Goal: Transaction & Acquisition: Purchase product/service

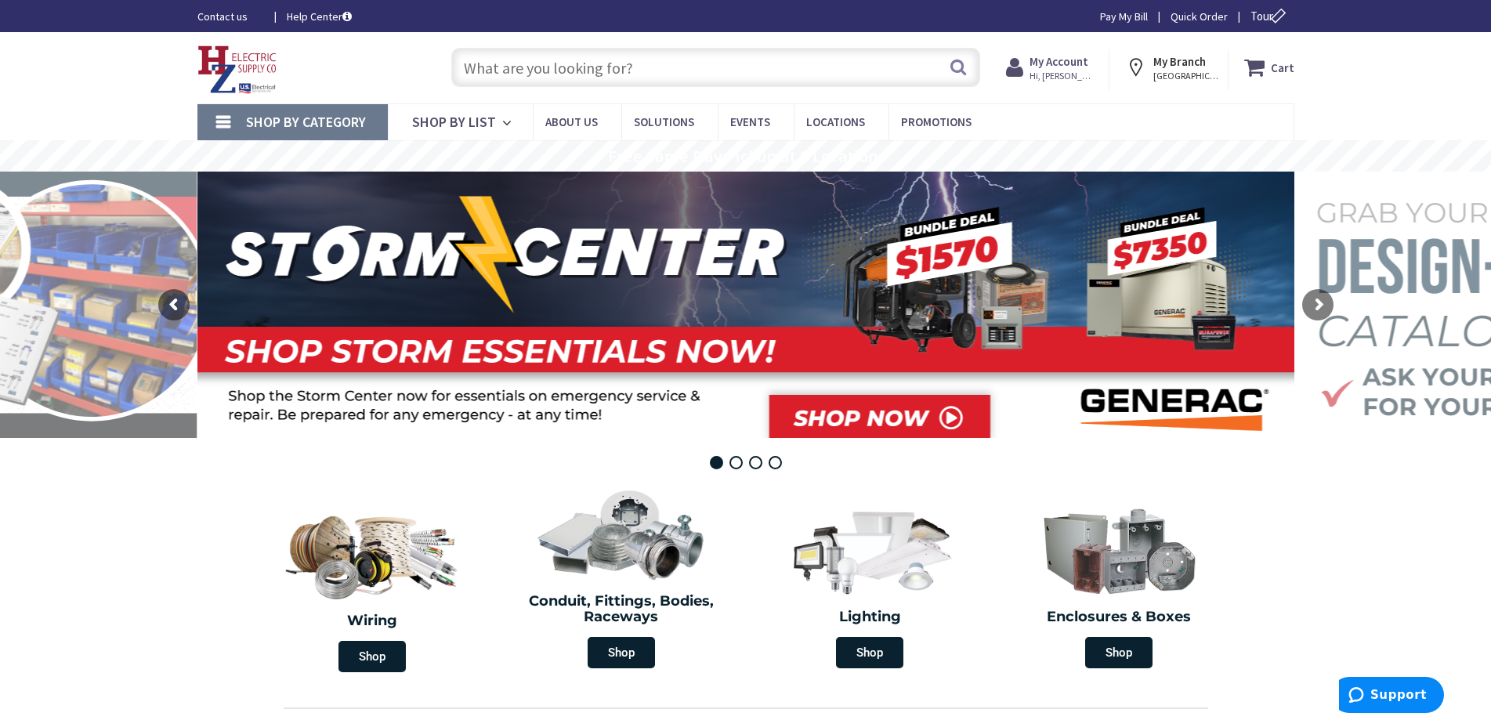
click at [305, 130] on span "Shop By Category" at bounding box center [306, 122] width 120 height 18
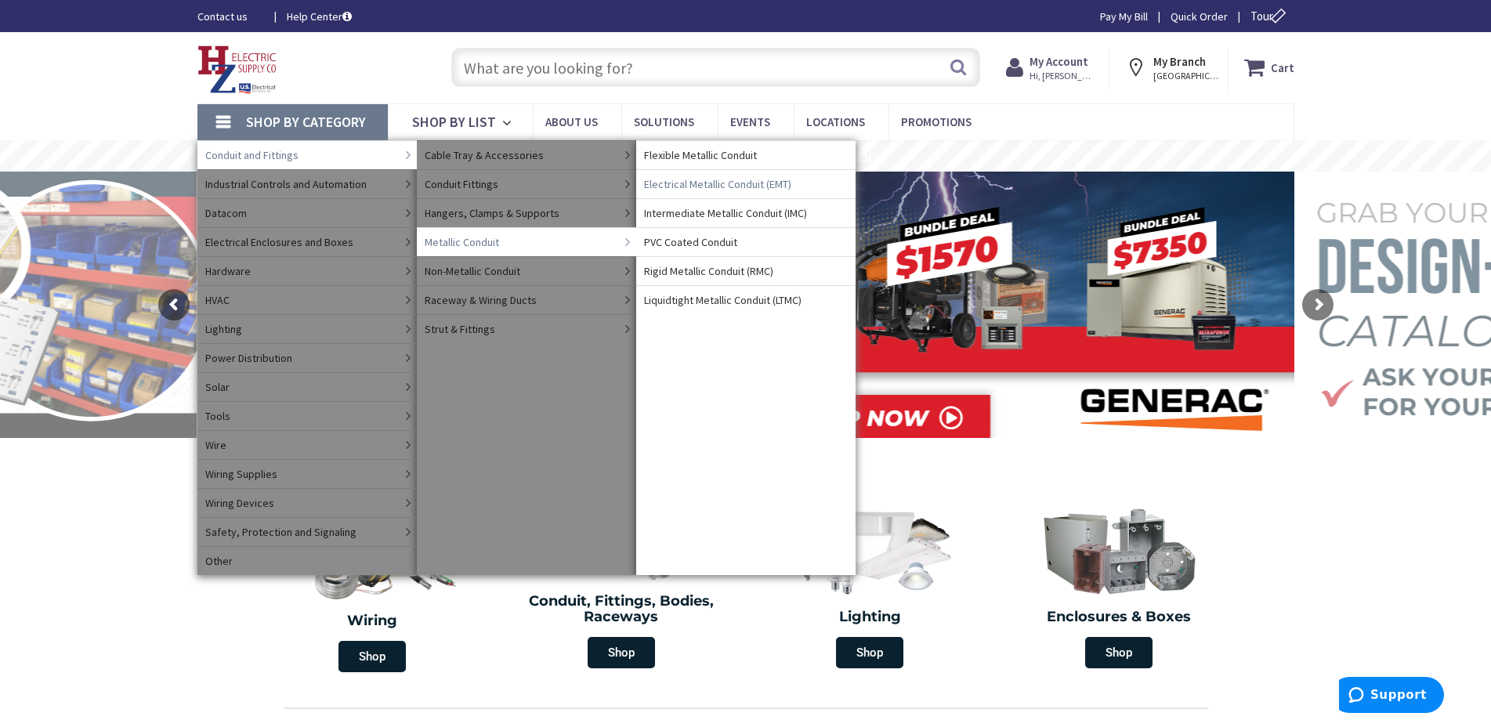
click at [707, 186] on span "Electrical Metallic Conduit (EMT)" at bounding box center [717, 184] width 147 height 16
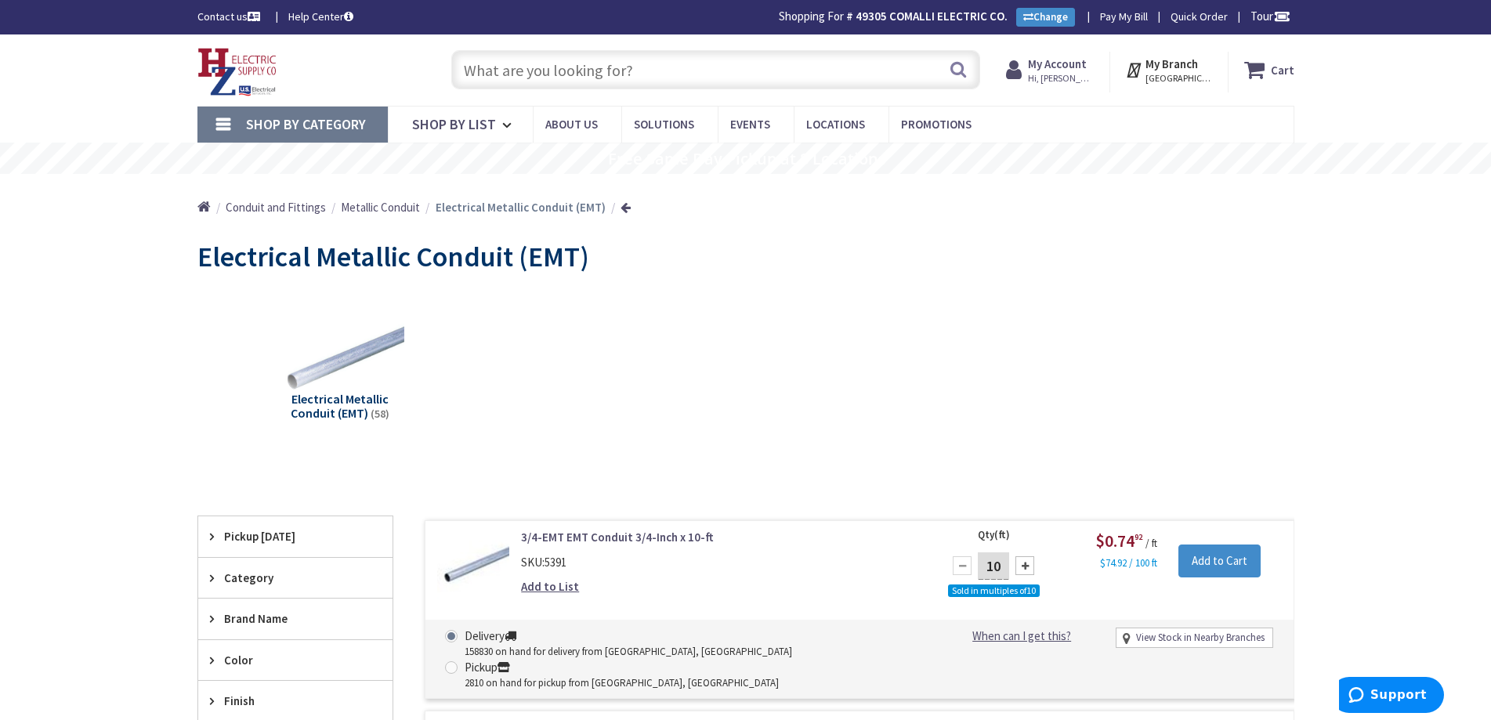
click at [515, 71] on input "text" at bounding box center [715, 69] width 529 height 39
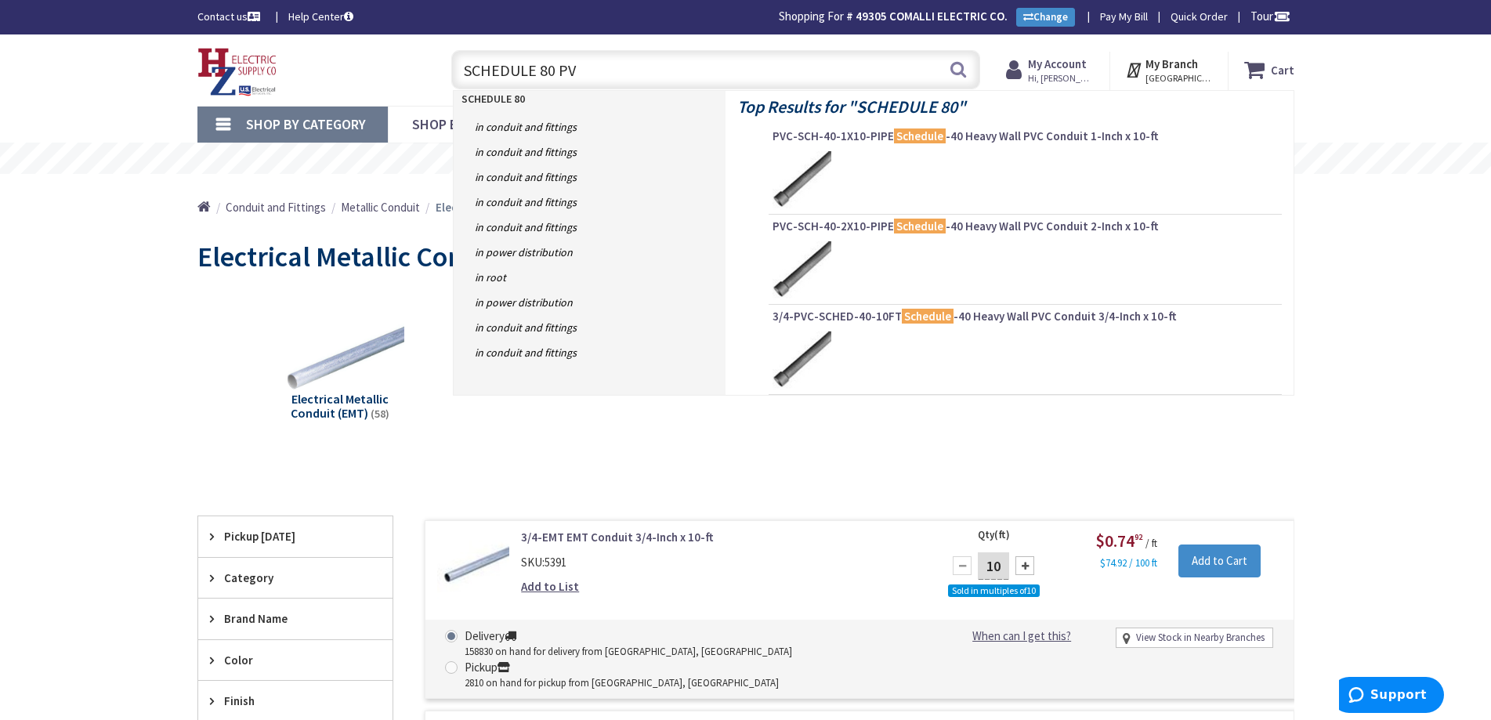
type input "SCHEDULE 80 PVC"
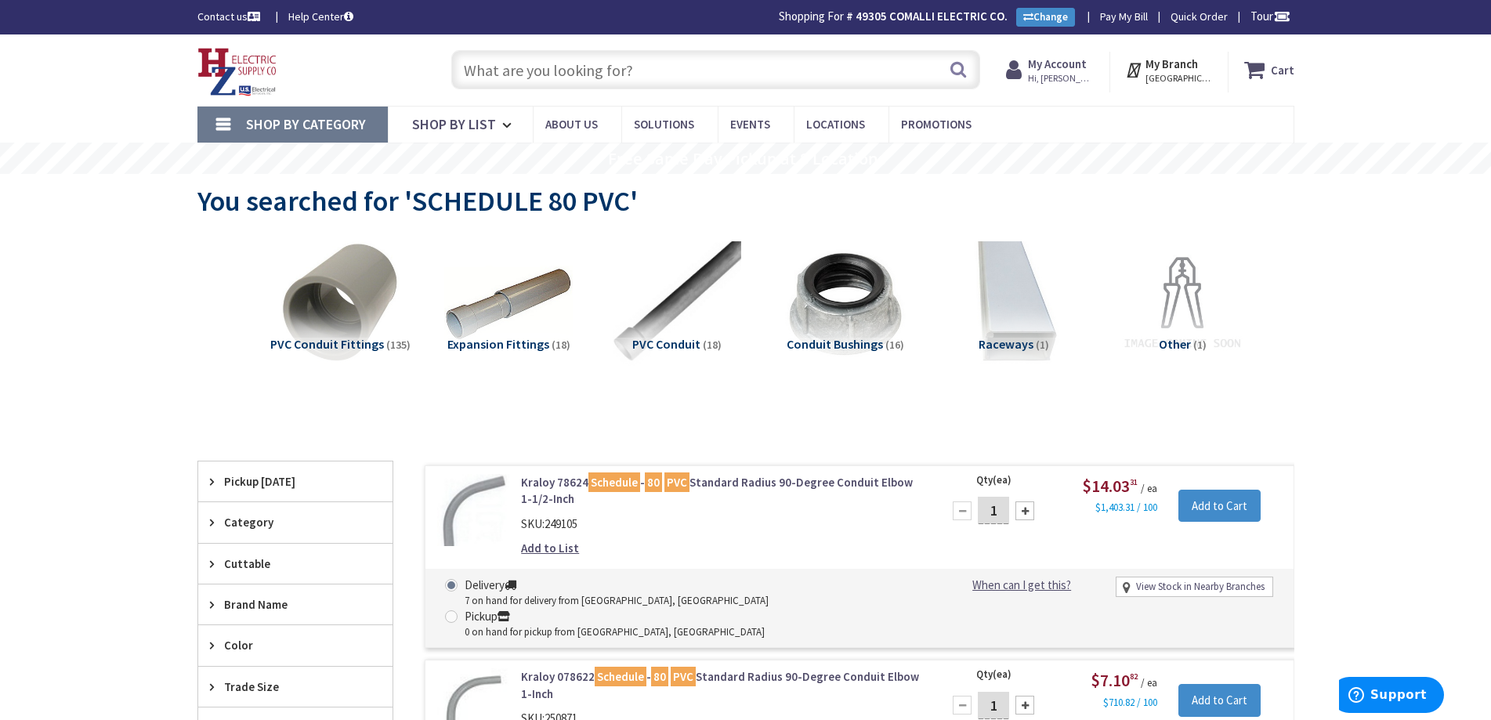
click at [258, 125] on span "Shop By Category" at bounding box center [306, 124] width 120 height 18
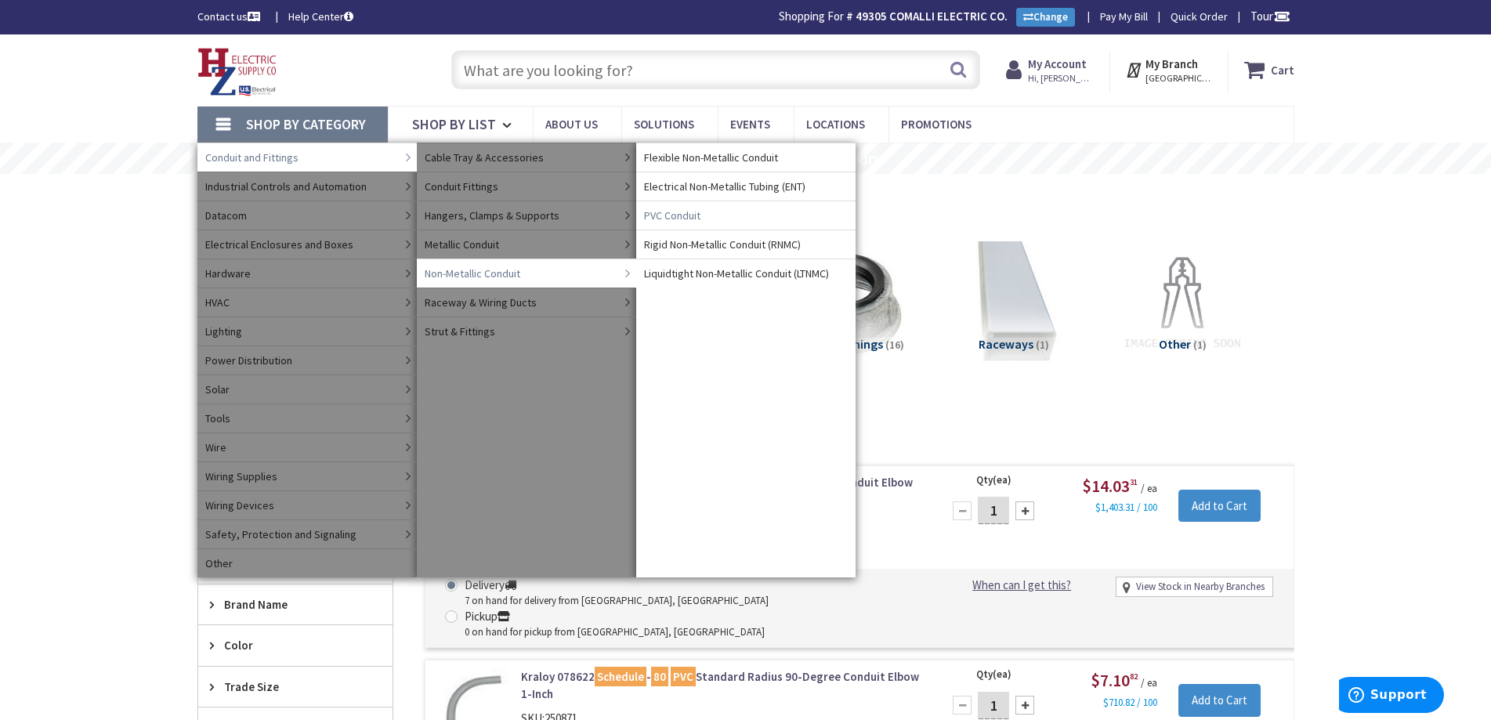
click at [687, 215] on span "PVC Conduit" at bounding box center [672, 216] width 56 height 16
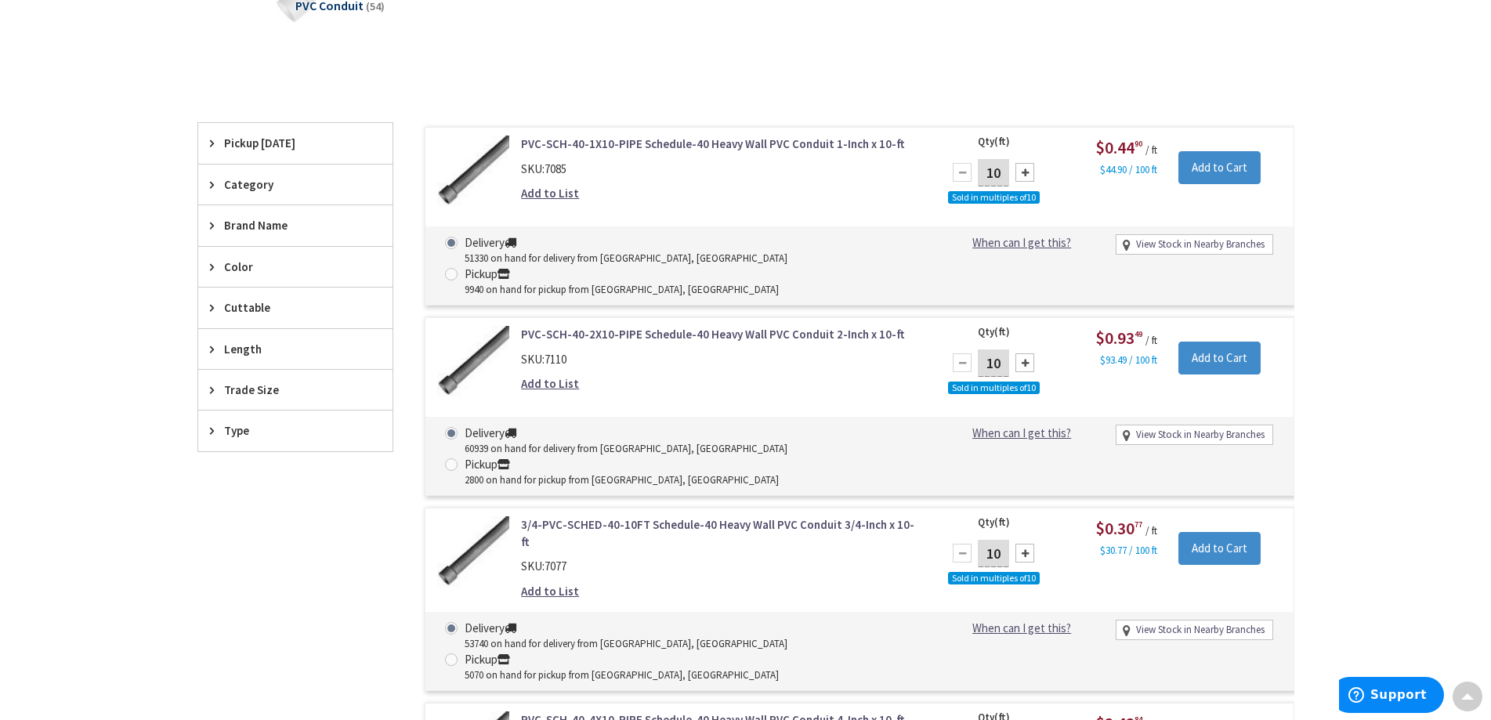
scroll to position [394, 0]
click at [251, 391] on span "Trade Size" at bounding box center [288, 389] width 128 height 16
click at [238, 454] on span "4 Inch" at bounding box center [295, 446] width 194 height 27
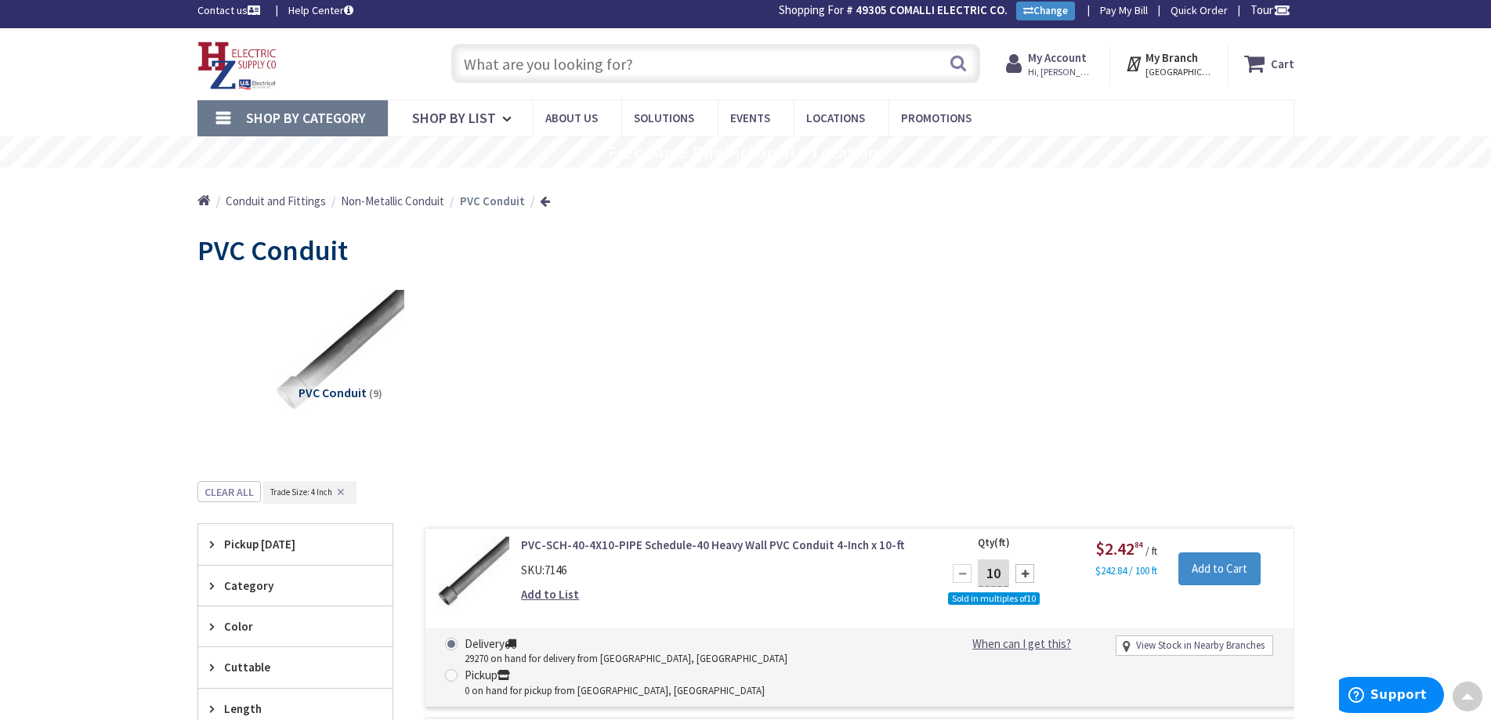
scroll to position [0, 0]
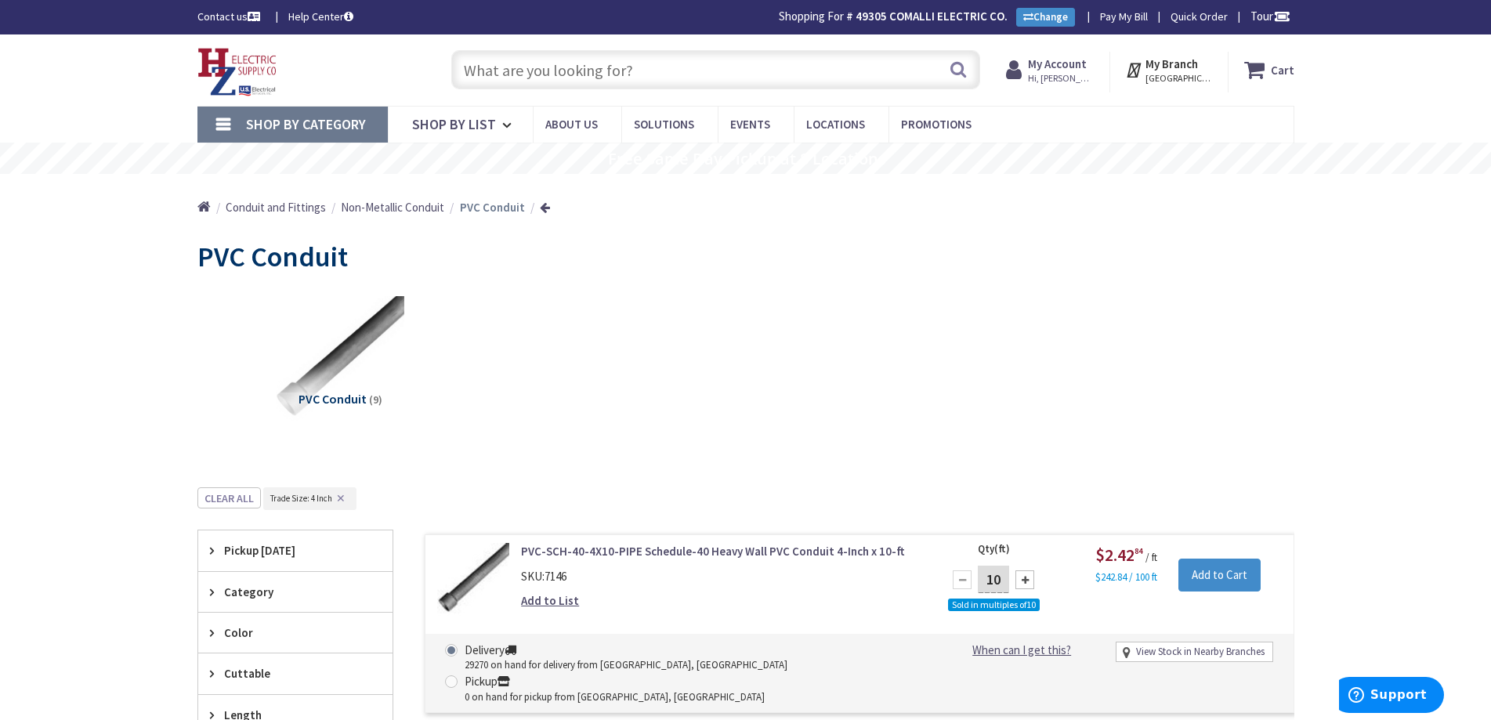
click at [230, 125] on link "Shop By Category" at bounding box center [292, 125] width 190 height 36
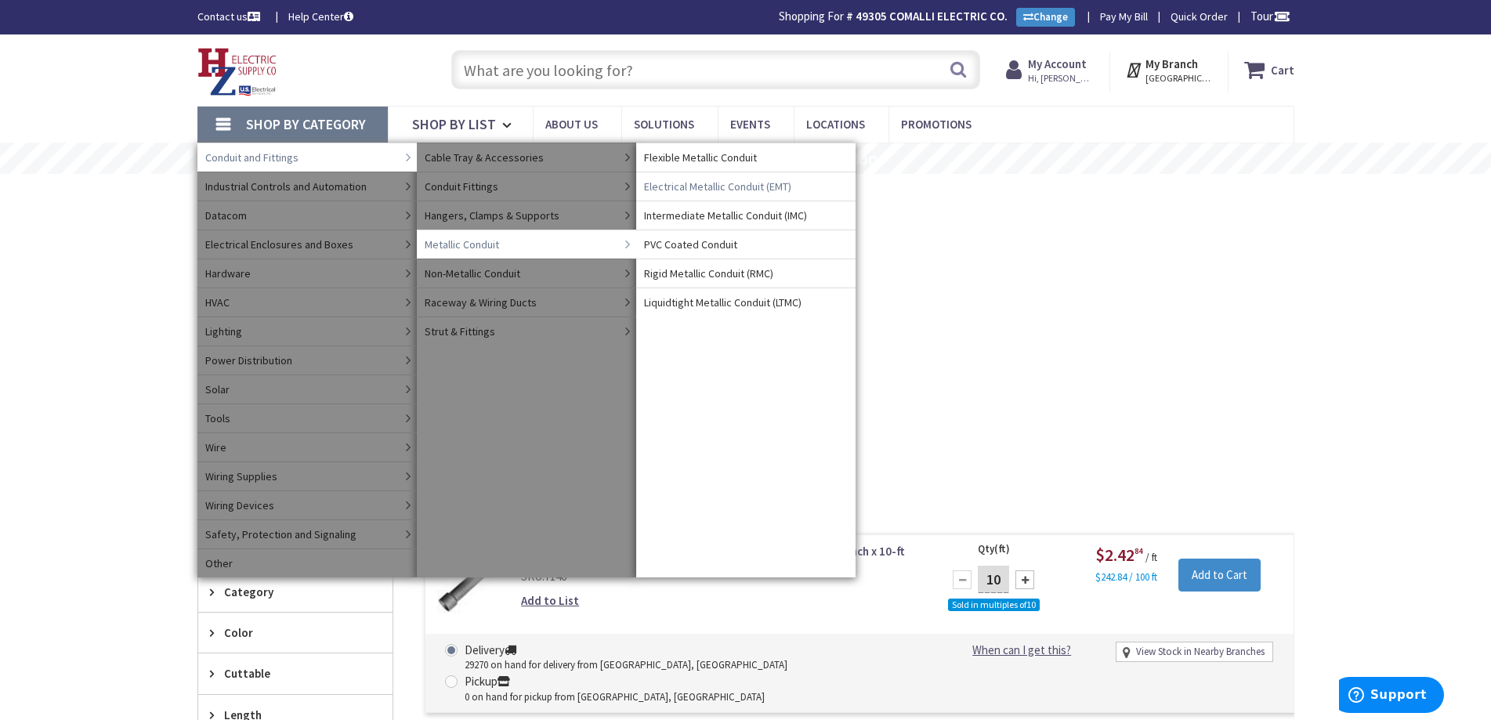
click at [724, 186] on span "Electrical Metallic Conduit (EMT)" at bounding box center [717, 187] width 147 height 16
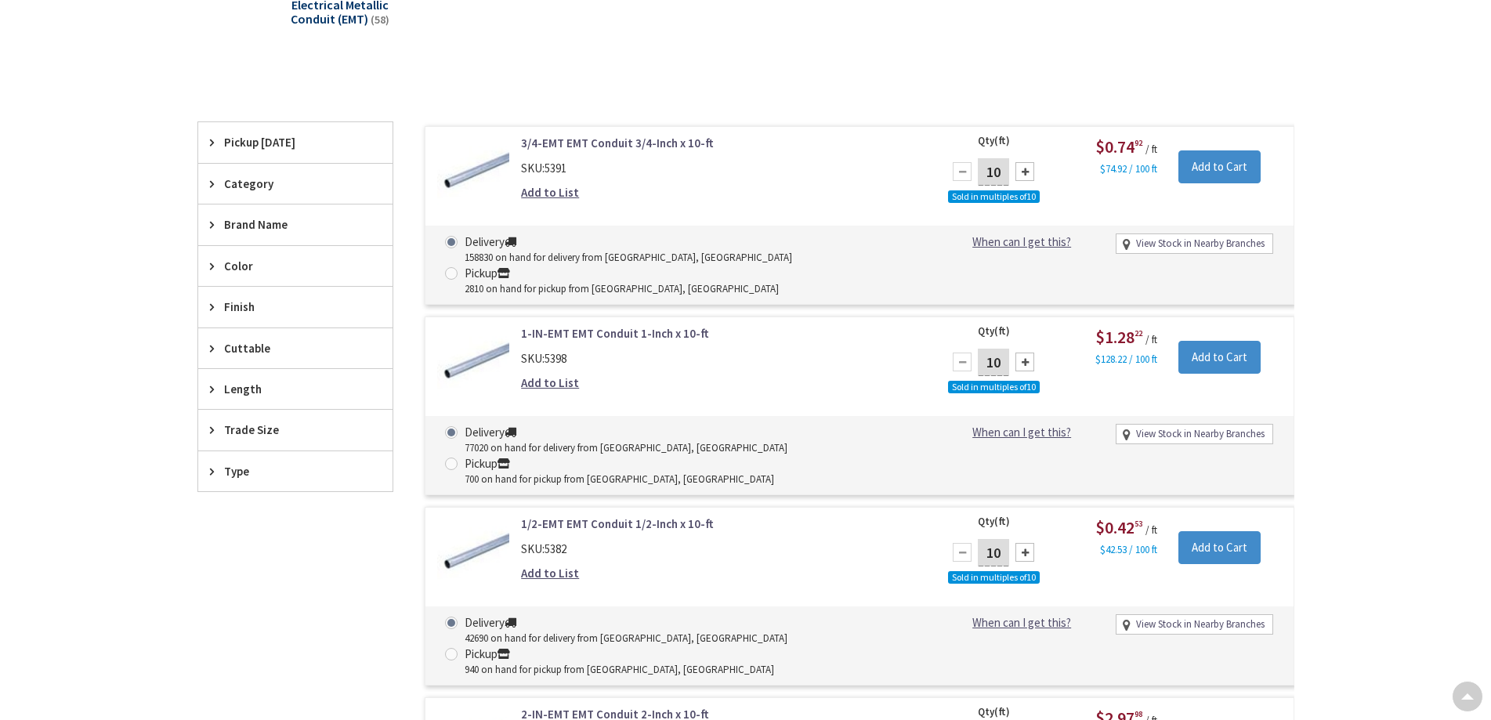
click at [262, 425] on span "Trade Size" at bounding box center [288, 429] width 128 height 16
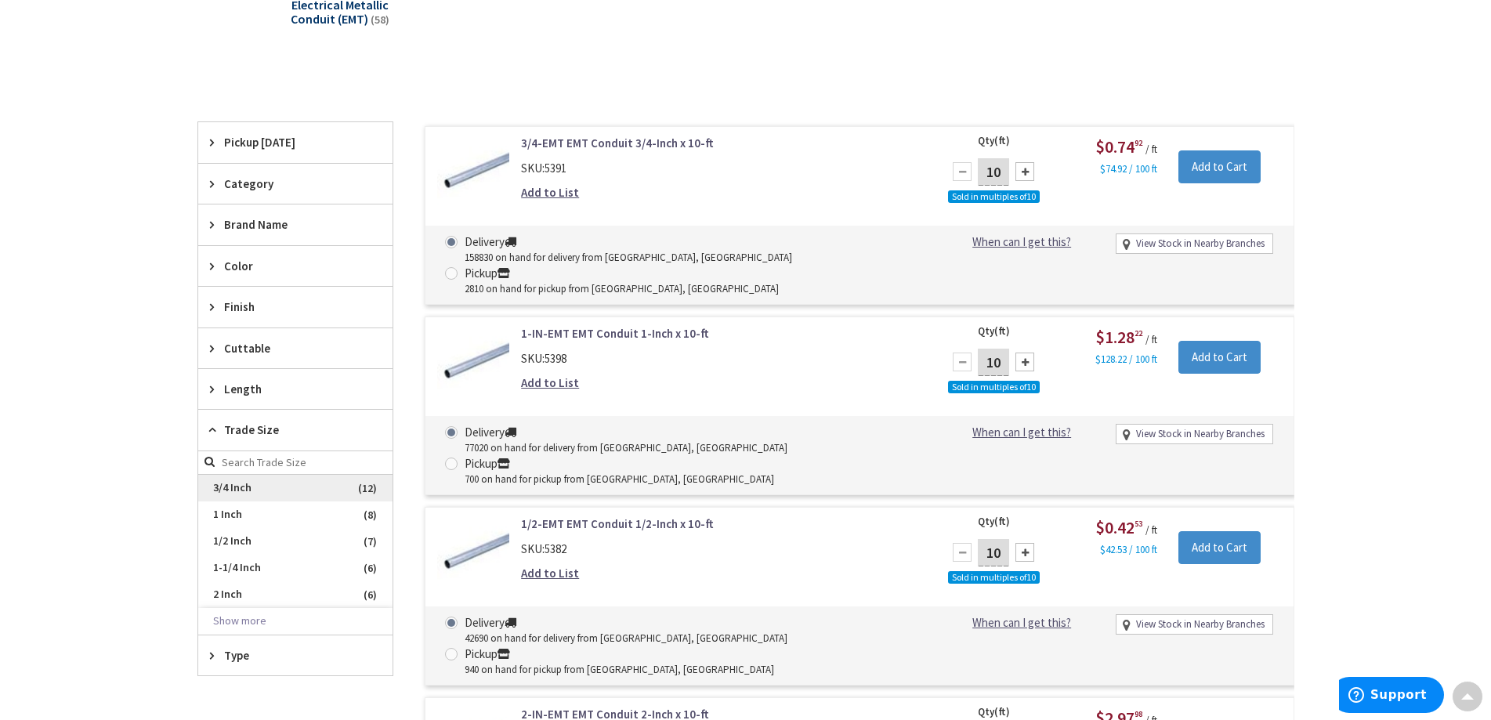
click at [251, 493] on span "3/4 Inch" at bounding box center [295, 488] width 194 height 27
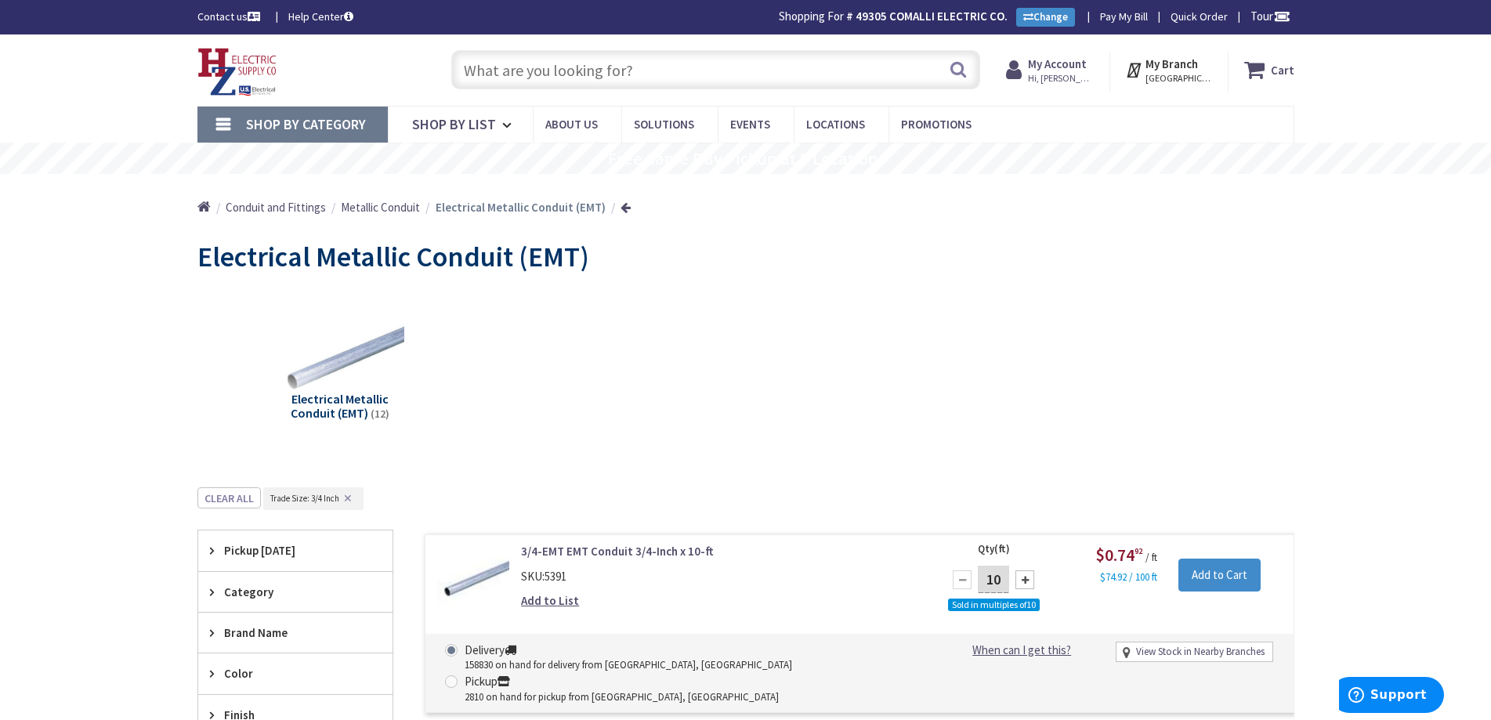
click at [544, 73] on input "text" at bounding box center [715, 69] width 529 height 39
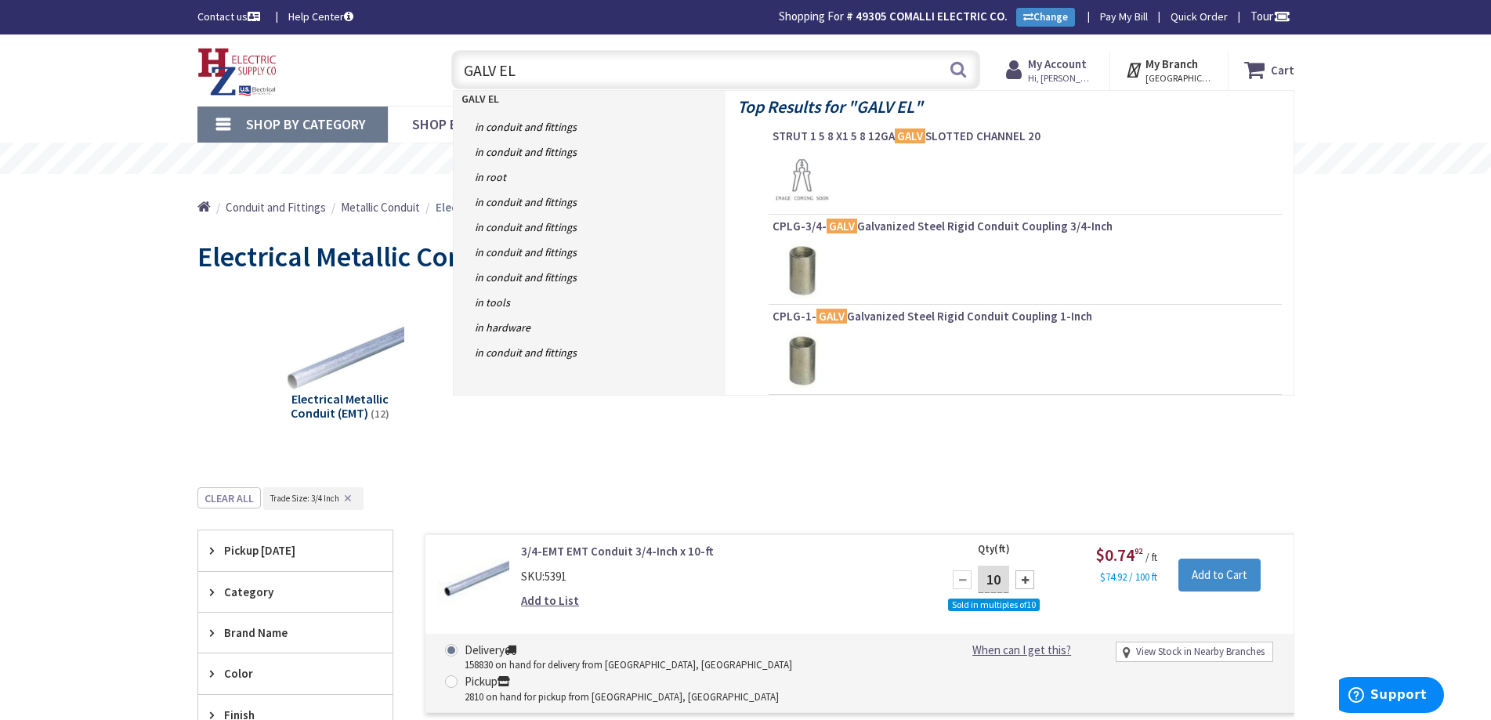
type input "GALV ELB"
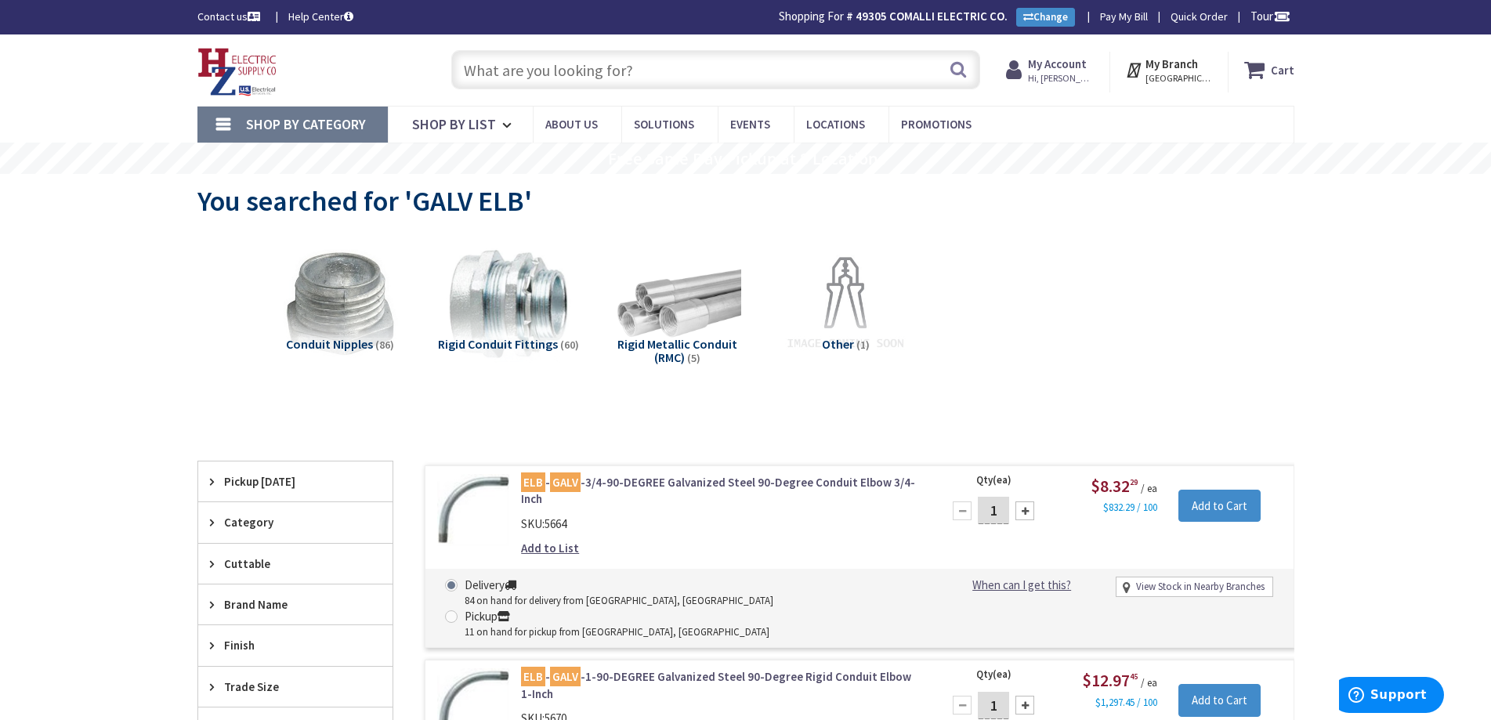
drag, startPoint x: 516, startPoint y: 84, endPoint x: 507, endPoint y: 81, distance: 9.7
click at [507, 81] on input "text" at bounding box center [715, 69] width 529 height 39
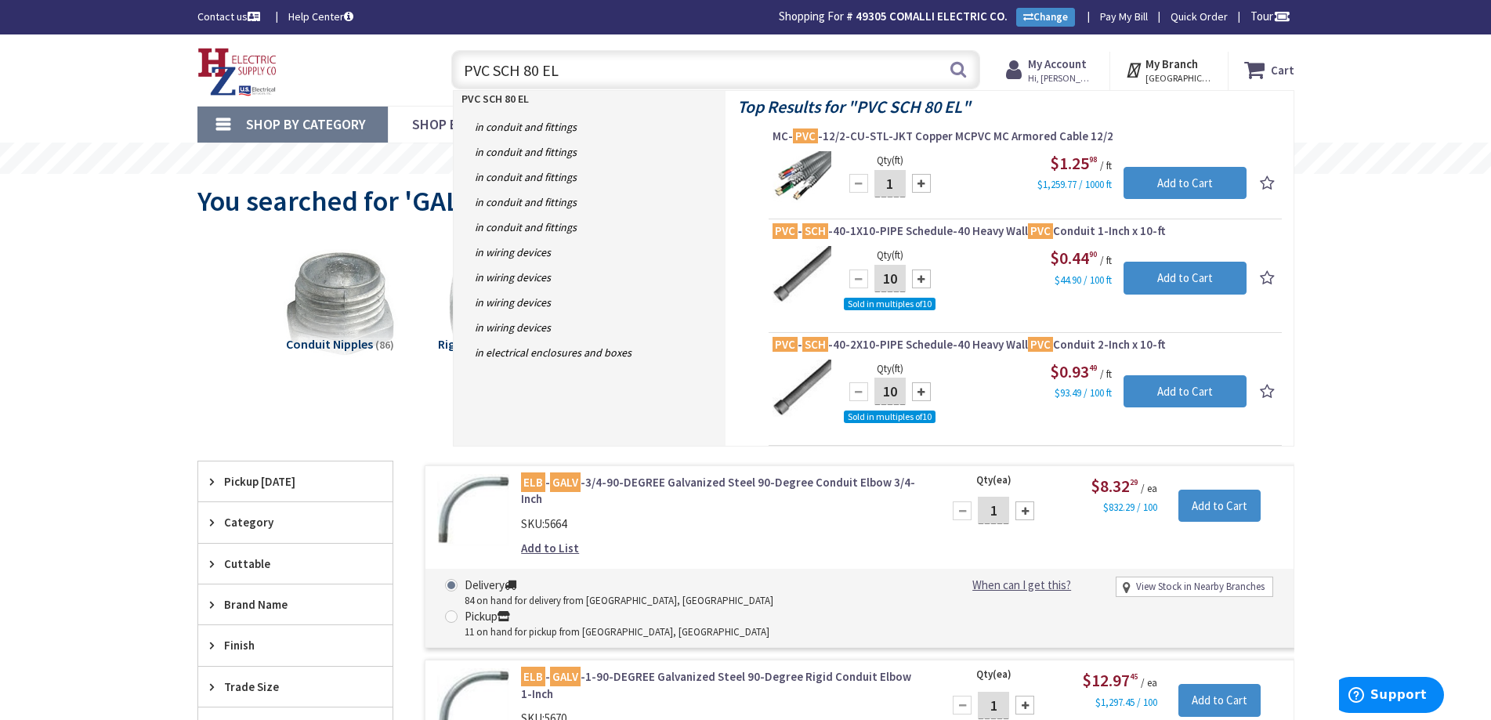
type input "PVC SCH 80 ELB"
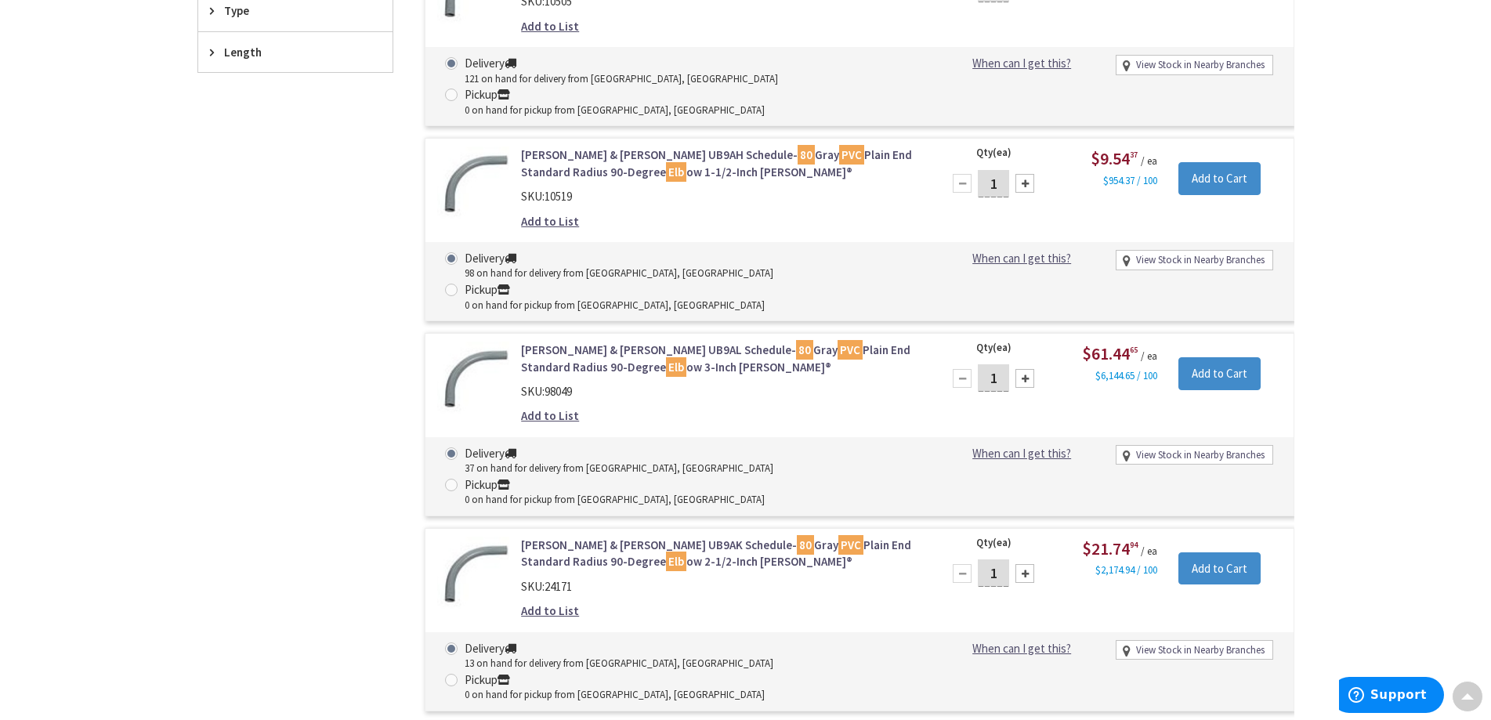
scroll to position [470, 0]
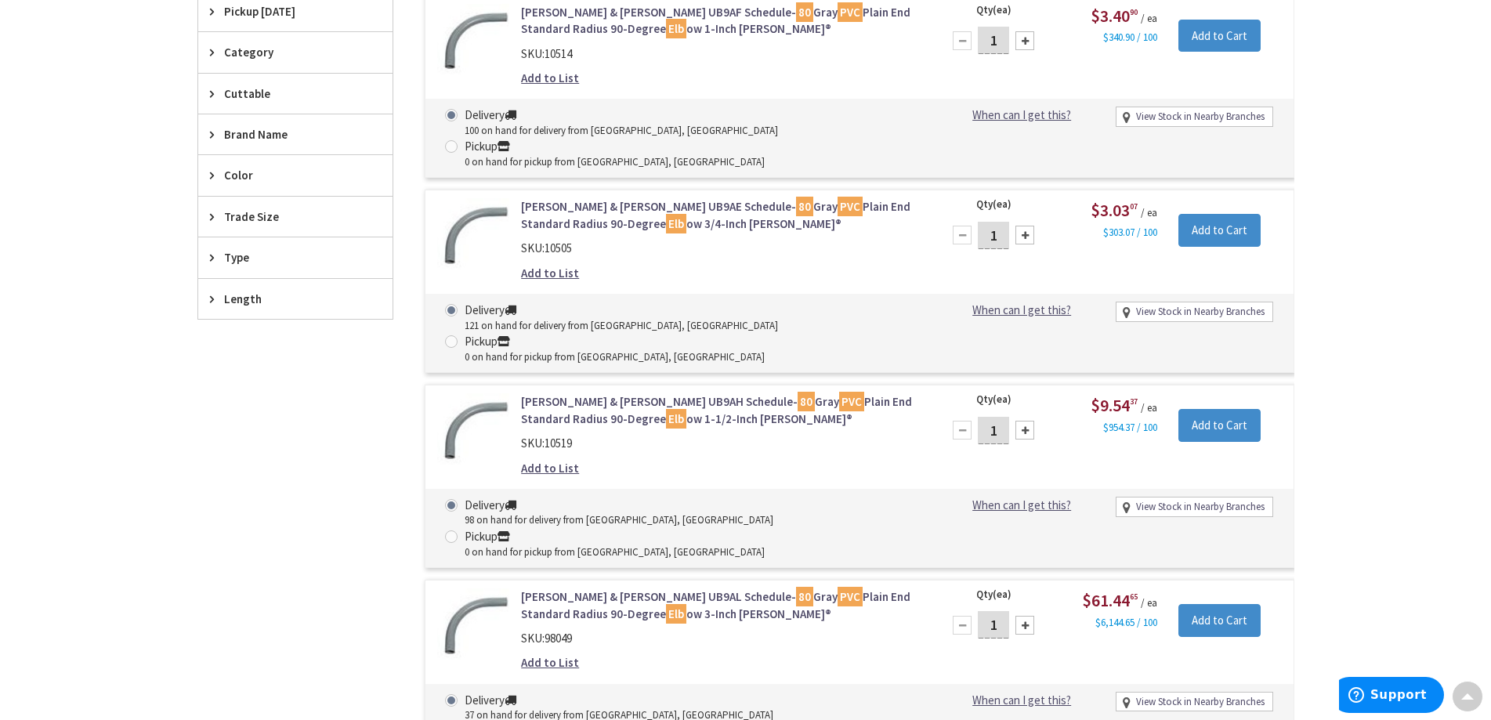
click at [235, 216] on span "Trade Size" at bounding box center [288, 216] width 128 height 16
click at [222, 328] on span "2 Inch" at bounding box center [295, 327] width 194 height 27
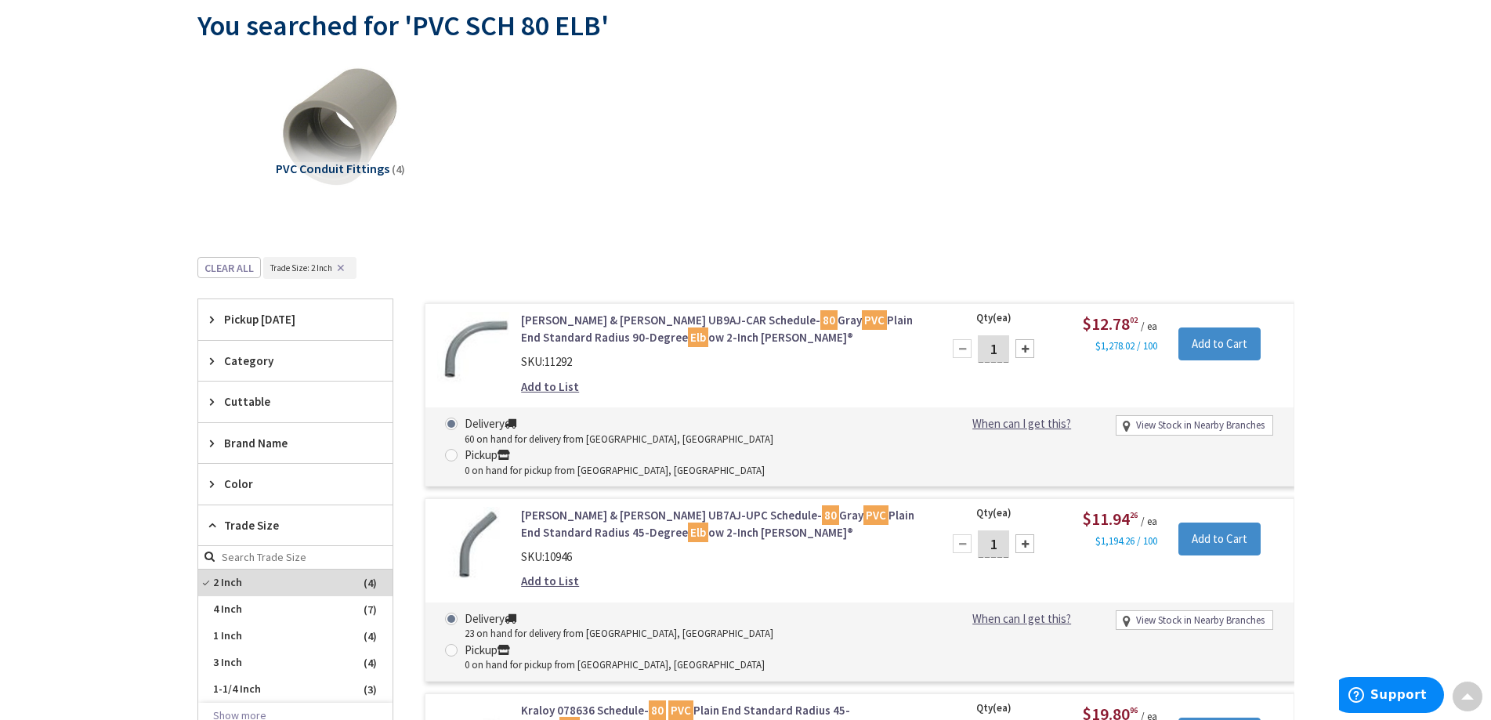
scroll to position [0, 0]
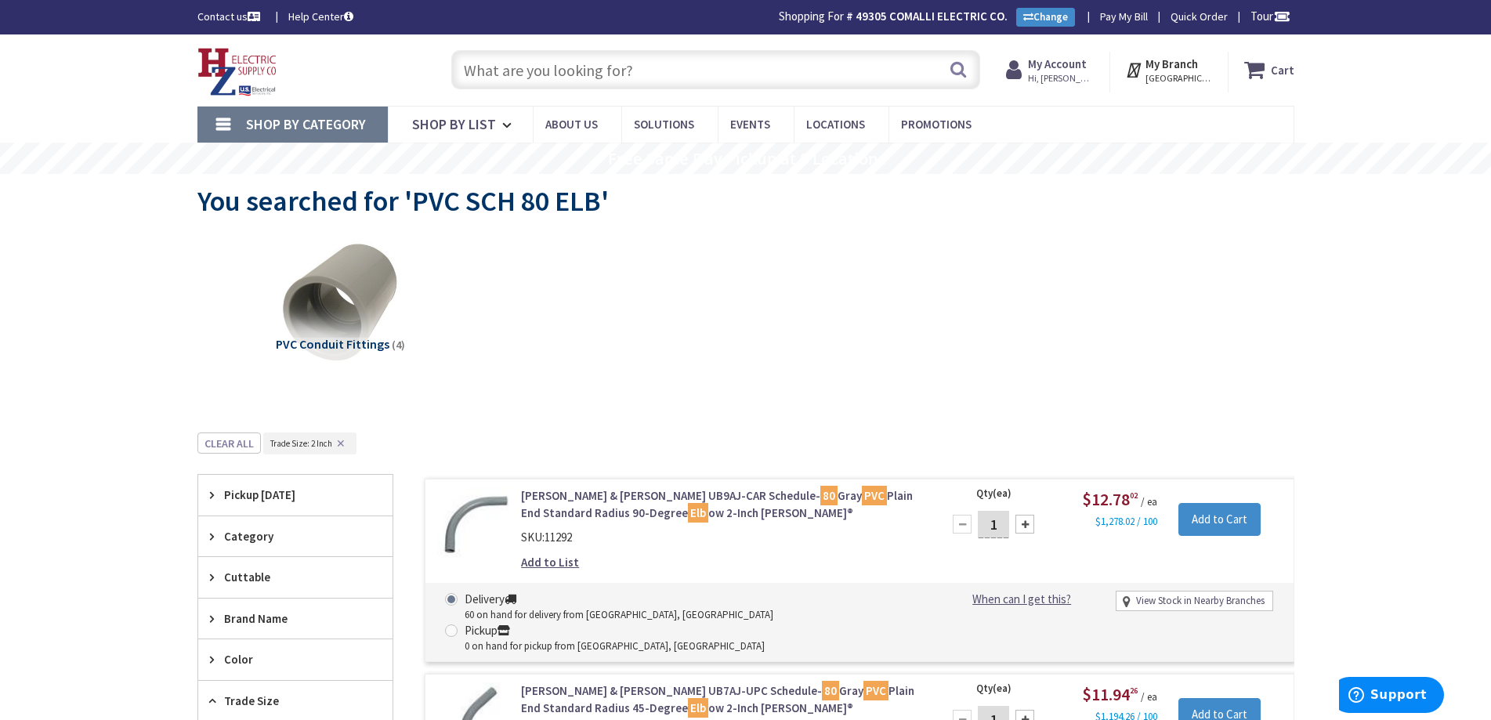
click at [505, 61] on input "text" at bounding box center [715, 69] width 529 height 39
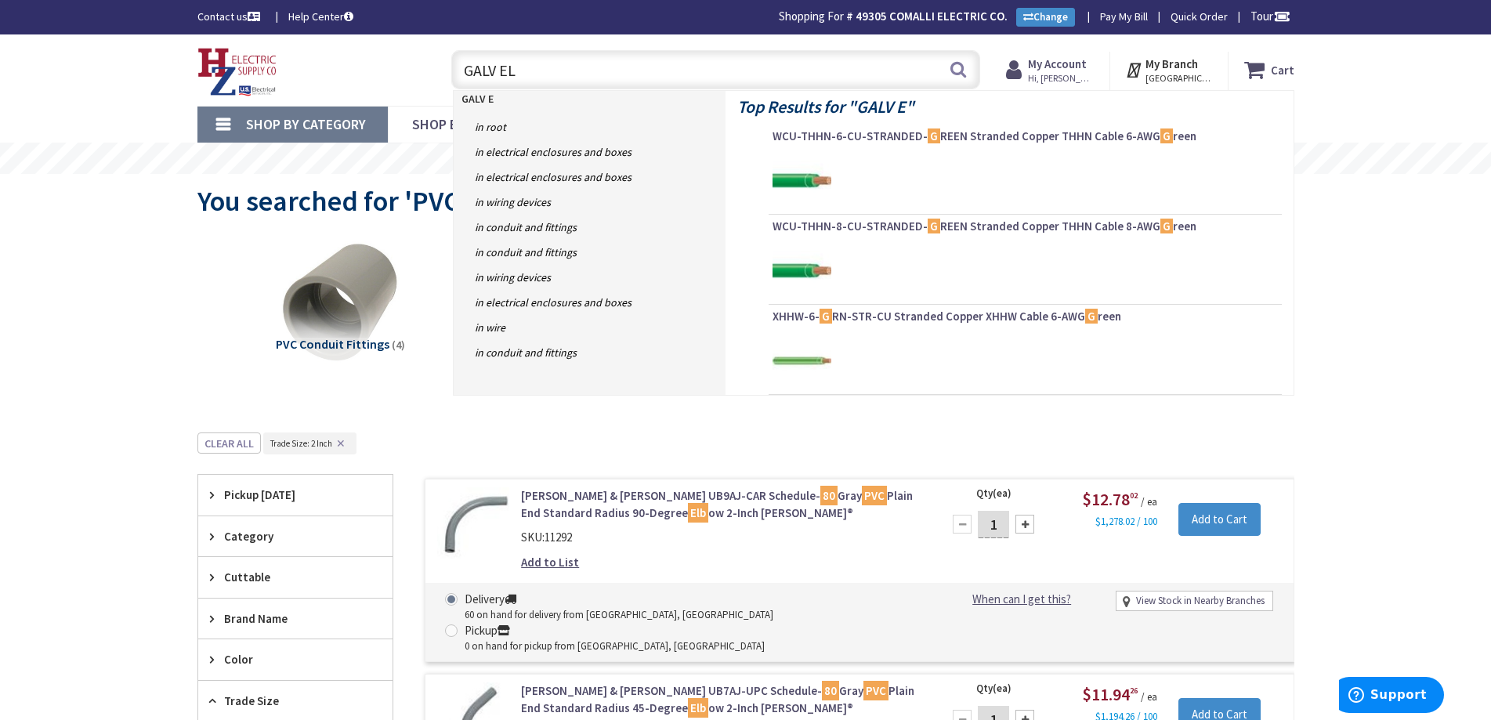
type input "GALV ELB"
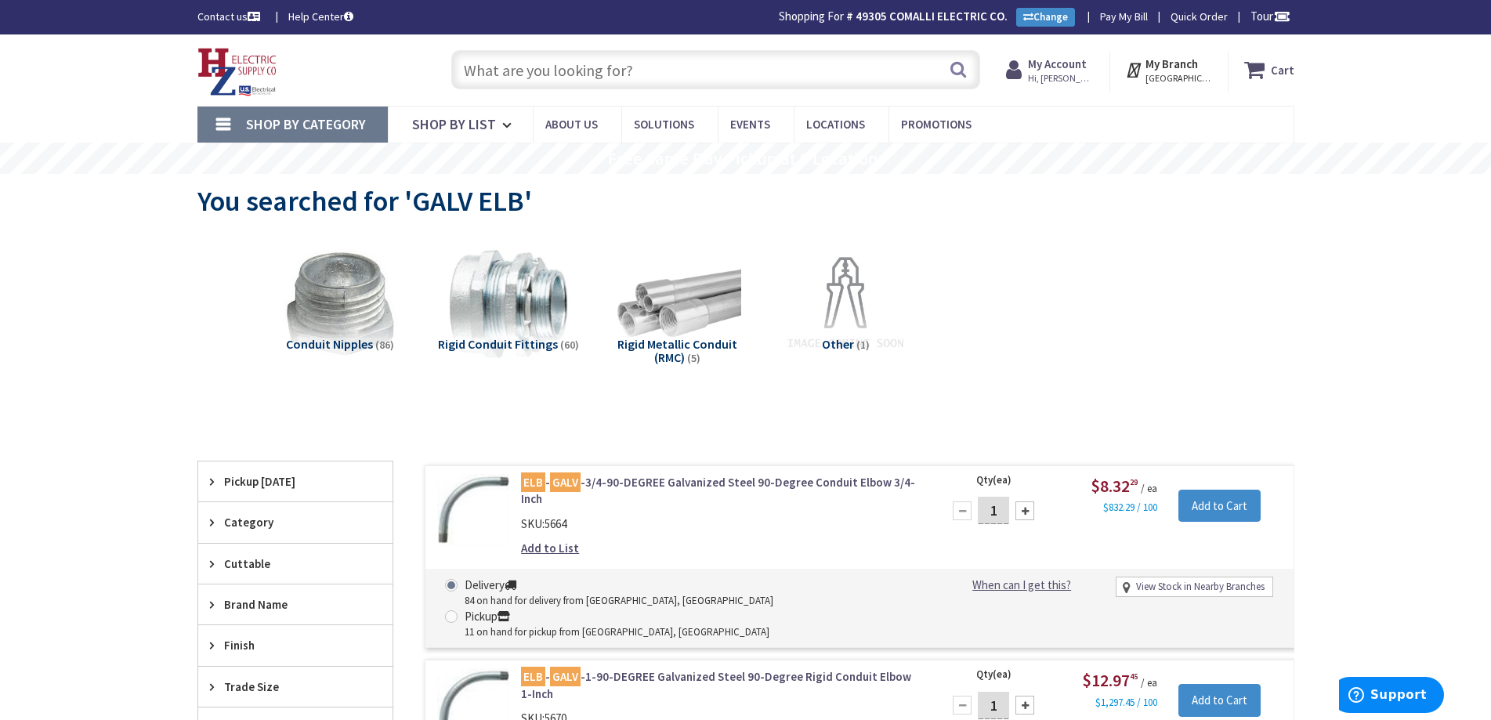
click at [539, 71] on input "text" at bounding box center [715, 69] width 529 height 39
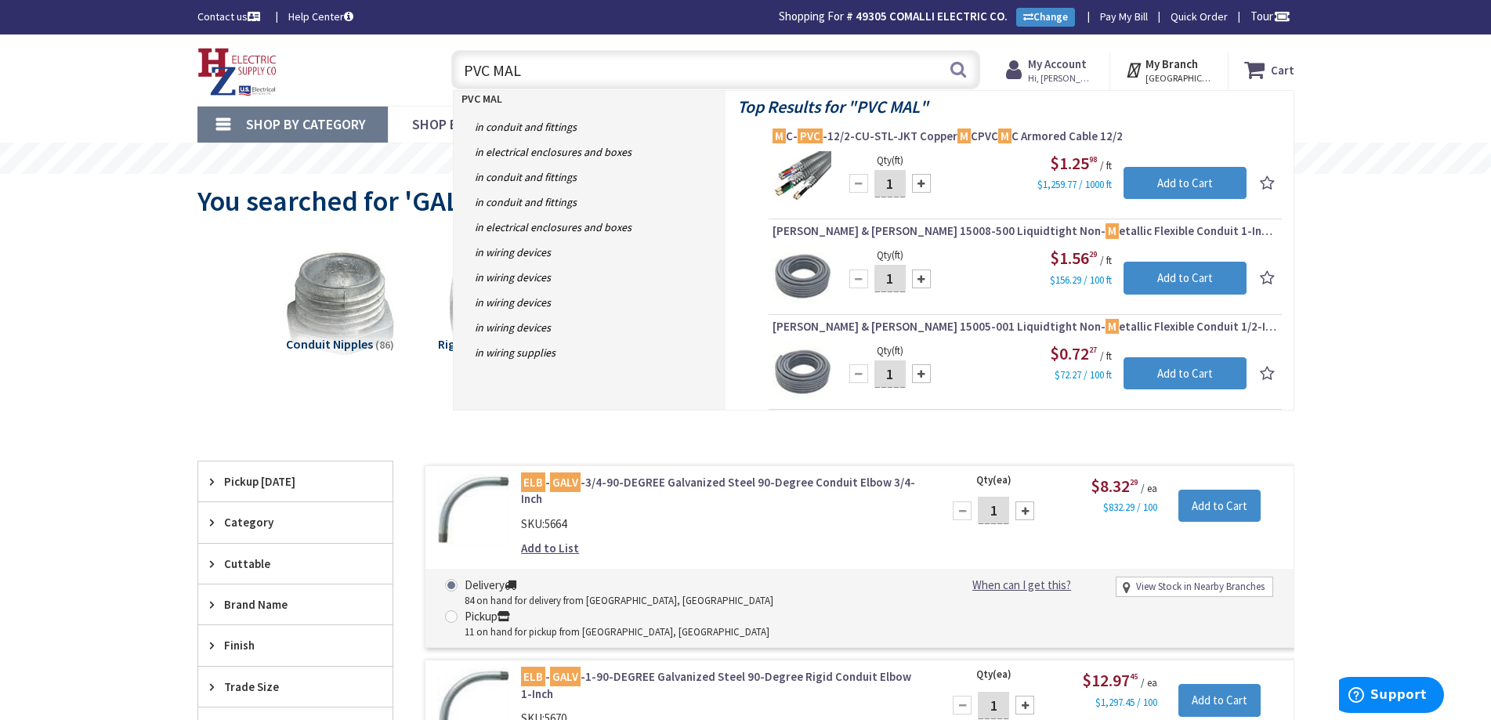
type input "PVC MALE"
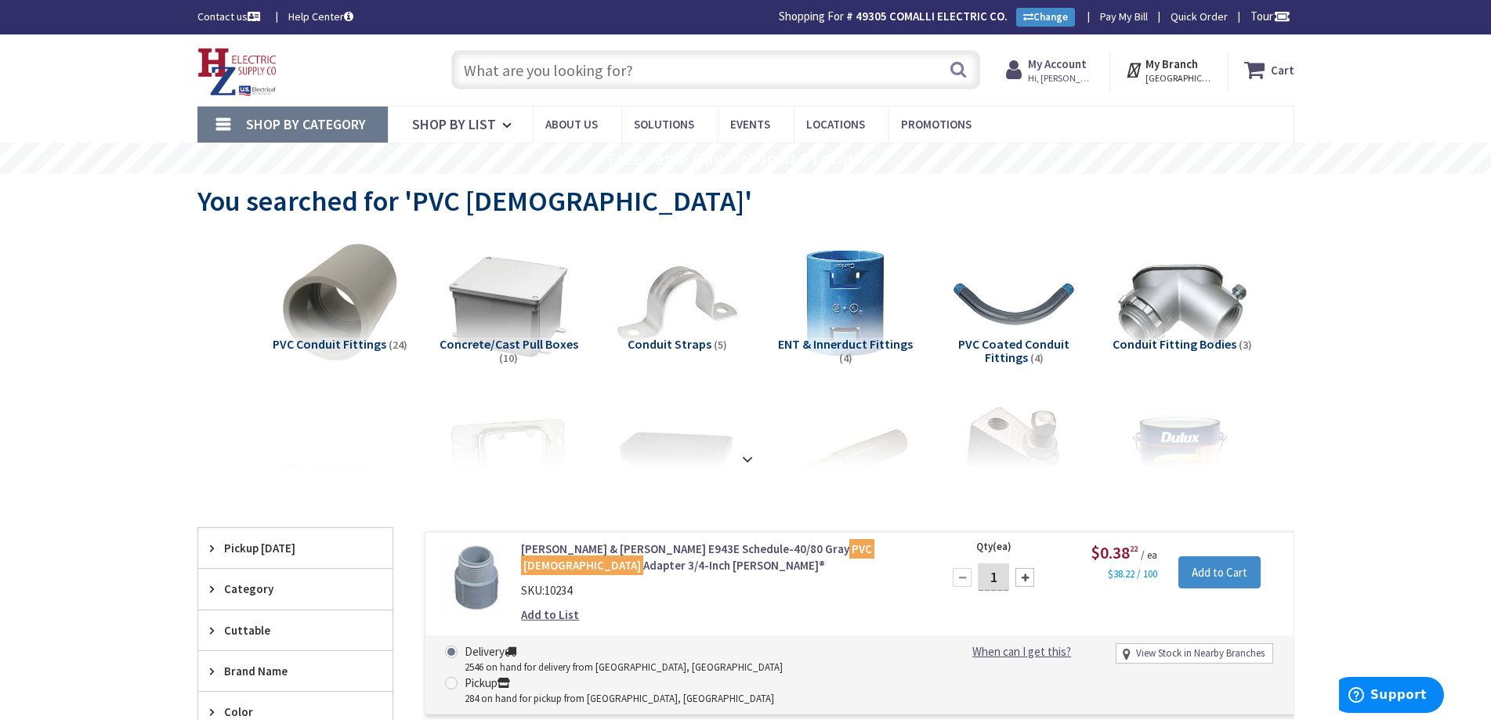
click at [494, 56] on input "text" at bounding box center [715, 69] width 529 height 39
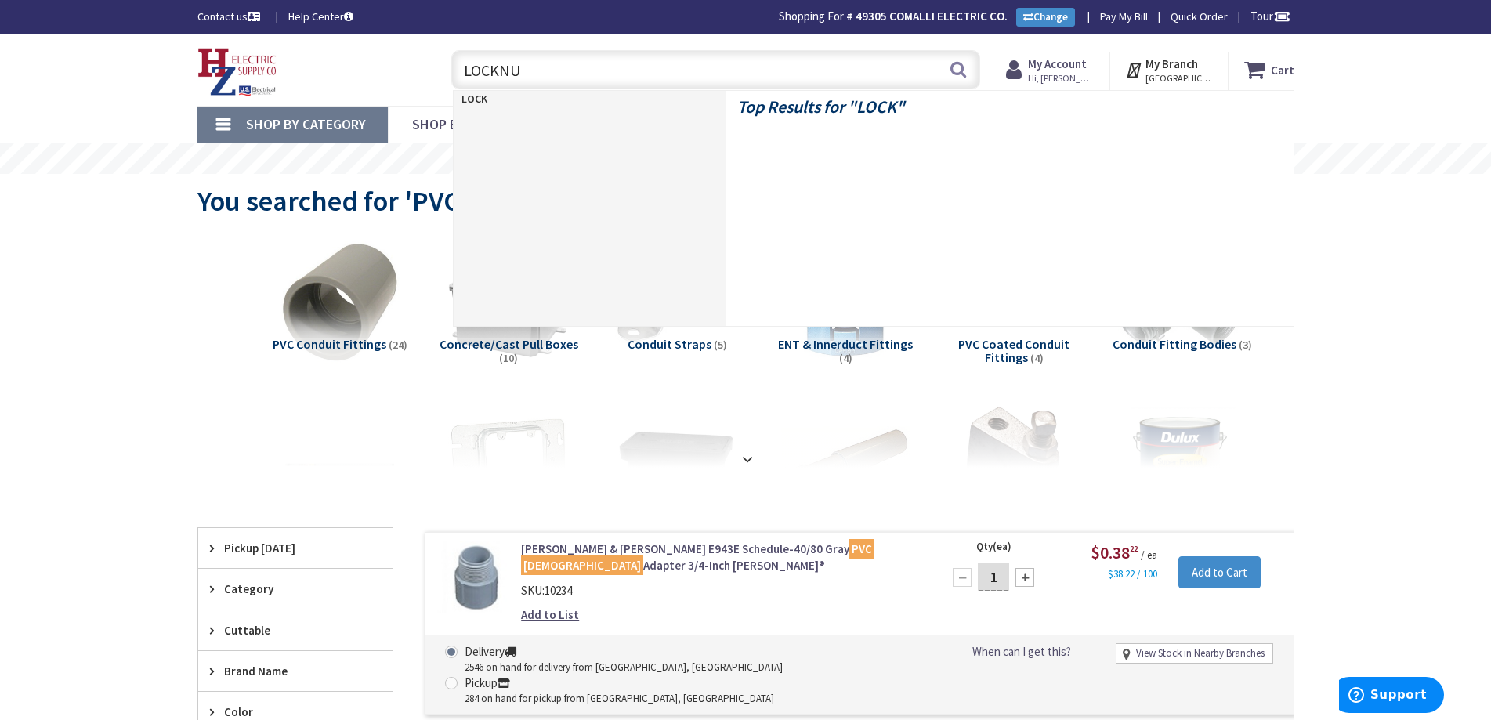
type input "LOCKNUT"
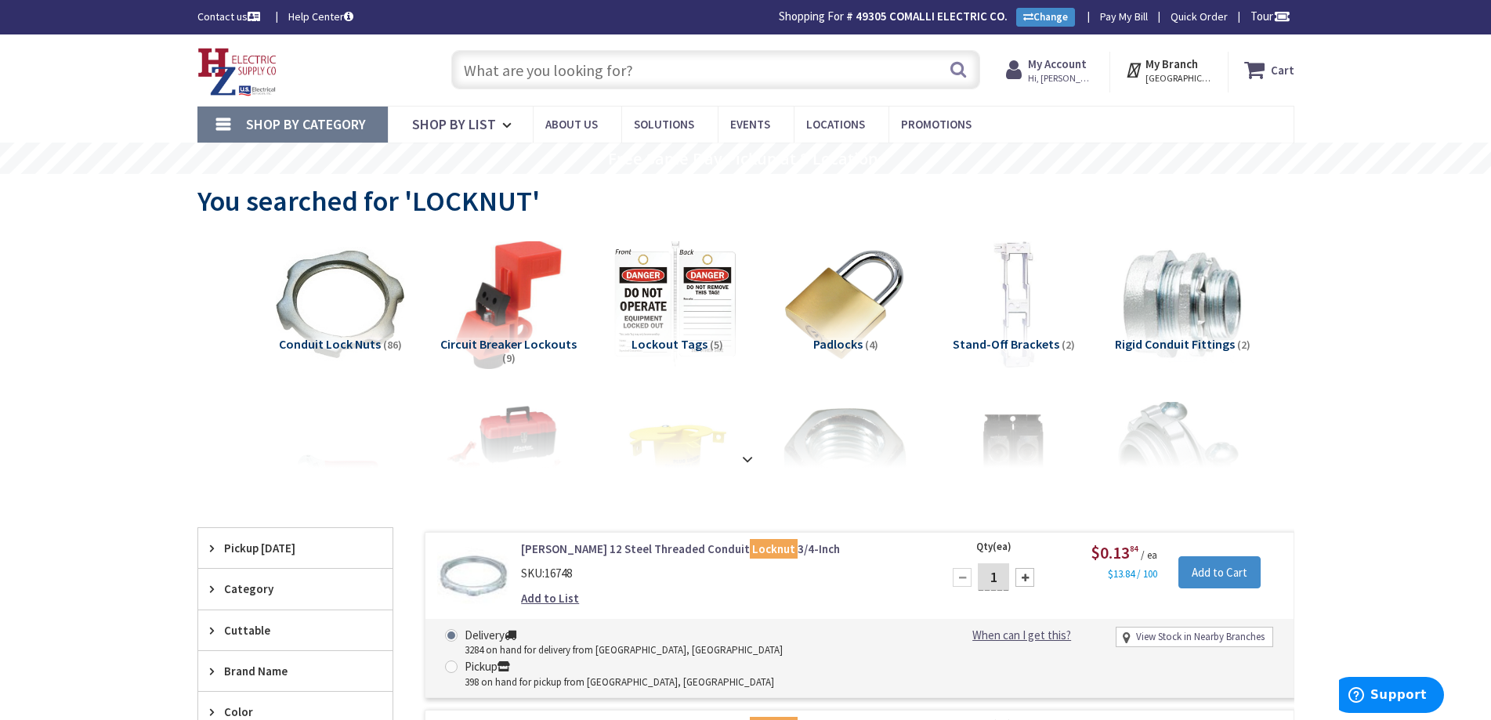
click at [219, 121] on link "Shop By Category" at bounding box center [292, 125] width 190 height 36
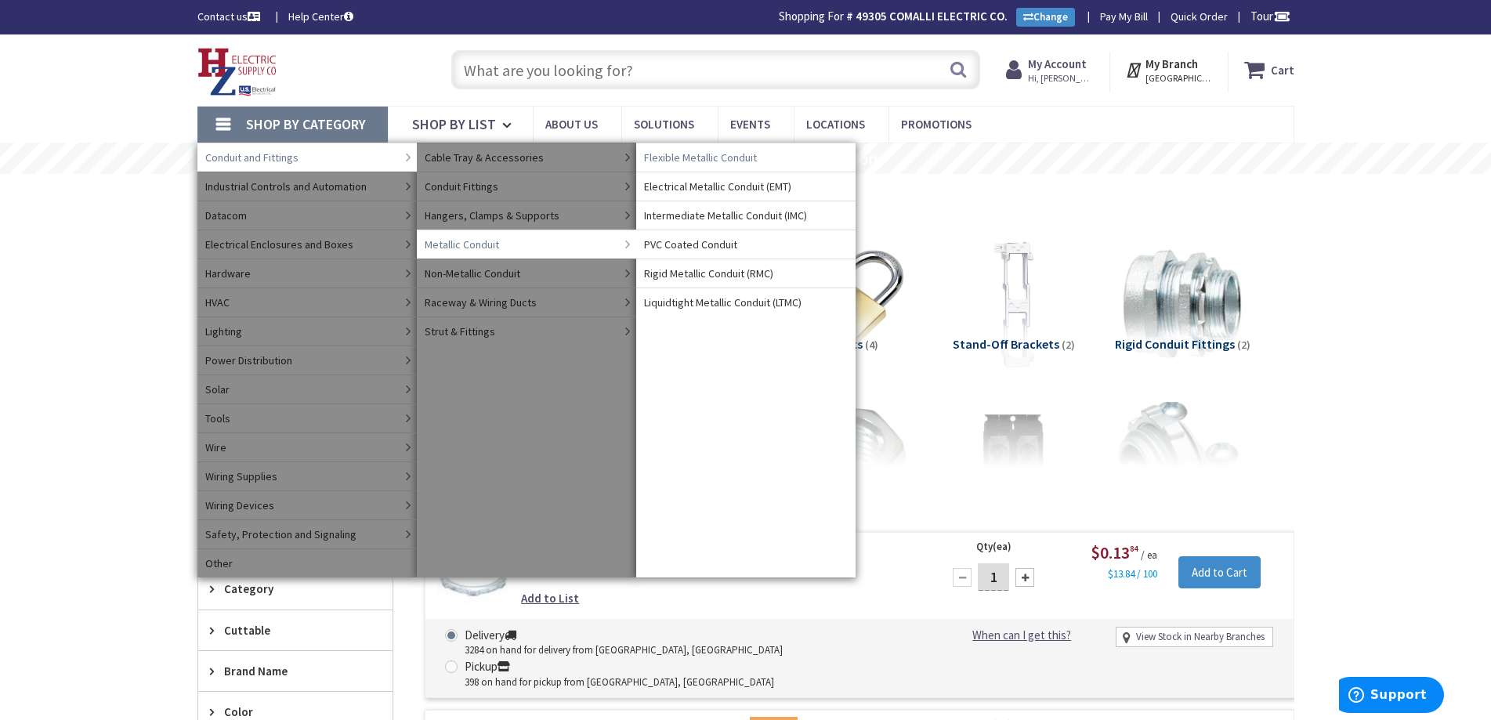
click at [689, 159] on span "Flexible Metallic Conduit" at bounding box center [700, 158] width 113 height 16
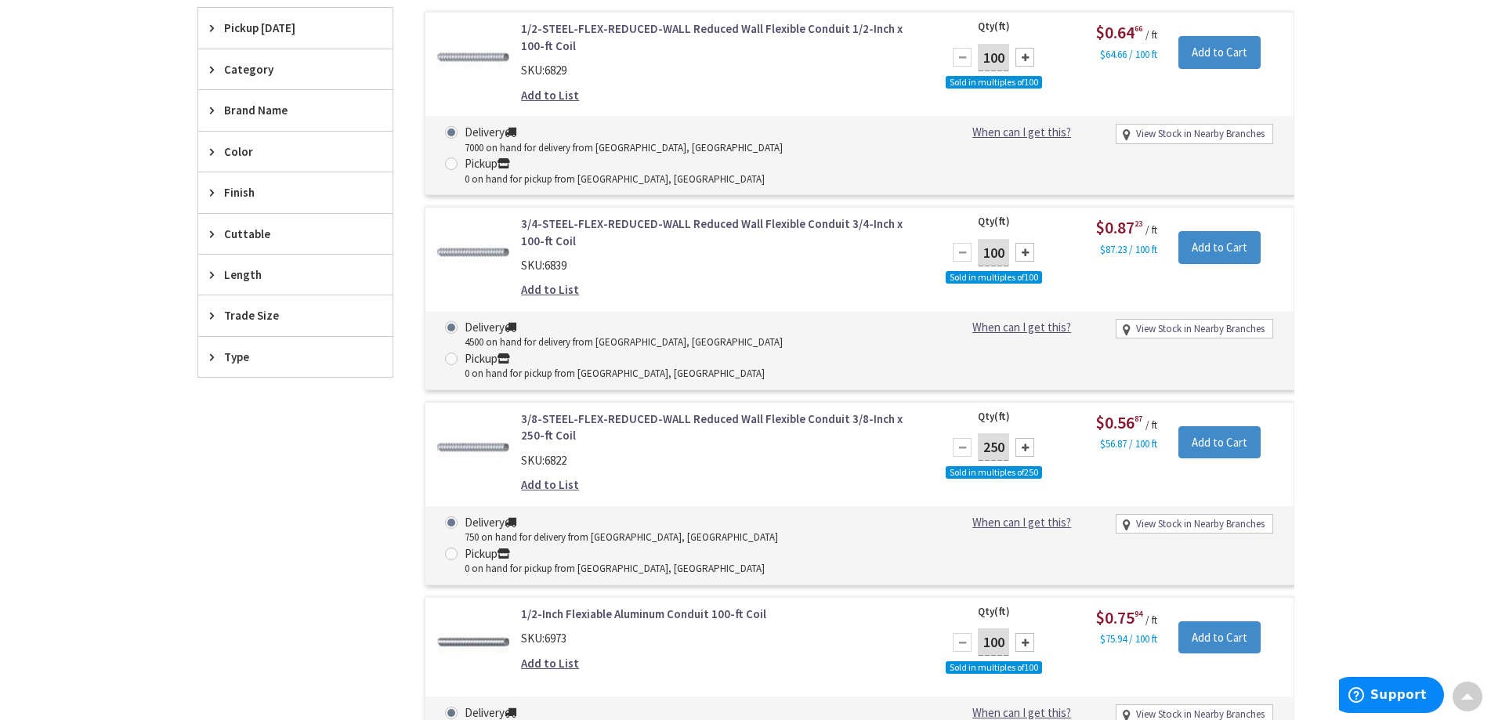
scroll to position [548, 0]
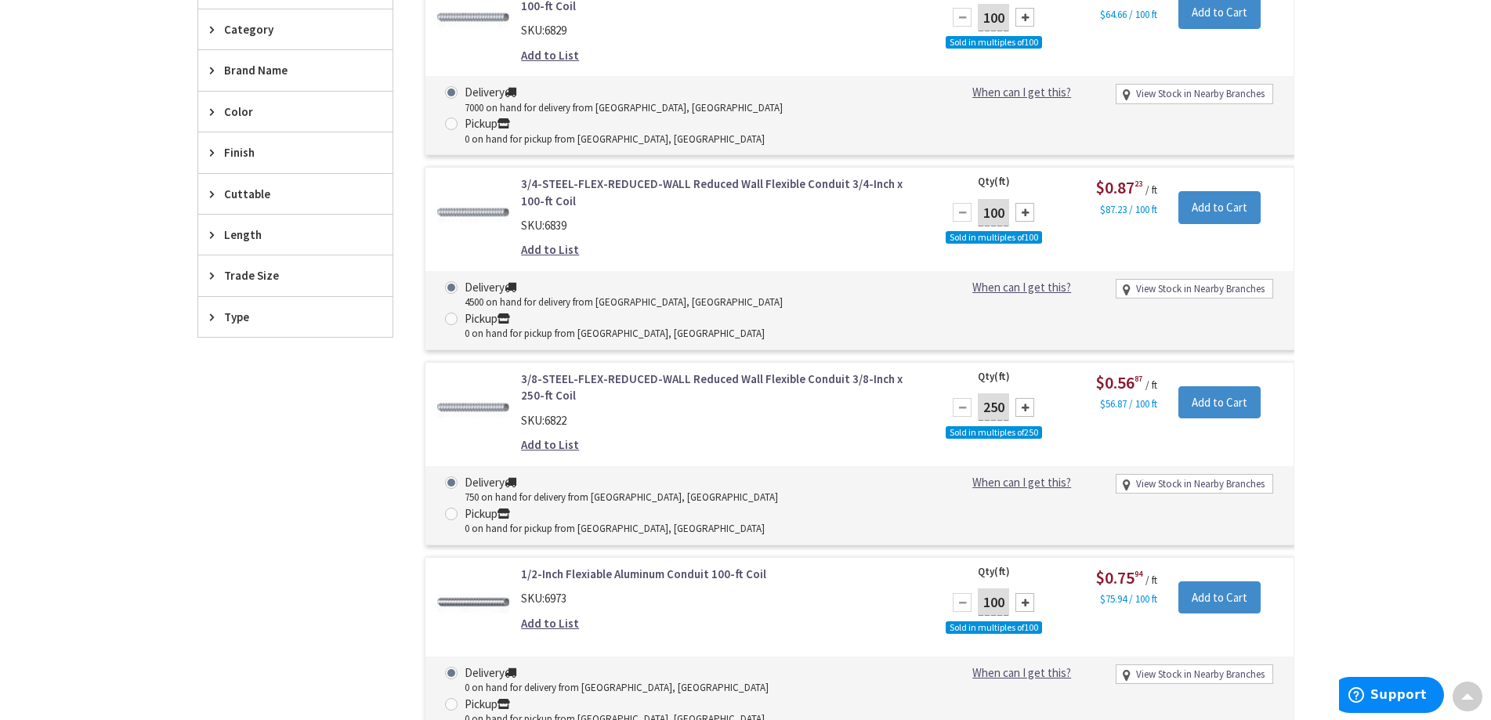
click at [251, 240] on span "Length" at bounding box center [288, 234] width 128 height 16
click at [95, 280] on div "Skip to Content Toggle Nav Search Cart My Cart Close" at bounding box center [745, 407] width 1491 height 1843
click at [232, 460] on span "Trade Size" at bounding box center [288, 459] width 128 height 16
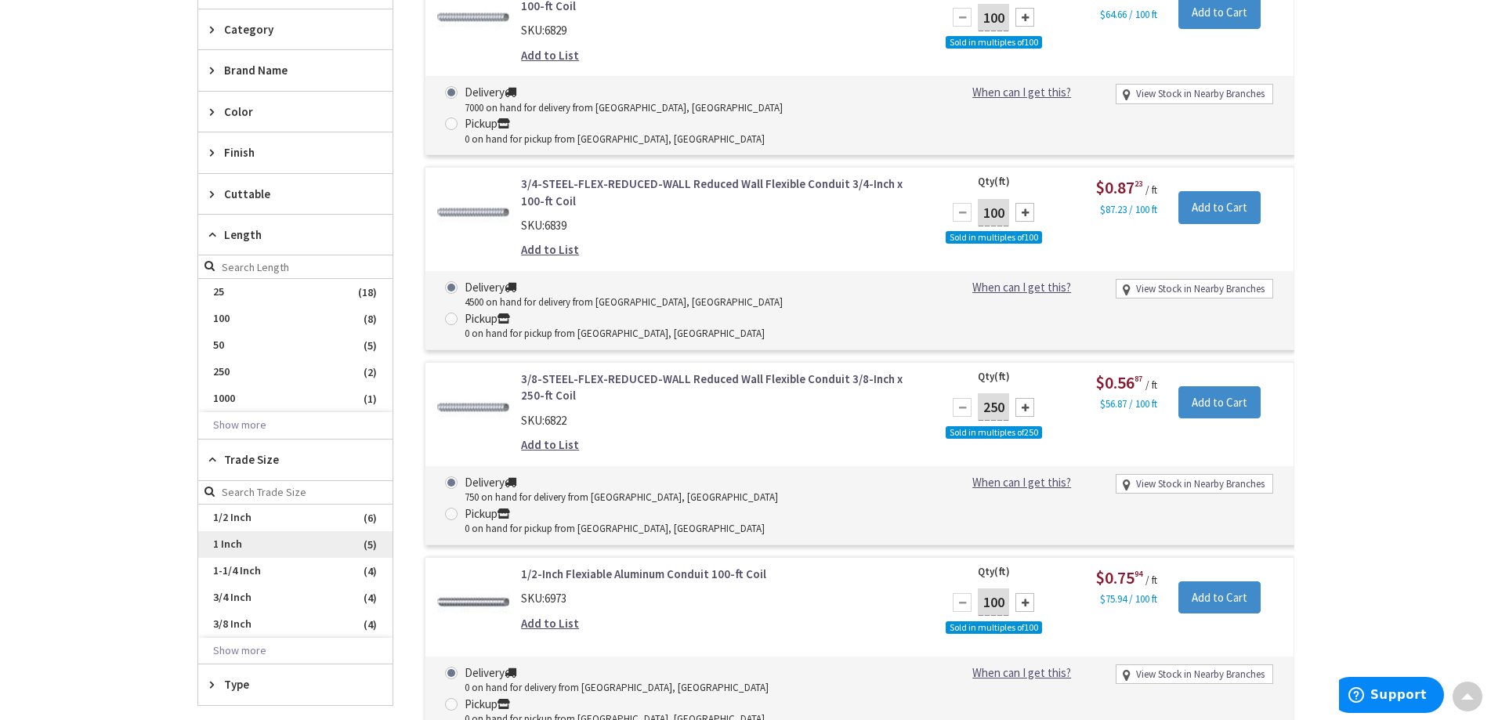
click at [225, 543] on span "1 Inch" at bounding box center [295, 544] width 194 height 27
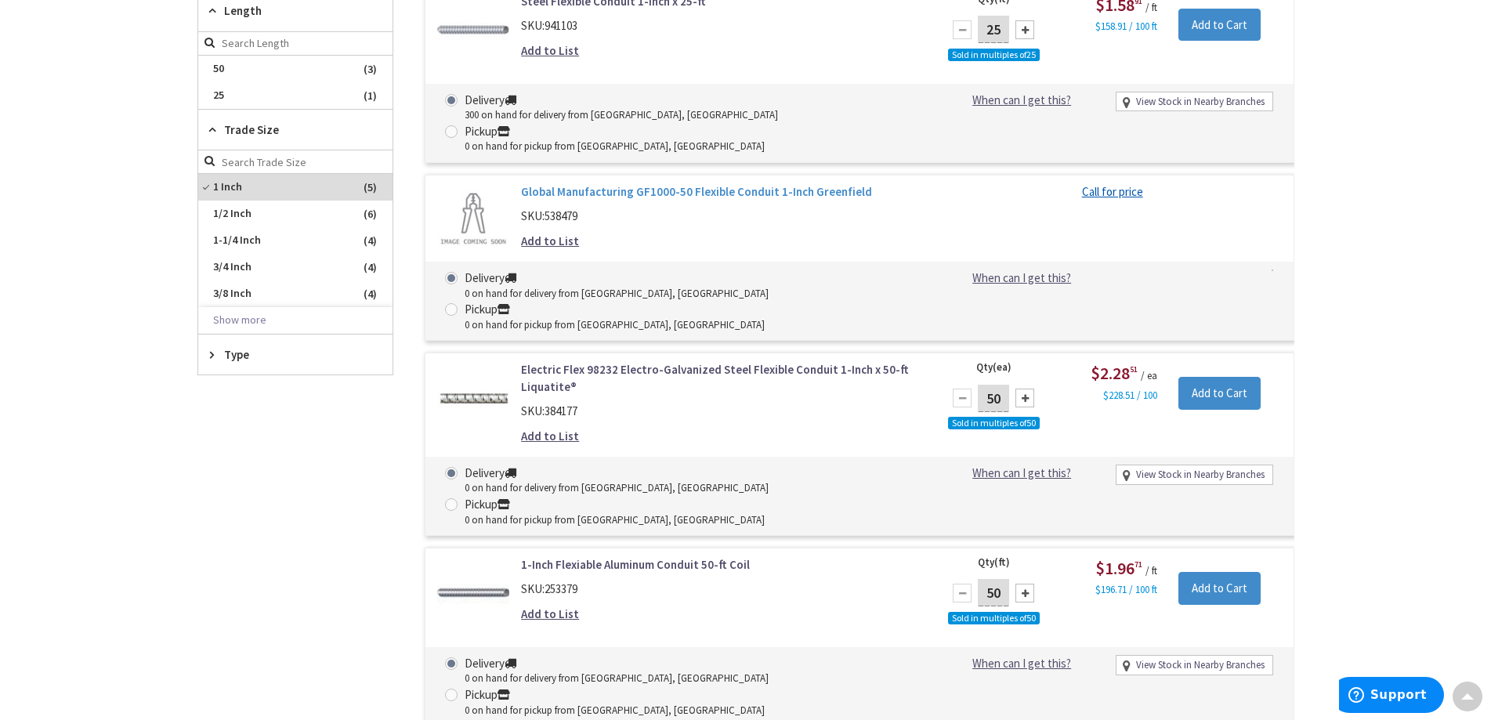
scroll to position [797, 0]
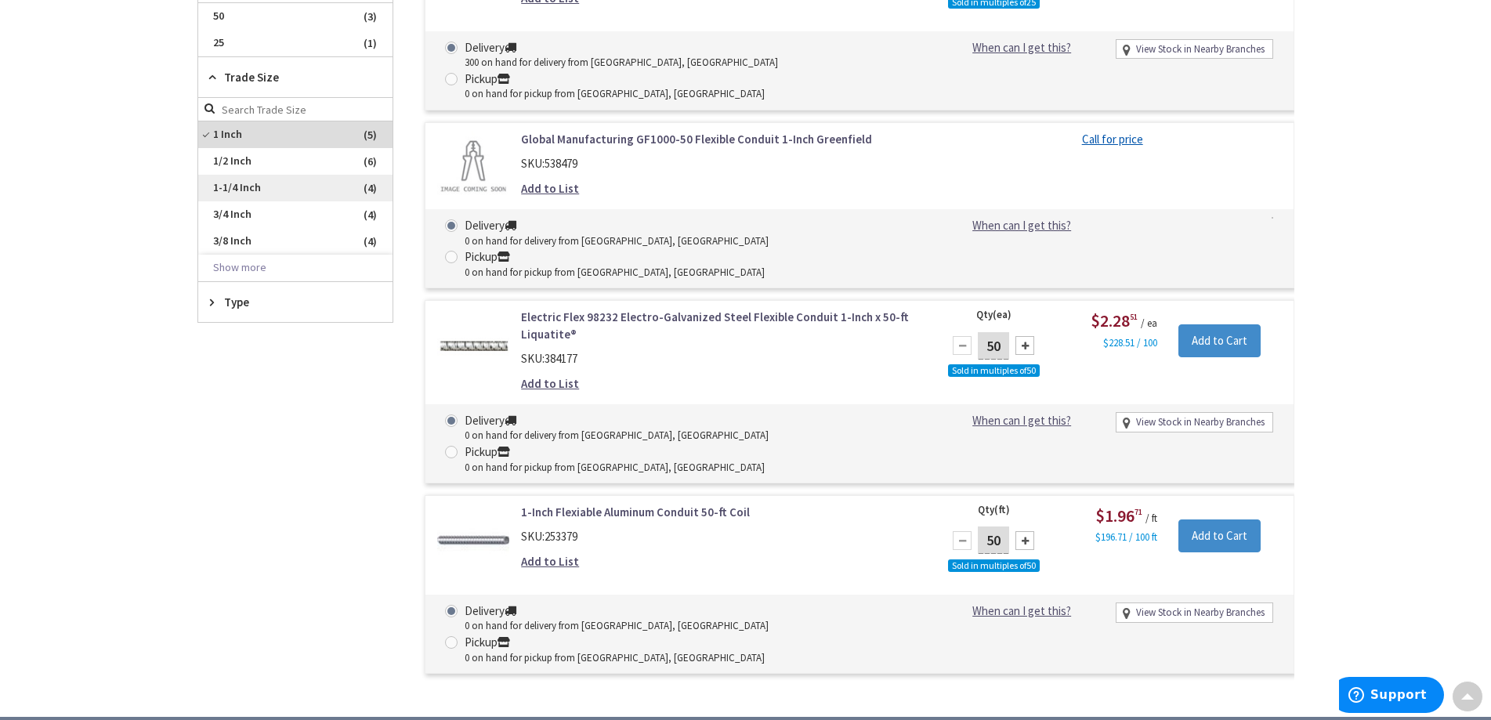
click at [251, 190] on span "1-1/4 Inch" at bounding box center [295, 188] width 194 height 27
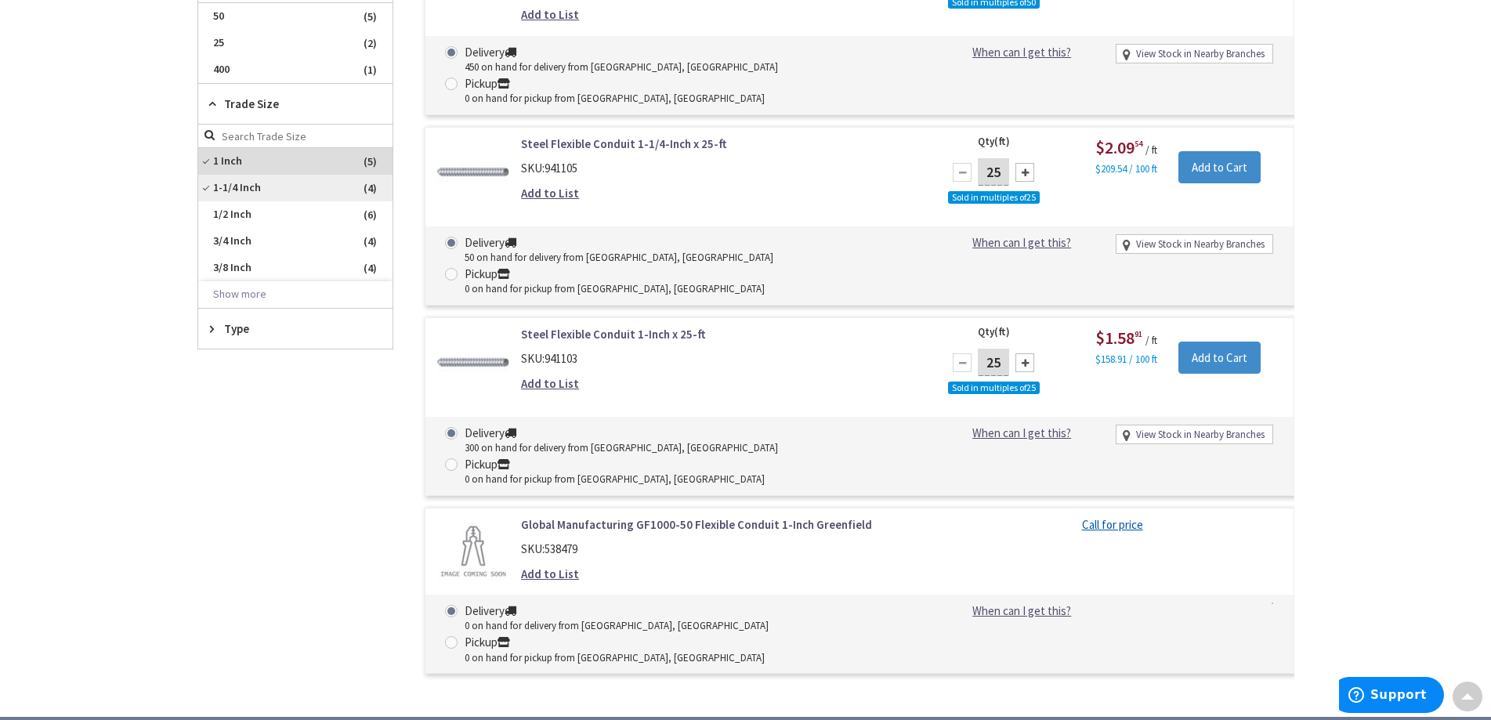
click at [232, 165] on span "1 Inch" at bounding box center [295, 161] width 194 height 27
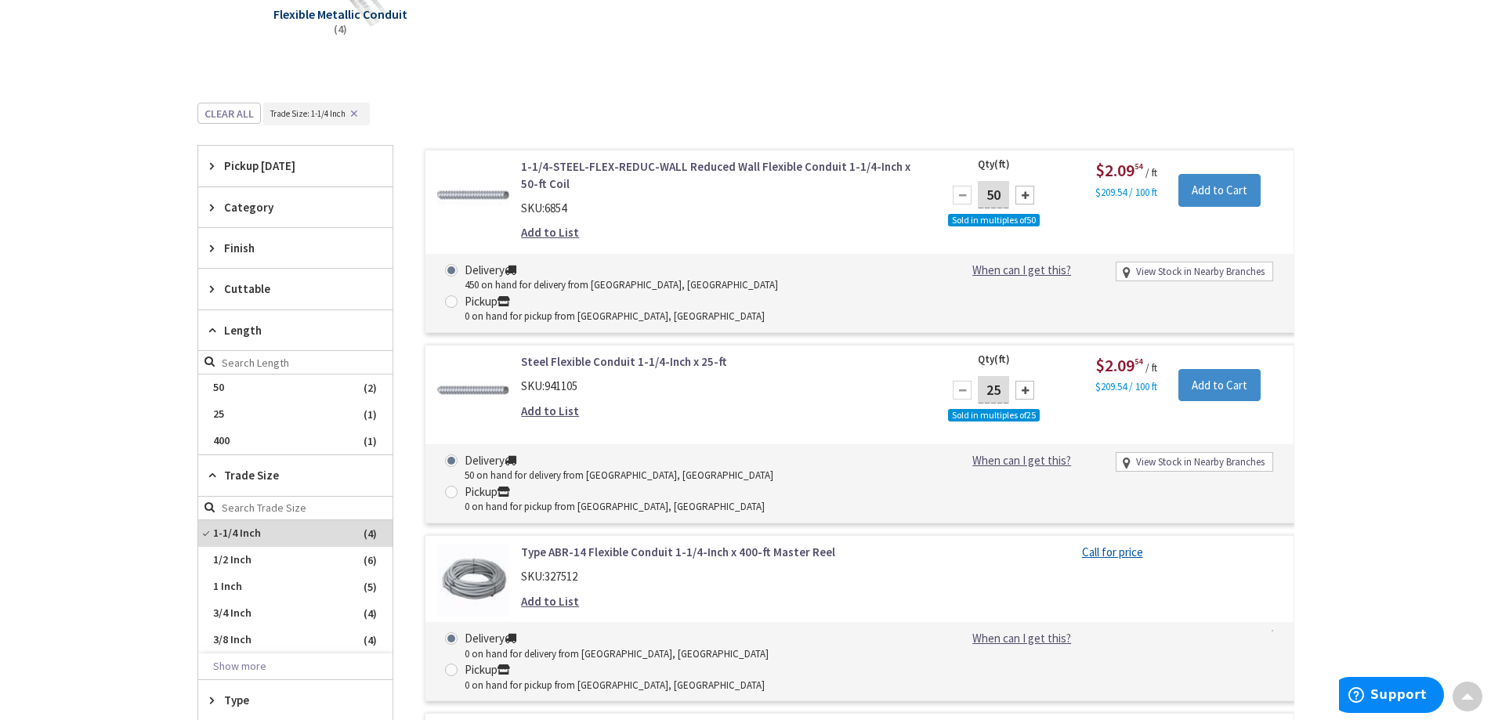
scroll to position [521, 0]
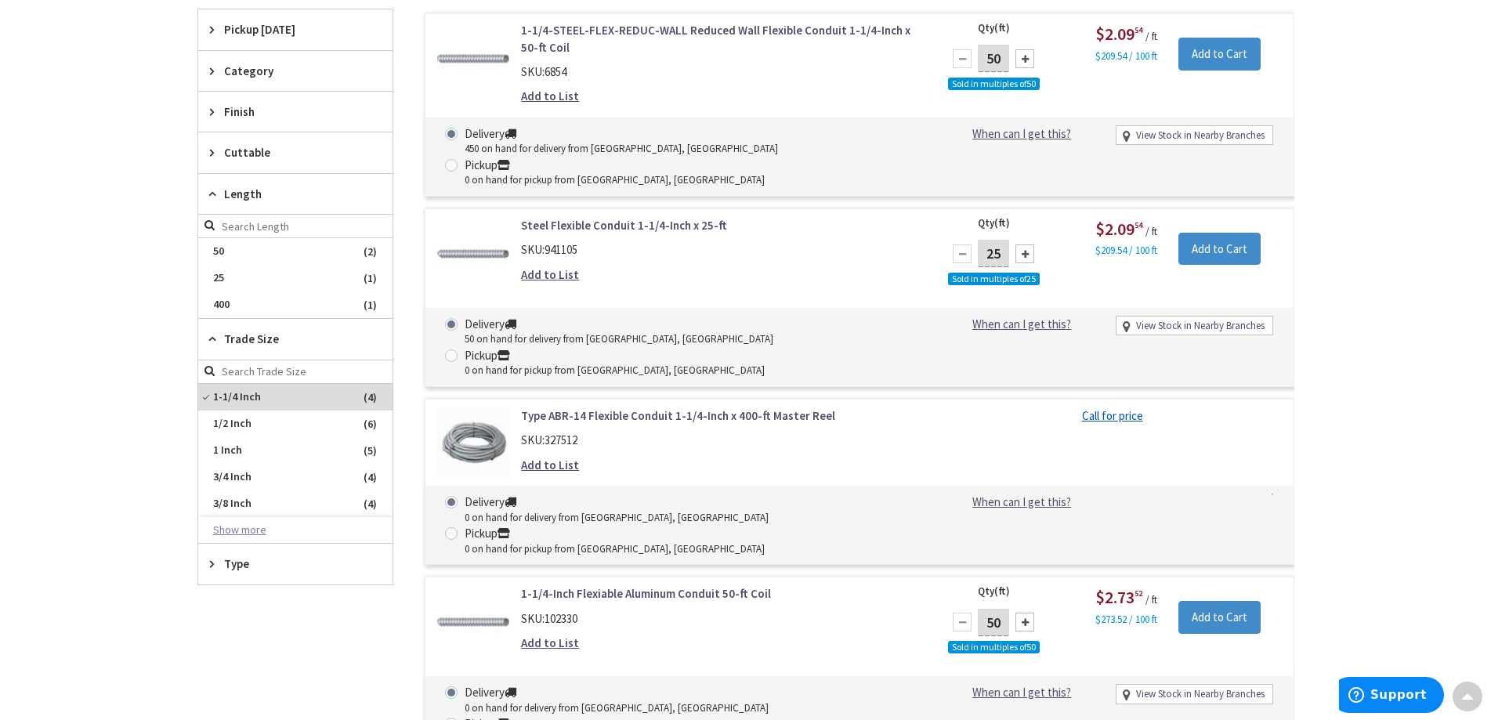
click at [230, 533] on button "Show more" at bounding box center [295, 530] width 194 height 27
click at [231, 587] on span "2 Inch" at bounding box center [295, 583] width 194 height 27
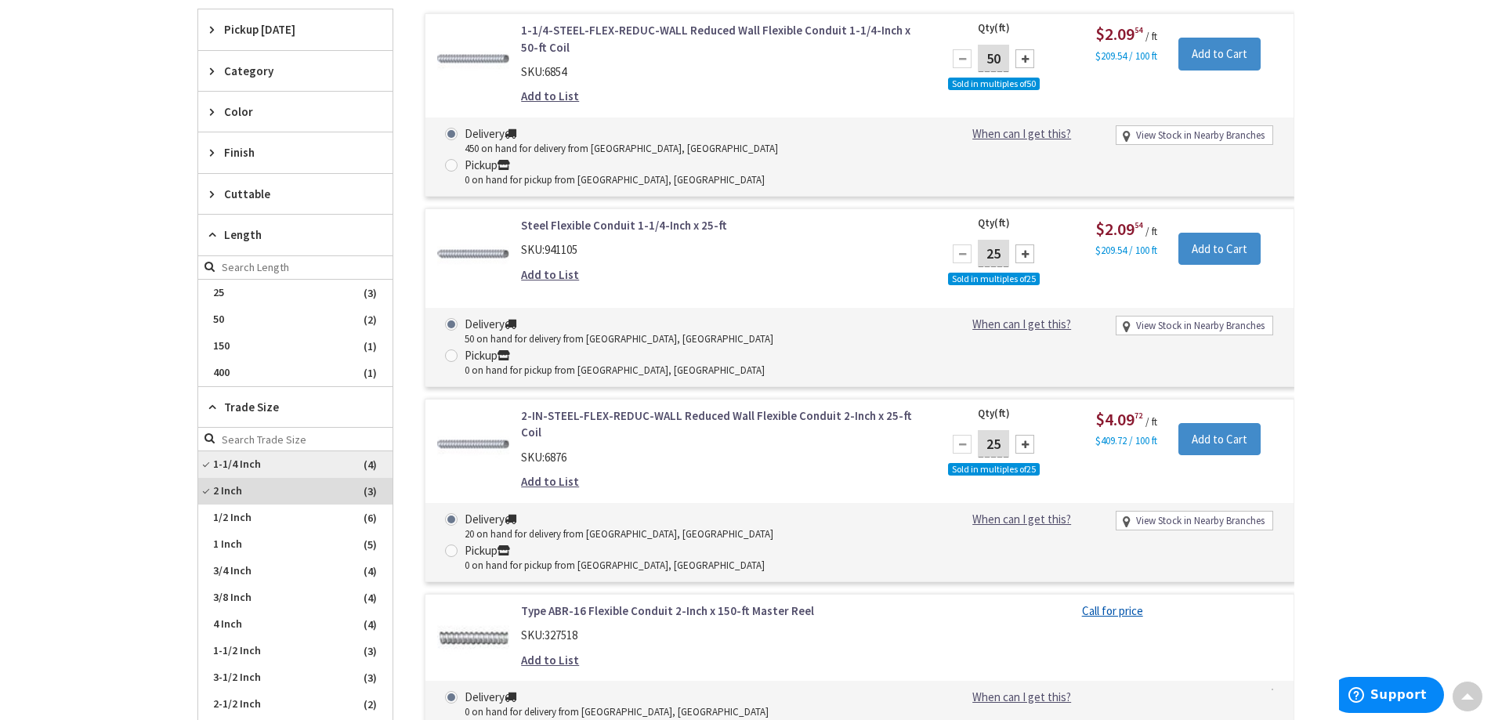
click at [238, 462] on span "1-1/4 Inch" at bounding box center [295, 464] width 194 height 27
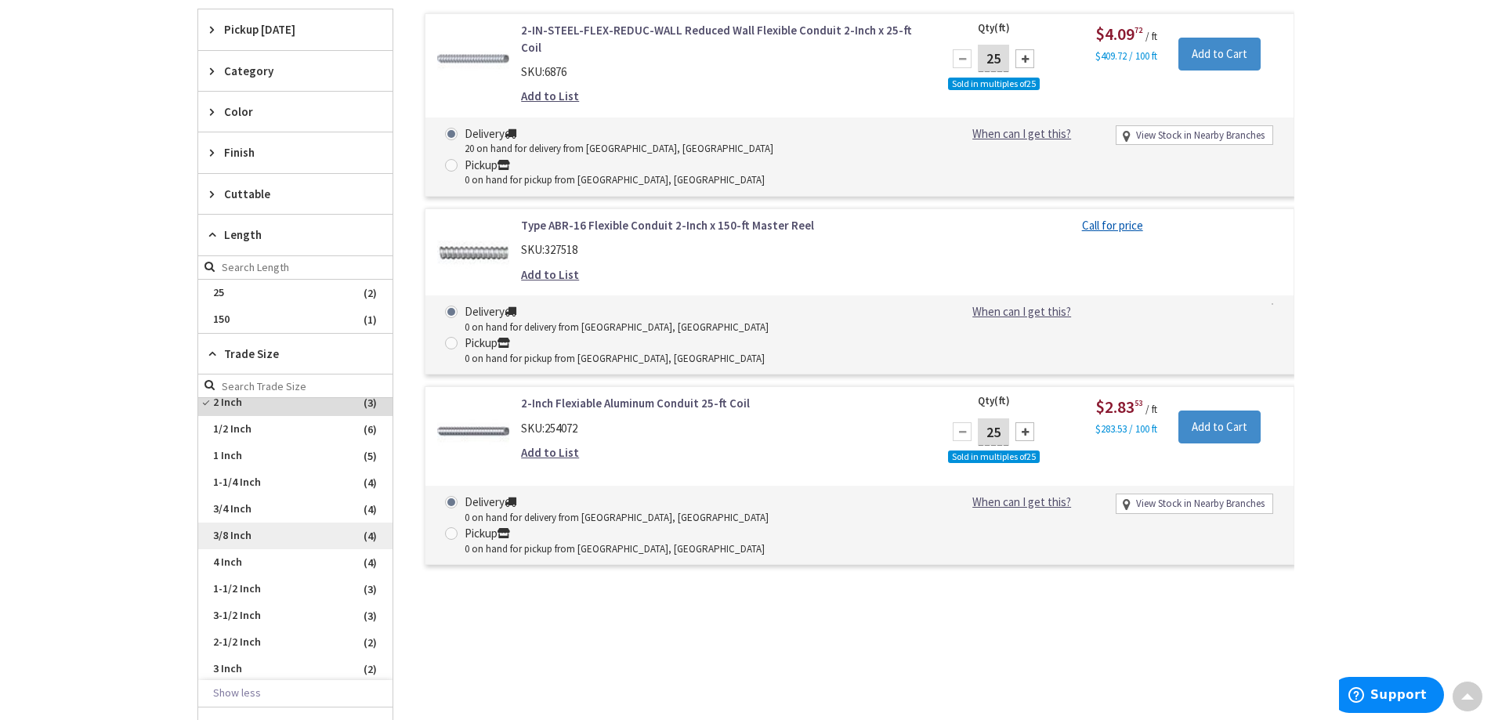
scroll to position [11, 0]
click at [228, 670] on span "3 Inch" at bounding box center [295, 666] width 194 height 27
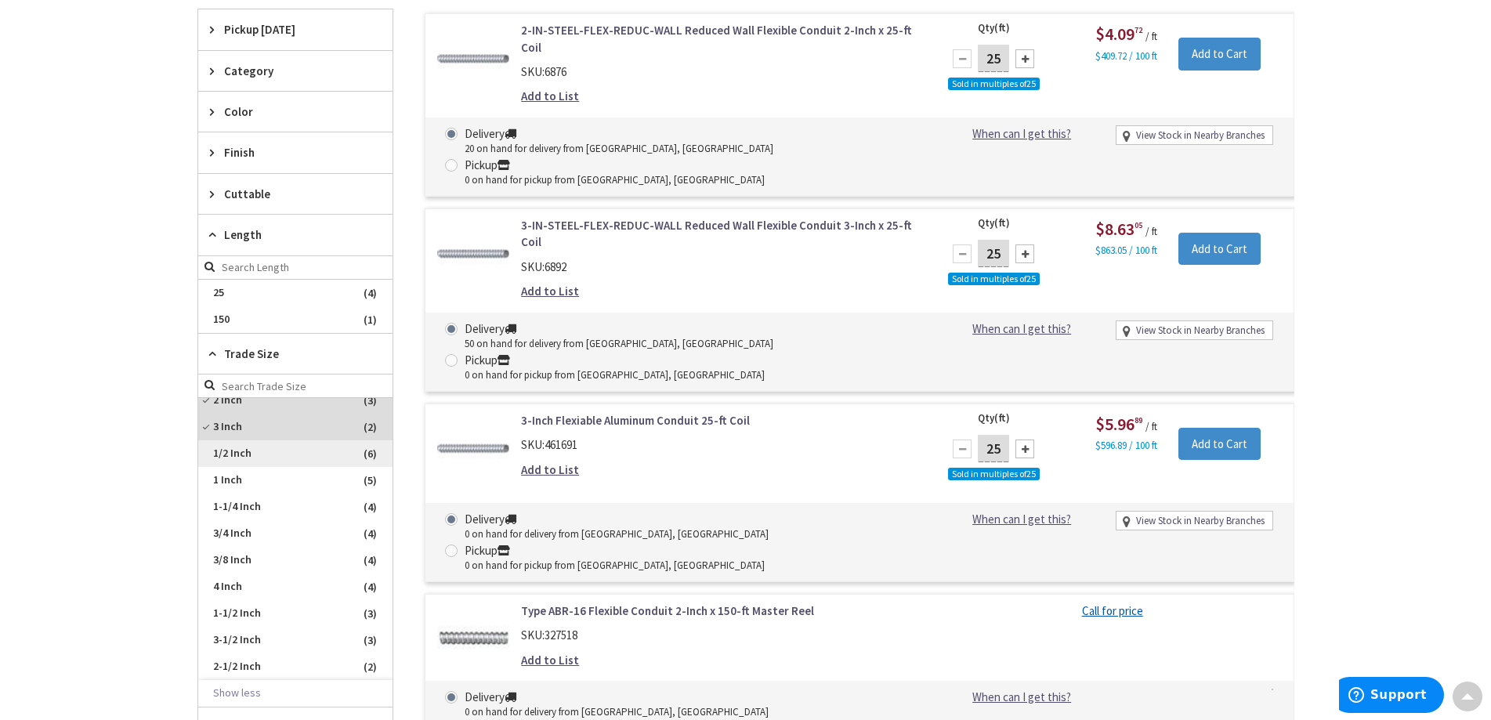
click at [222, 428] on span "3 Inch" at bounding box center [295, 427] width 194 height 27
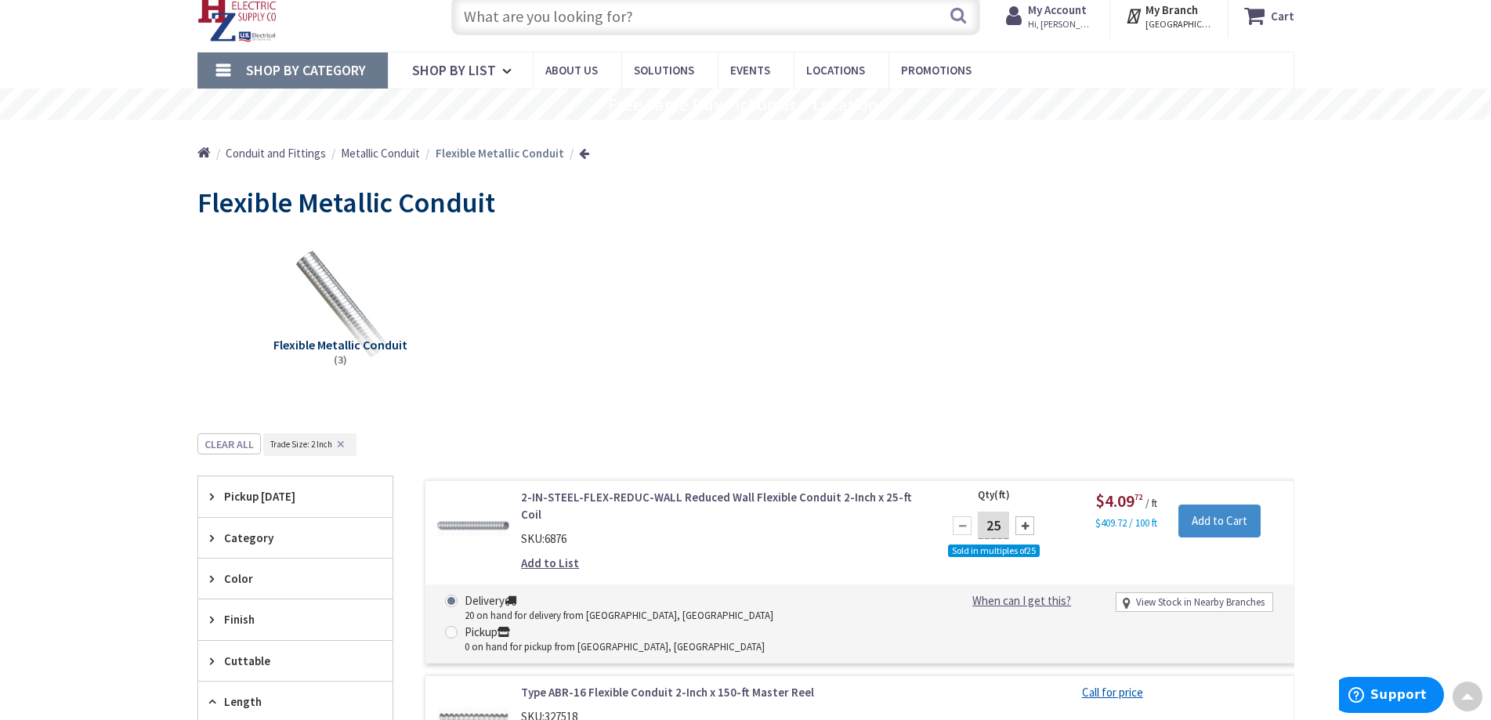
scroll to position [0, 0]
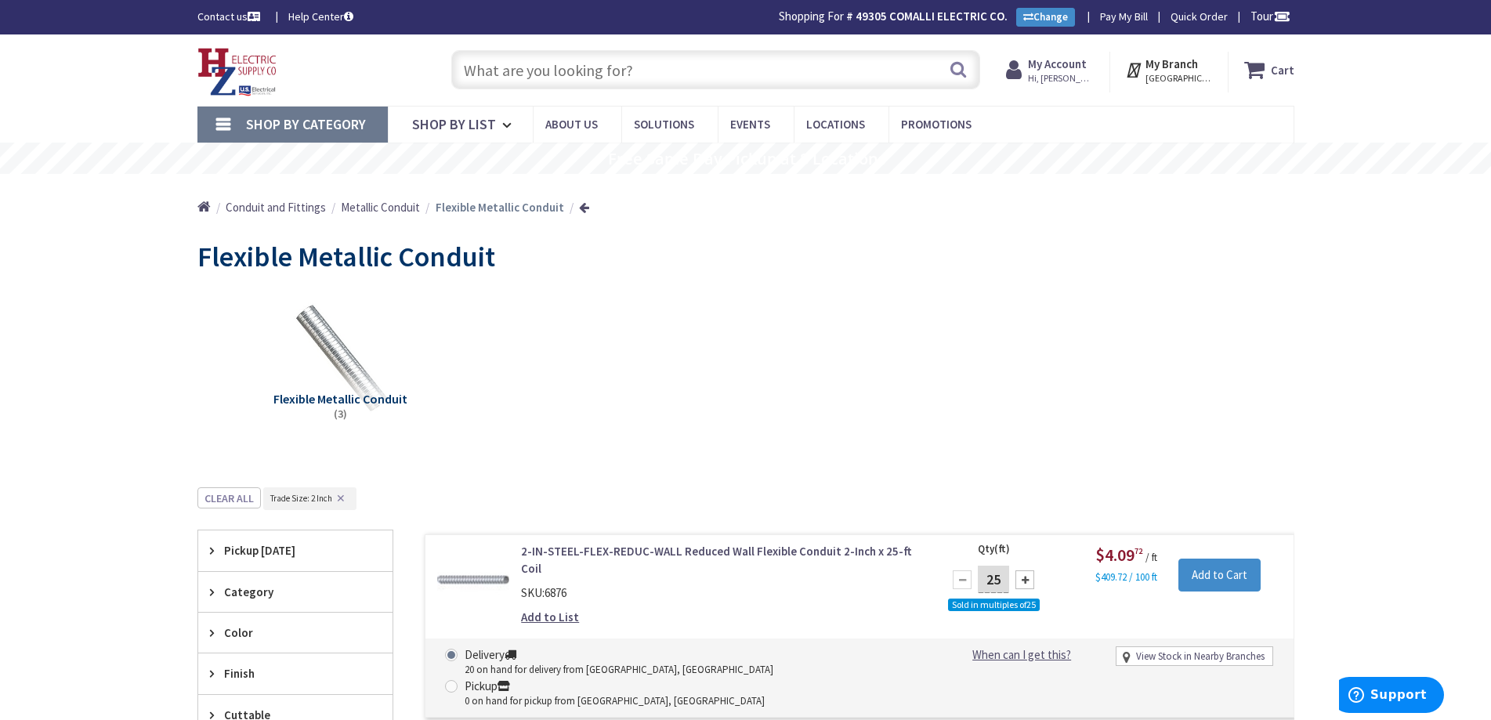
click at [494, 75] on input "text" at bounding box center [715, 69] width 529 height 39
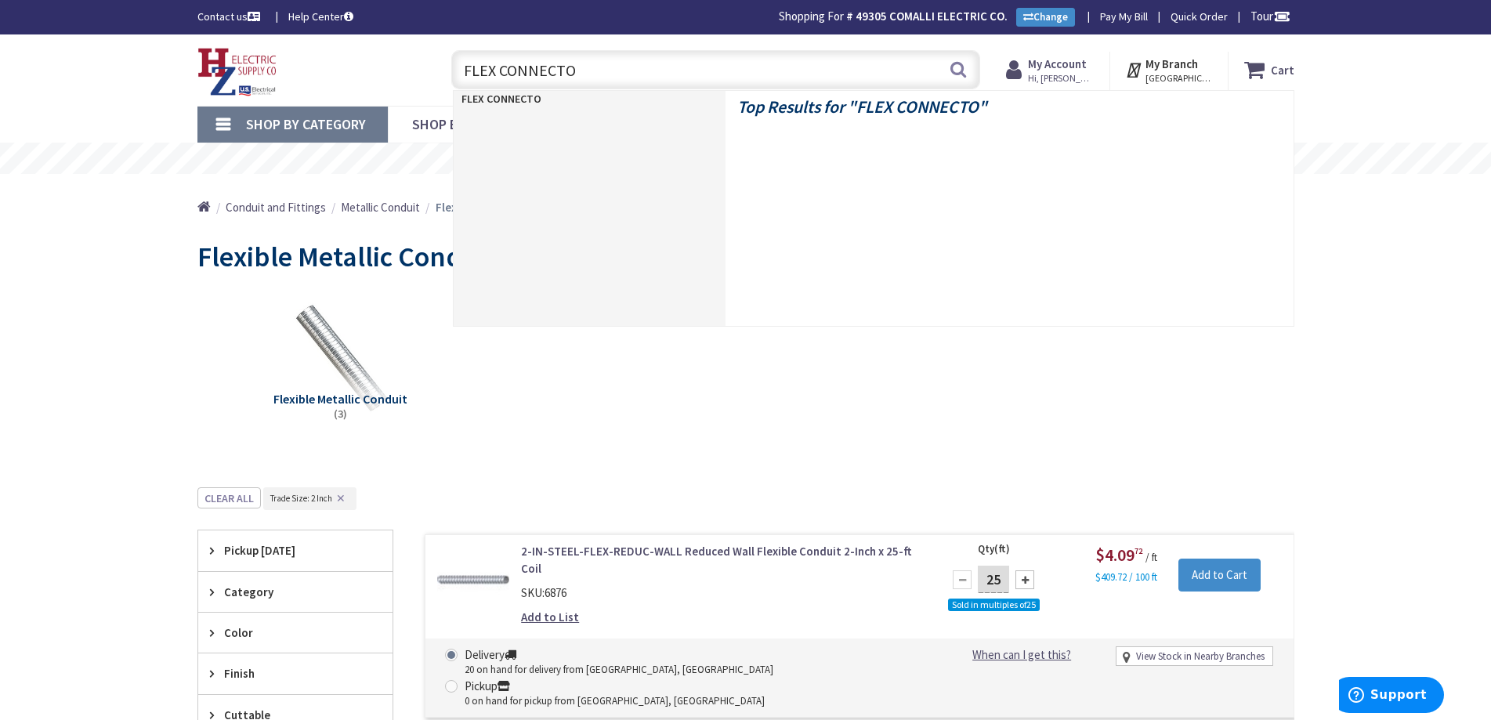
type input "FLEX CONNECTOR"
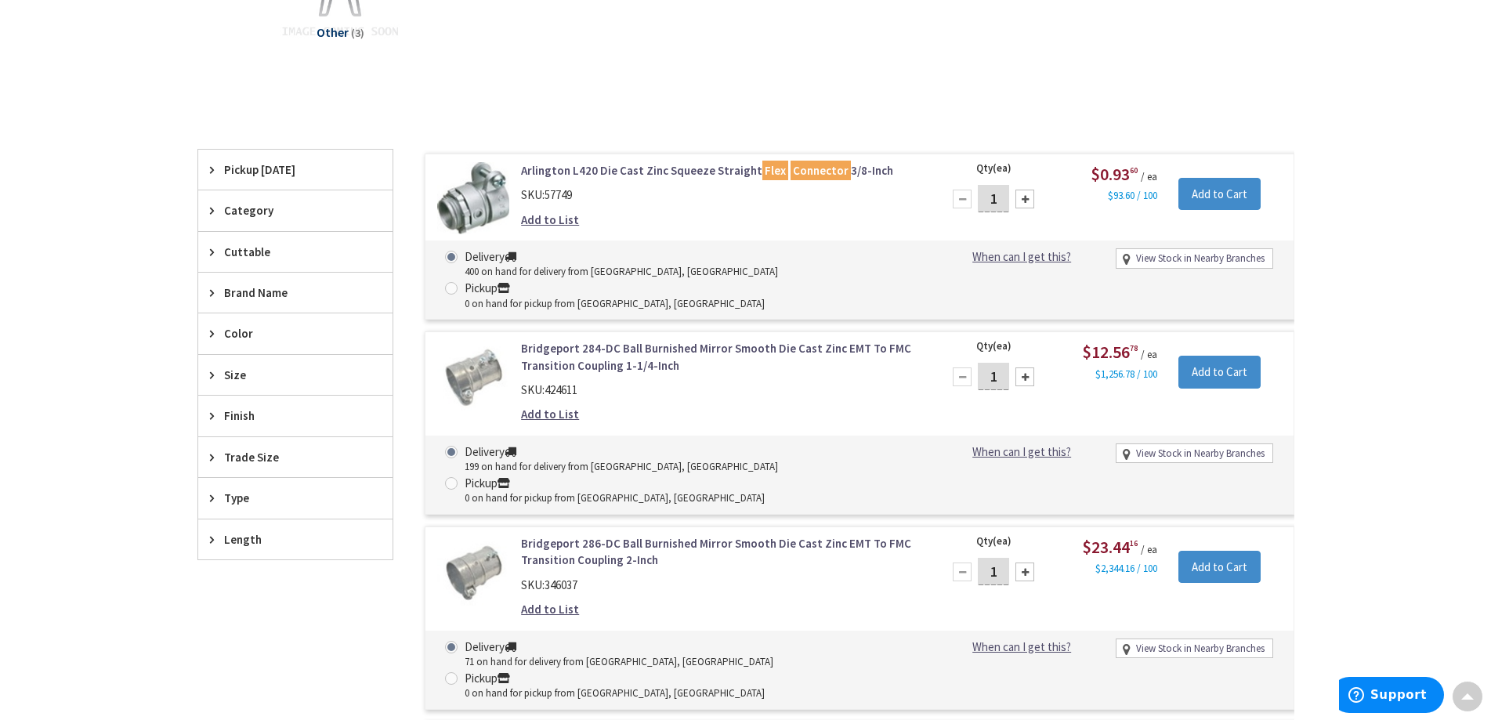
scroll to position [472, 0]
click at [238, 457] on span "Trade Size" at bounding box center [288, 457] width 128 height 16
click at [212, 619] on span "2 Inch" at bounding box center [295, 621] width 194 height 27
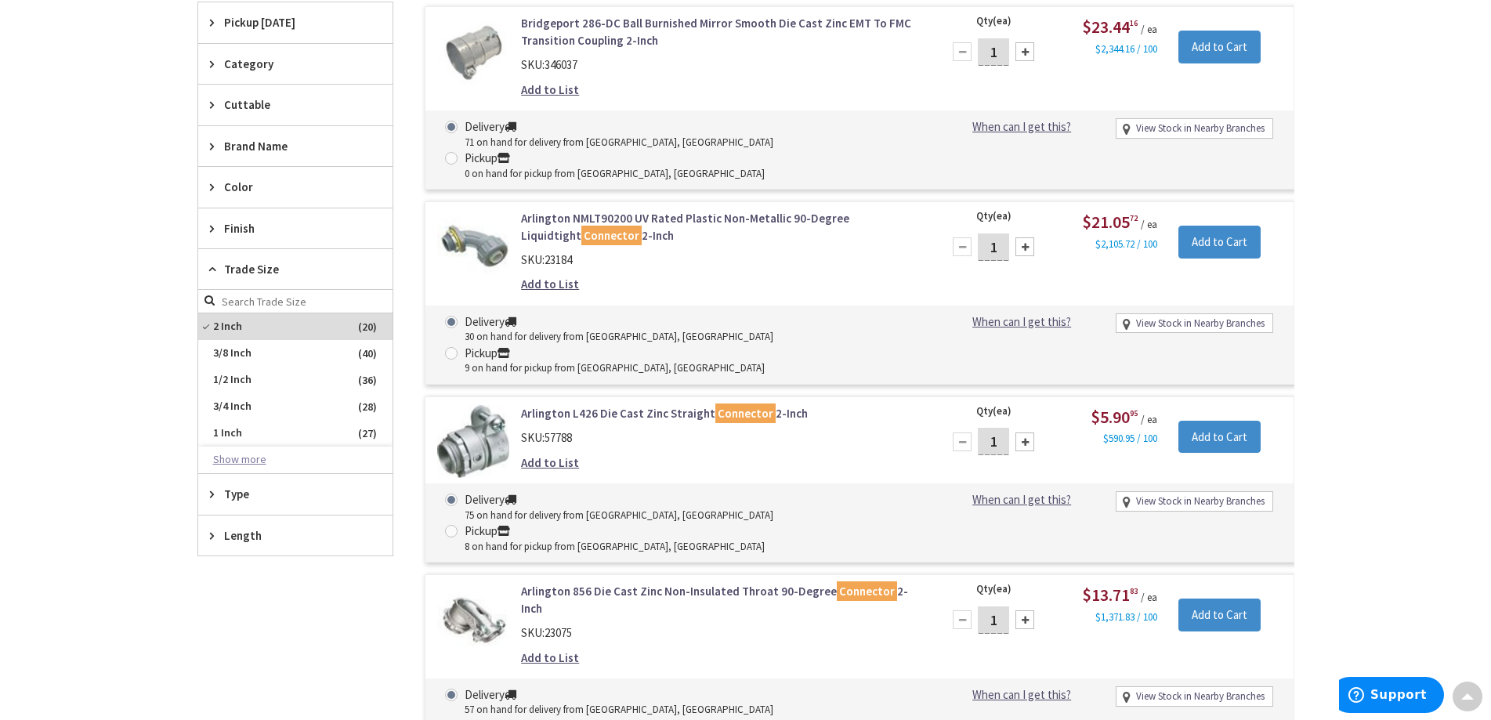
click at [261, 457] on button "Show more" at bounding box center [295, 460] width 194 height 27
click at [243, 521] on span "3 Inch" at bounding box center [295, 513] width 194 height 27
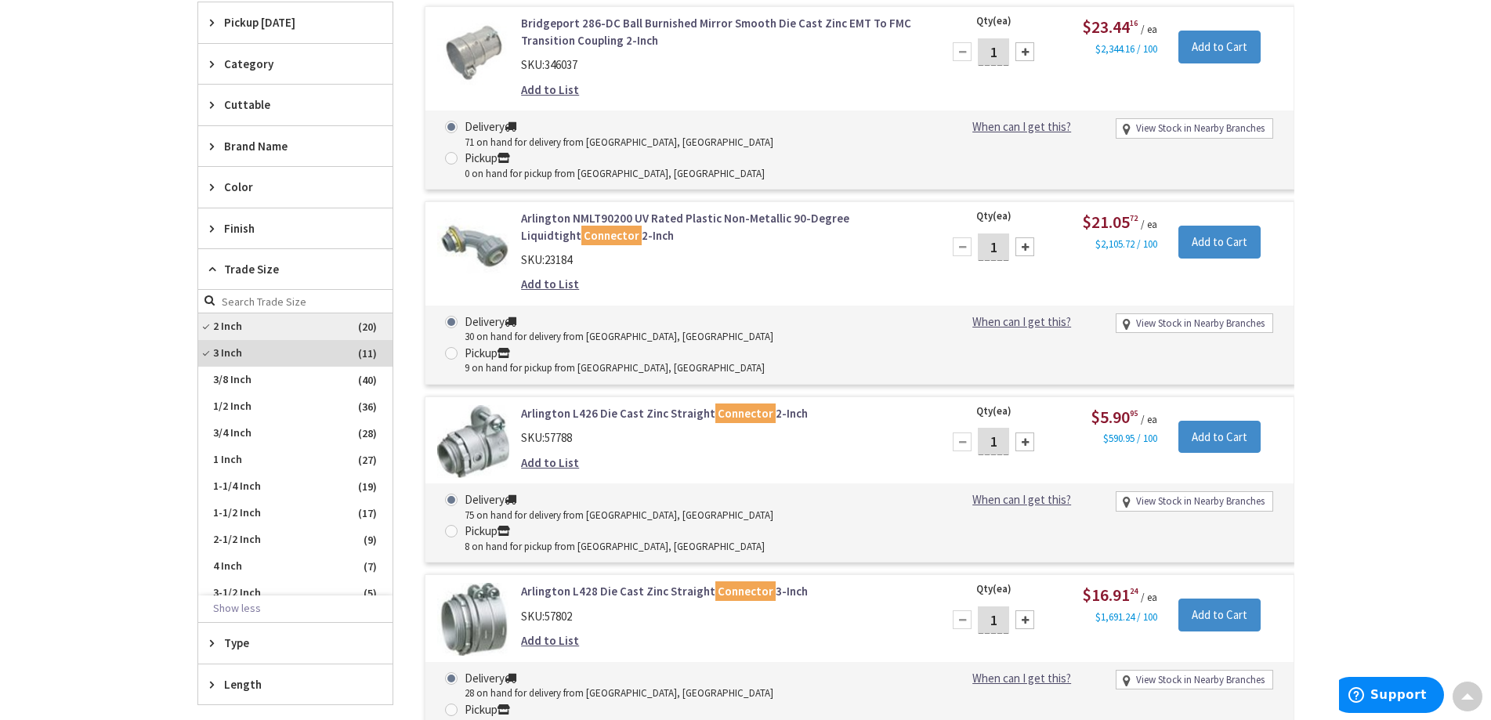
click at [240, 323] on span "2 Inch" at bounding box center [295, 326] width 194 height 27
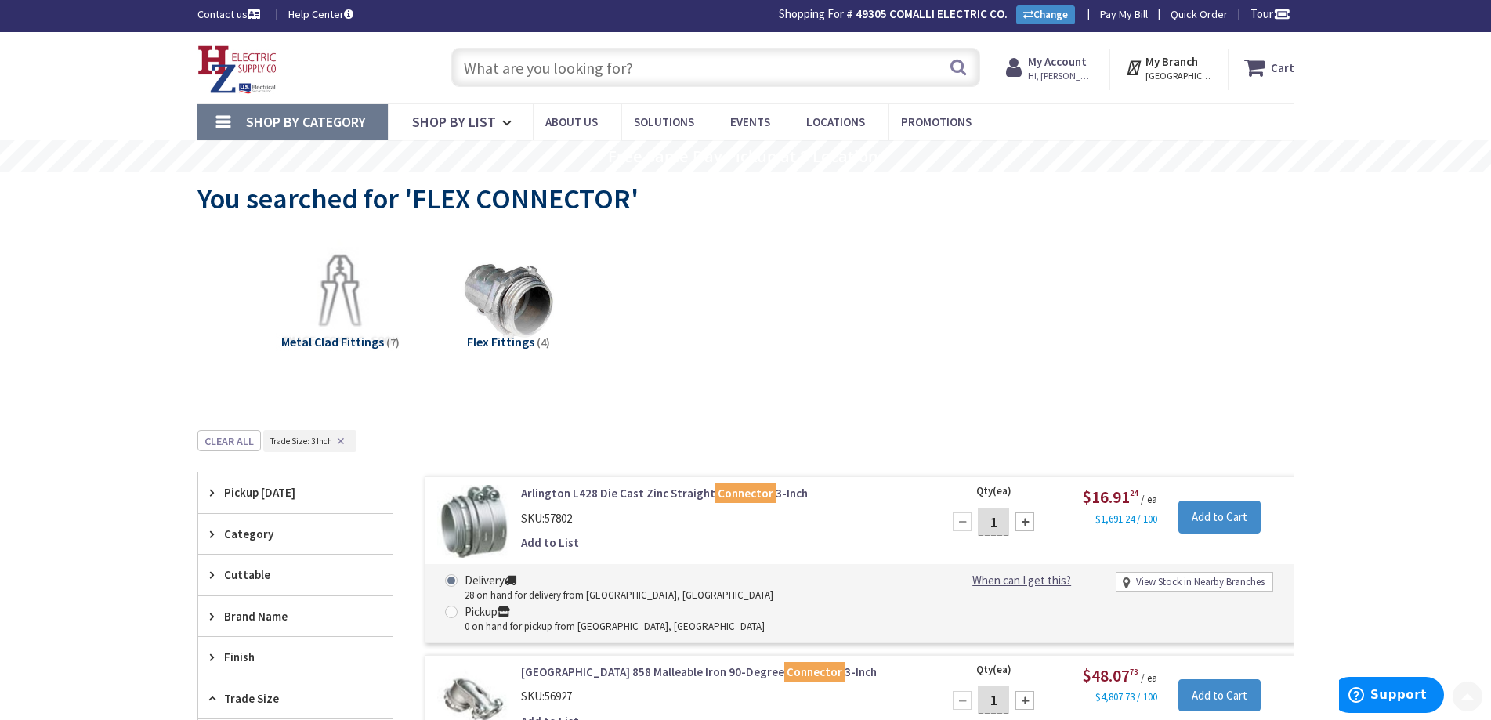
scroll to position [0, 0]
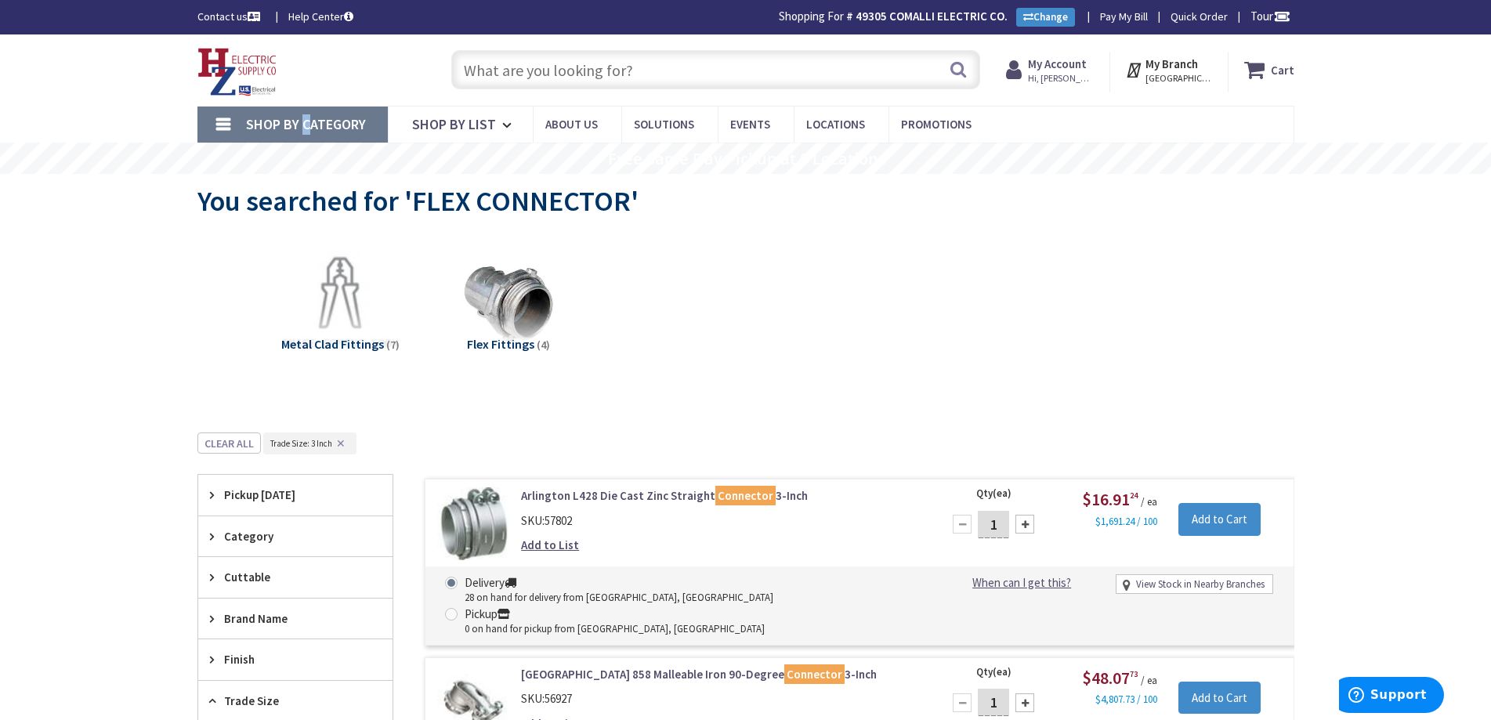
click at [302, 126] on span "Shop By Category" at bounding box center [306, 124] width 120 height 18
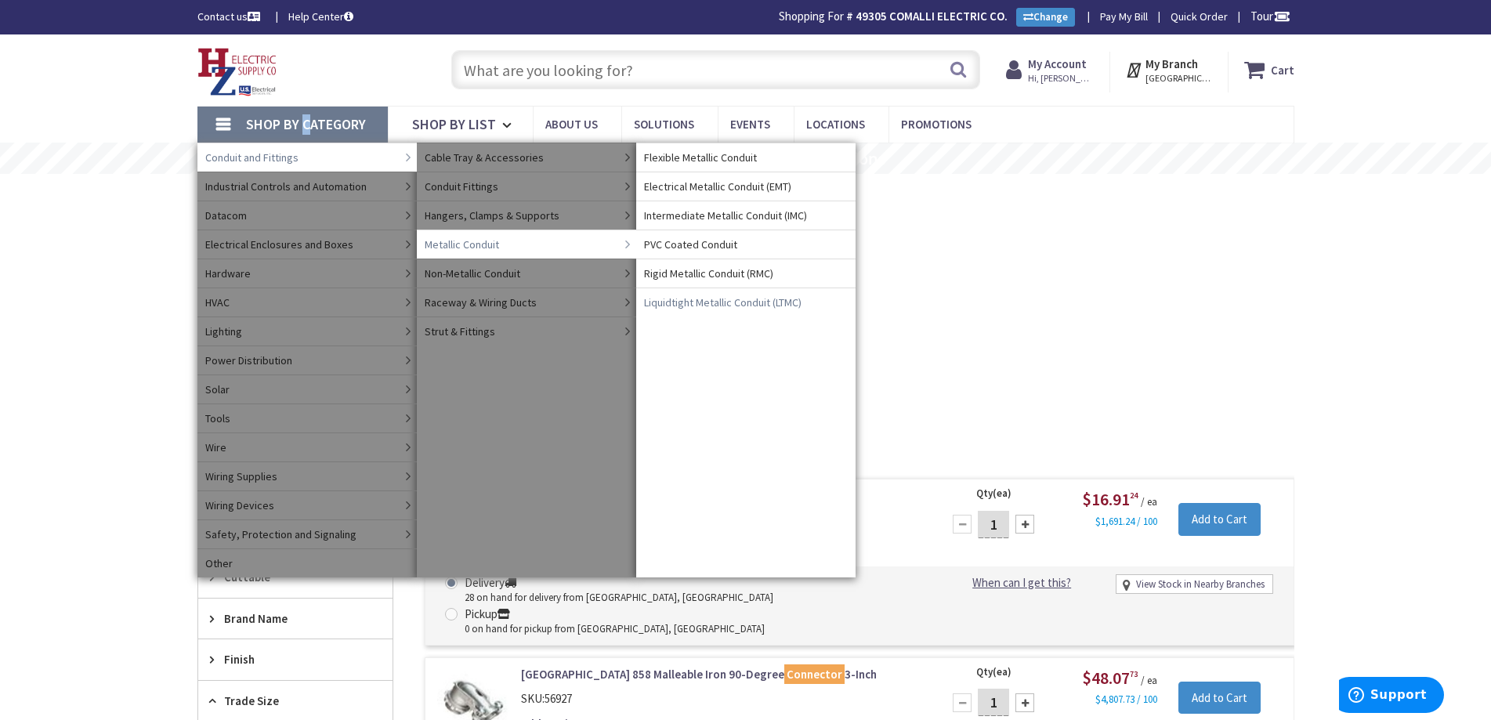
click at [702, 299] on span "Liquidtight Metallic Conduit (LTMC)" at bounding box center [722, 303] width 157 height 16
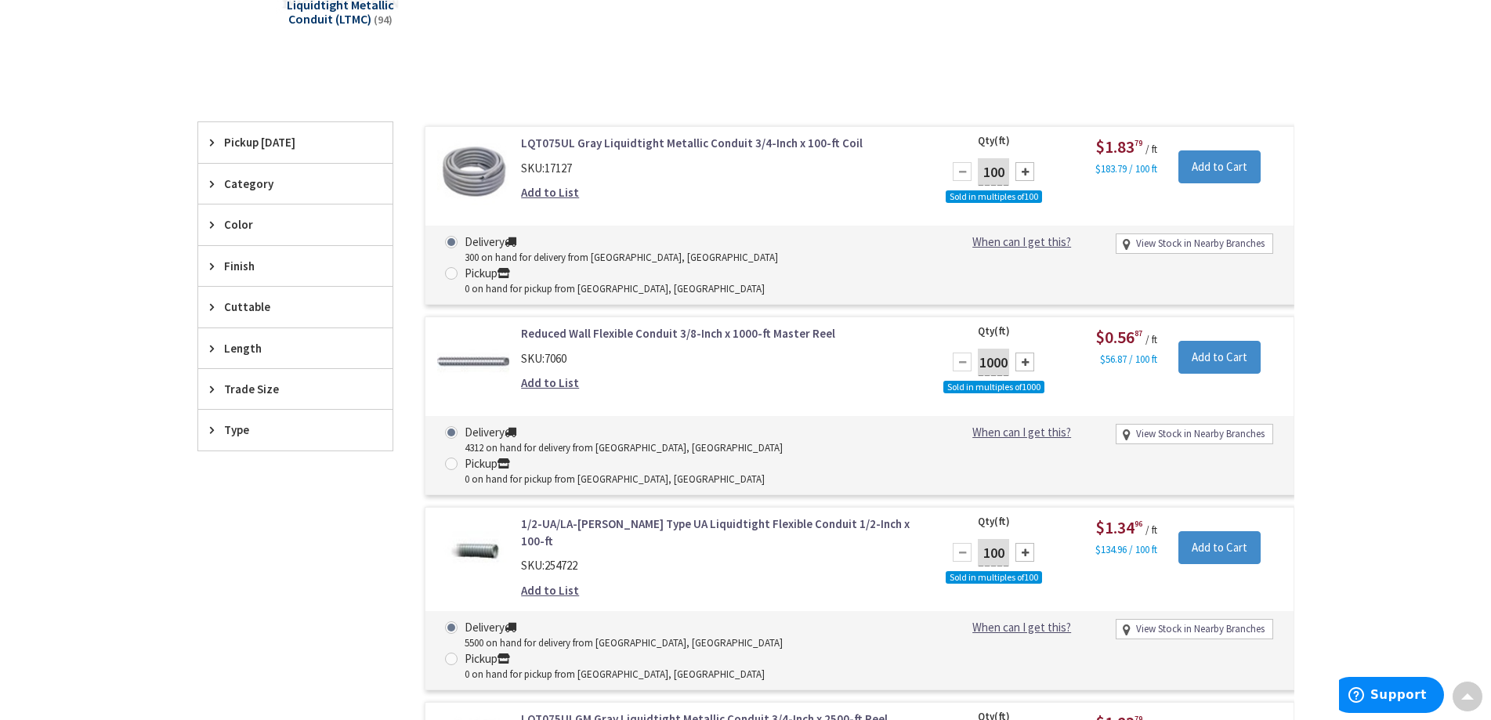
click at [269, 389] on span "Trade Size" at bounding box center [288, 389] width 128 height 16
click at [215, 577] on button "Show more" at bounding box center [295, 579] width 194 height 27
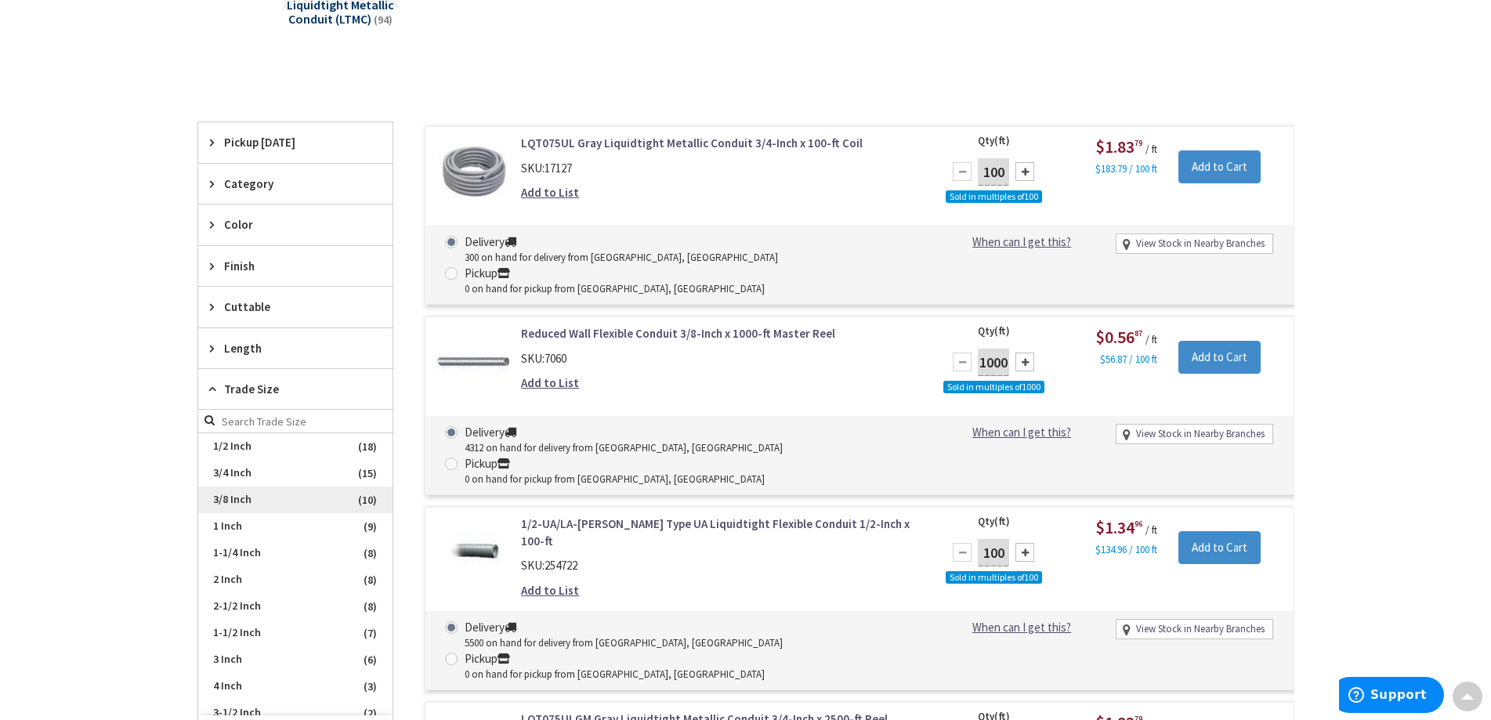
scroll to position [11, 0]
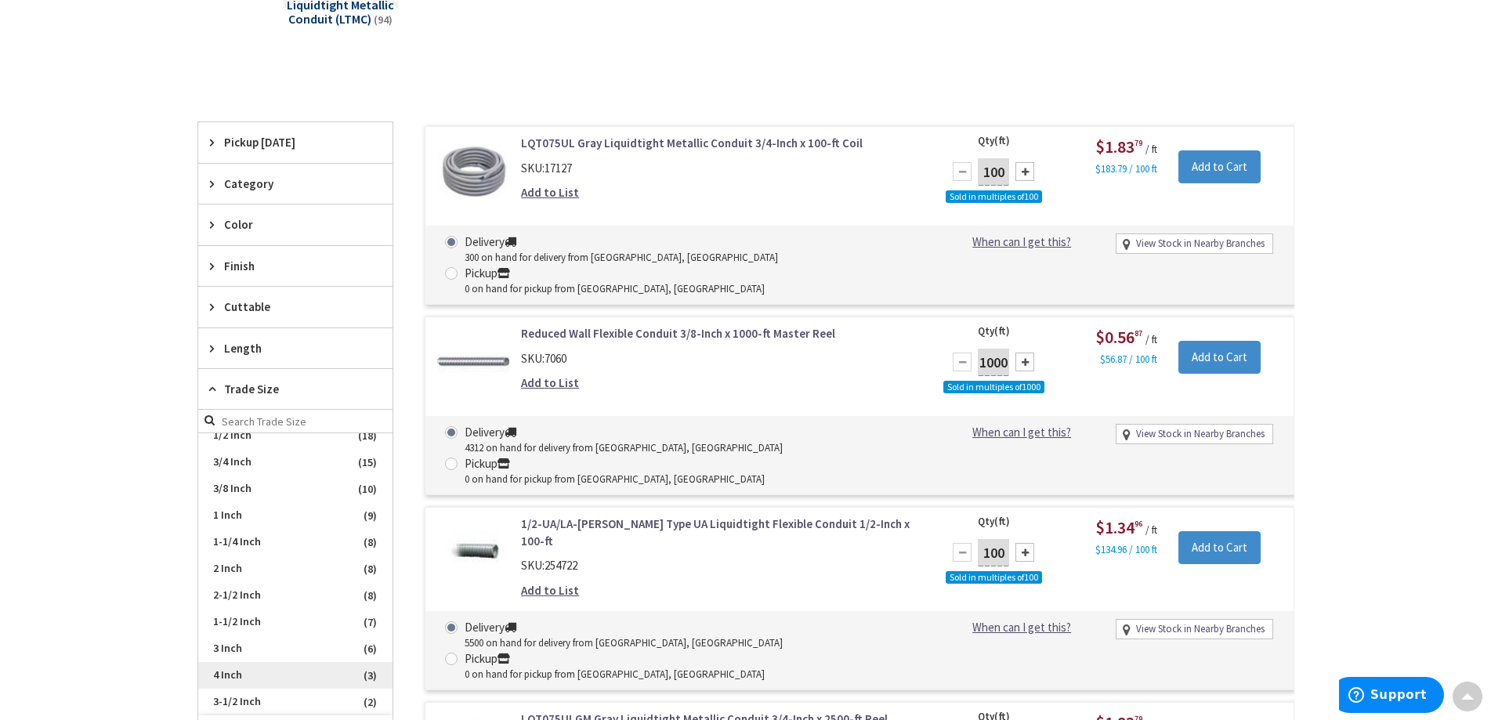
click at [228, 678] on span "4 Inch" at bounding box center [295, 675] width 194 height 27
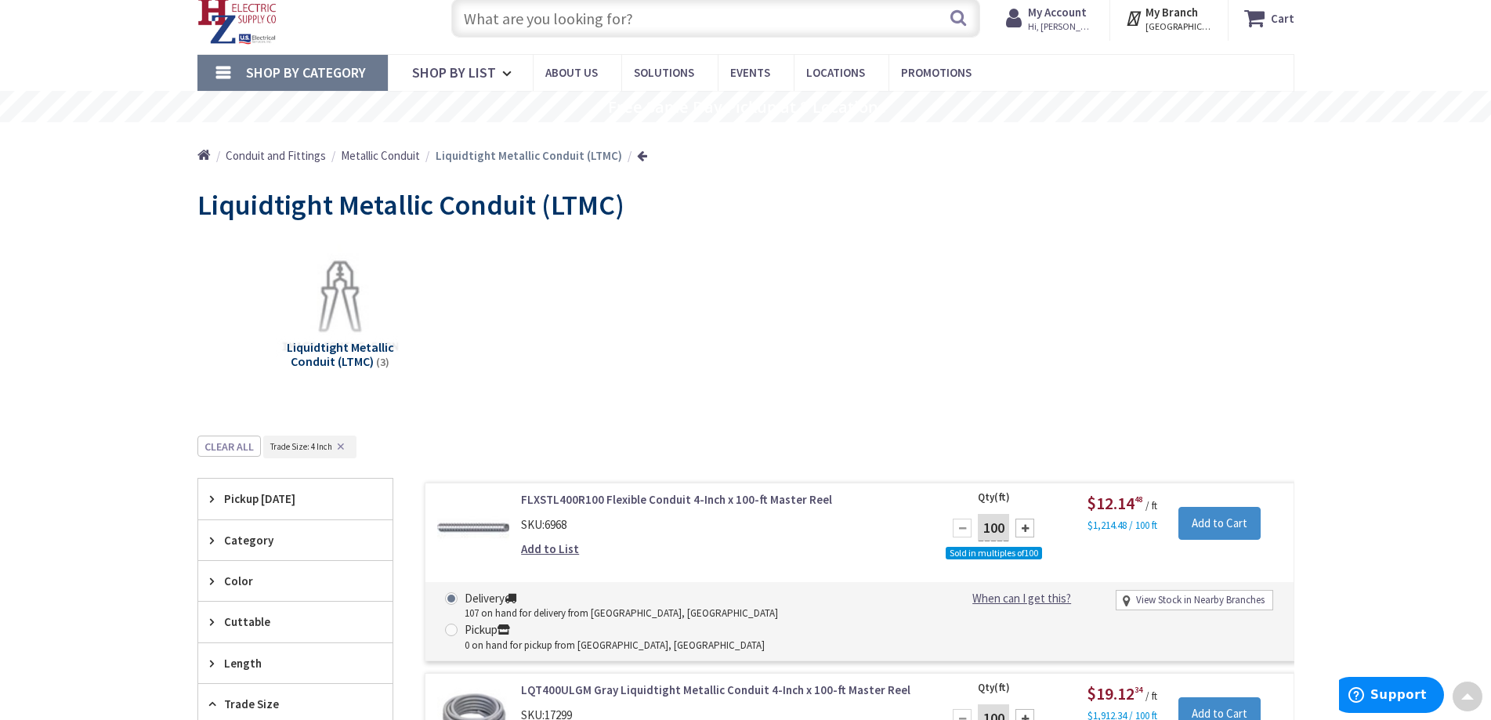
scroll to position [0, 0]
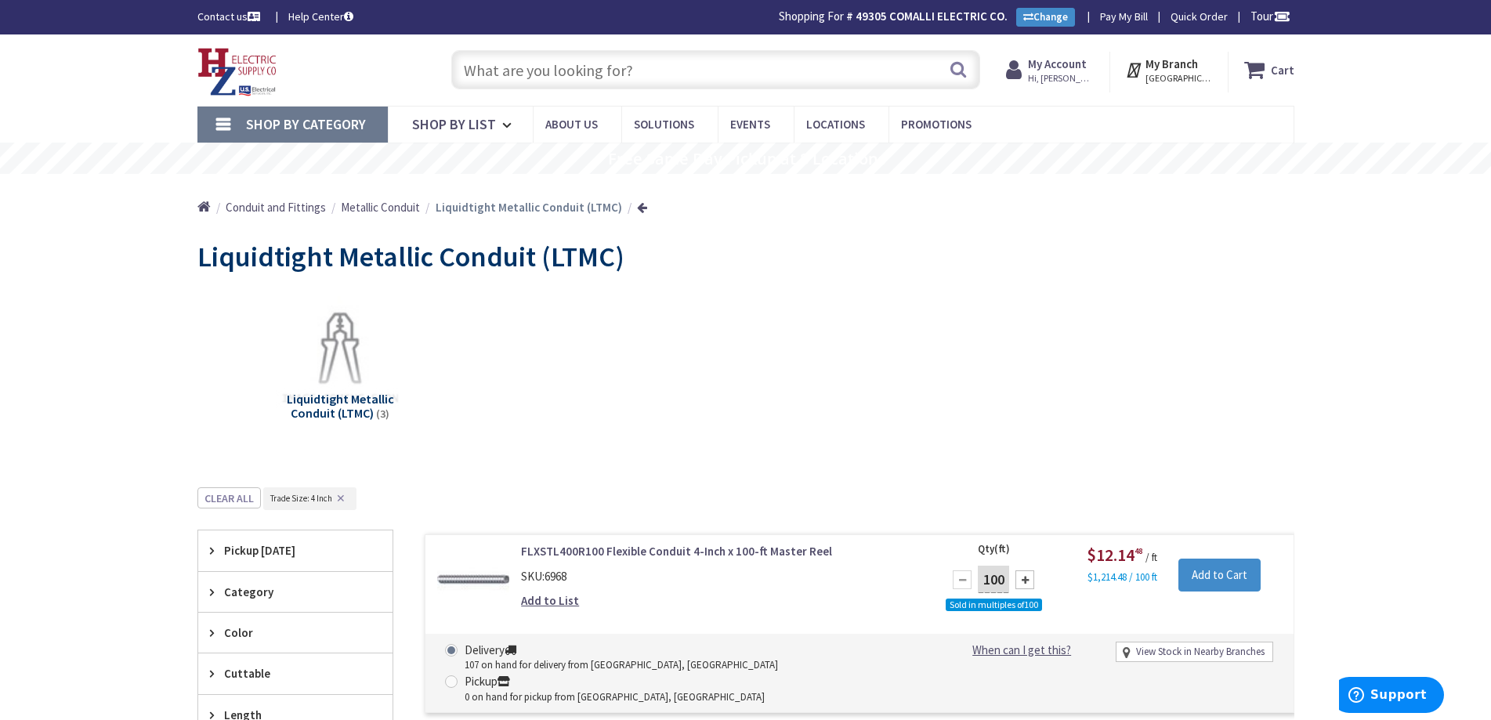
drag, startPoint x: 211, startPoint y: 118, endPoint x: 187, endPoint y: 119, distance: 23.5
click at [187, 119] on div "Shop By Category Conduit and Fittings Cable Tray & Accessories Cable Trays Cabl…" at bounding box center [745, 124] width 1491 height 37
click at [219, 126] on link "Shop By Category" at bounding box center [292, 125] width 190 height 36
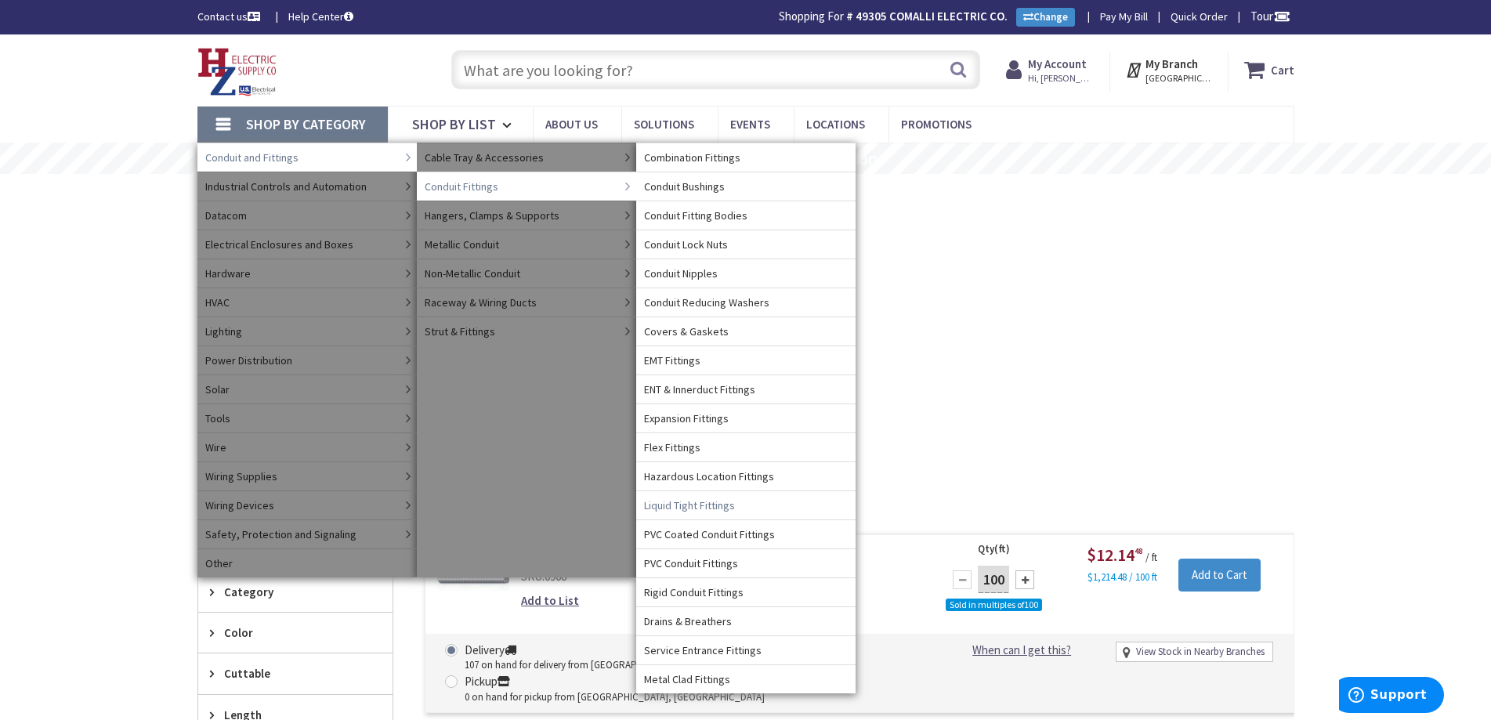
click at [672, 505] on span "Liquid Tight Fittings" at bounding box center [689, 505] width 91 height 16
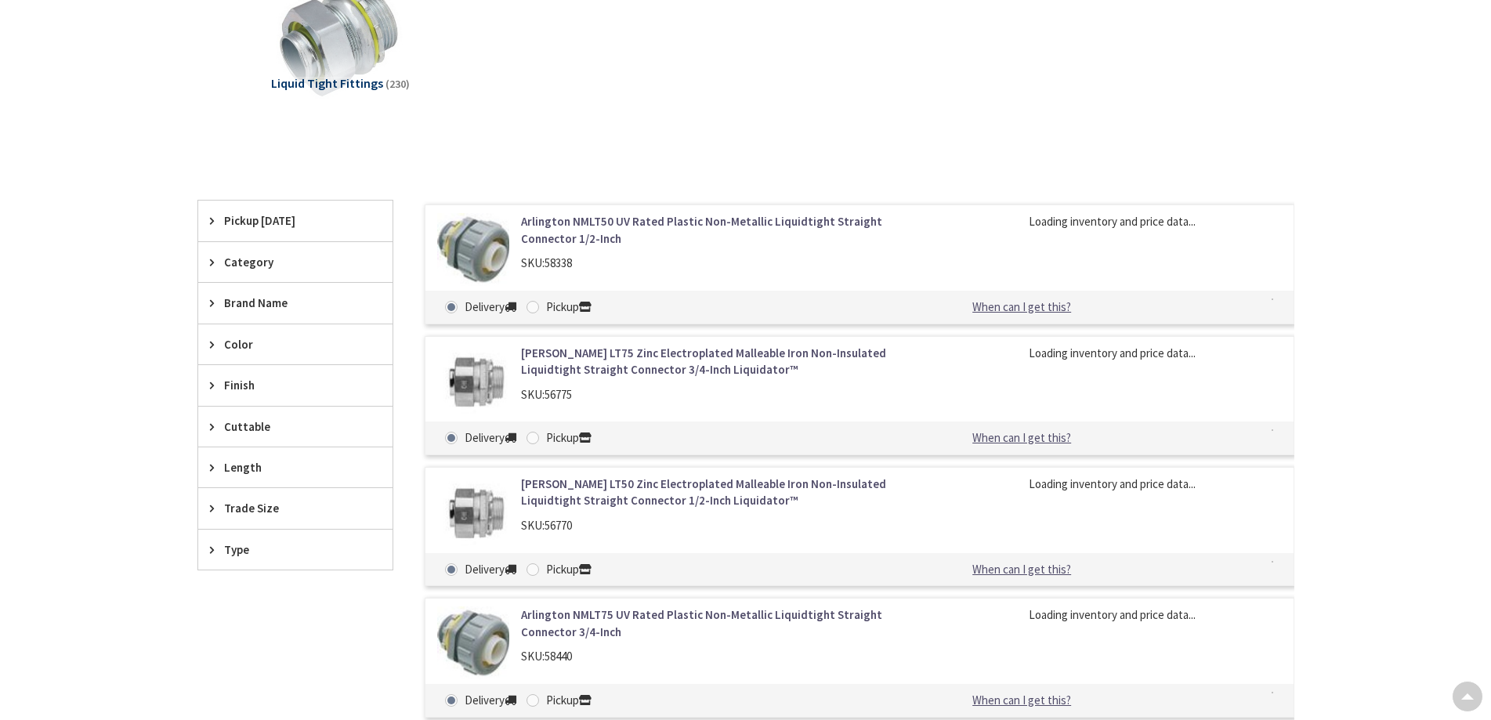
click at [230, 515] on span "Trade Size" at bounding box center [288, 508] width 128 height 16
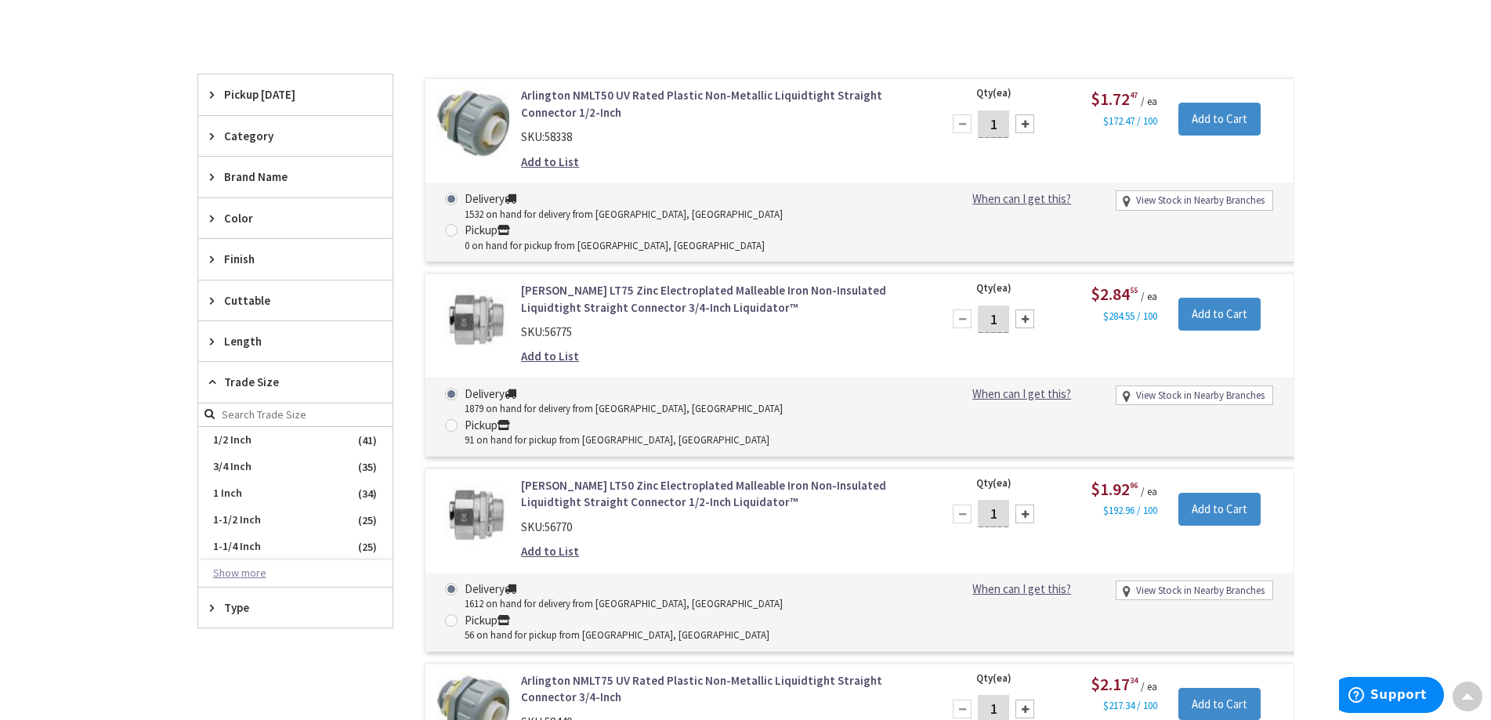
scroll to position [470, 0]
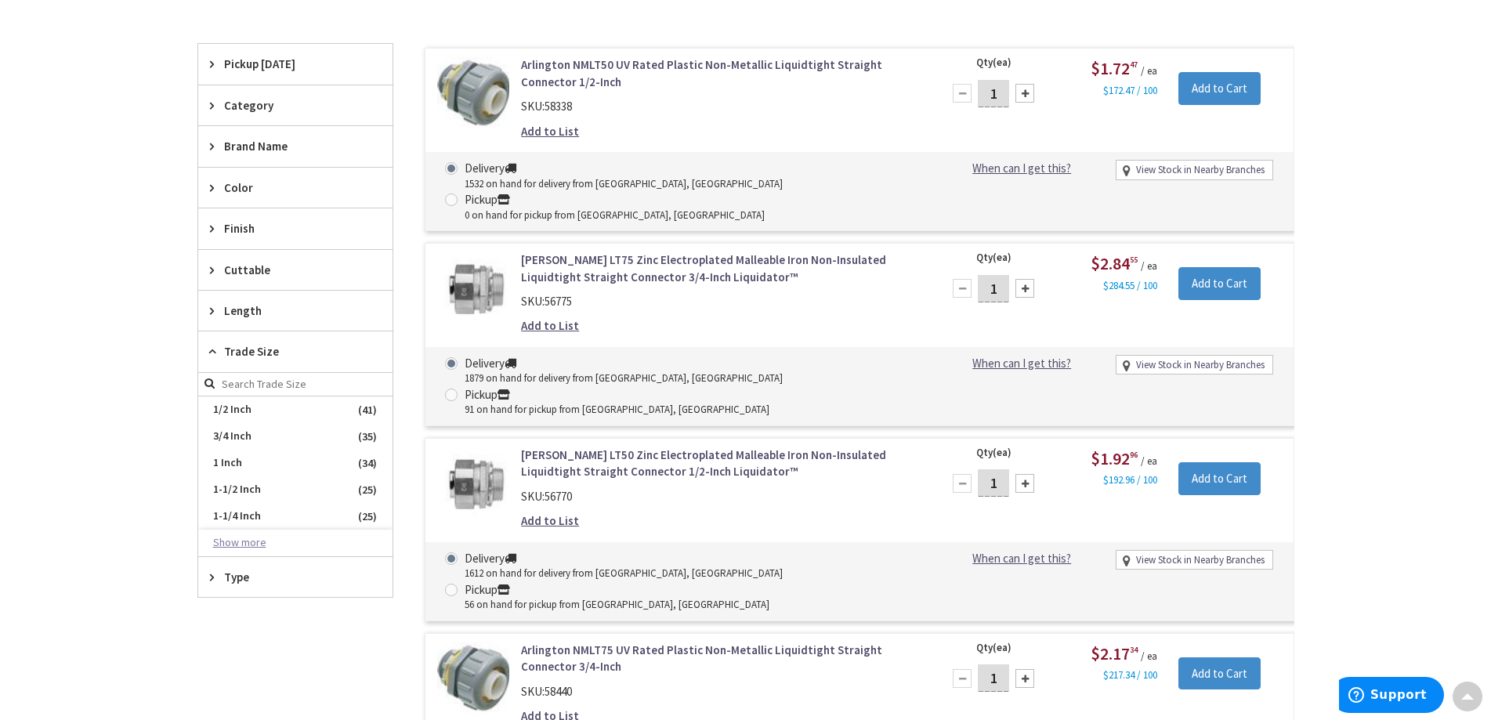
click at [226, 548] on button "Show more" at bounding box center [295, 543] width 194 height 27
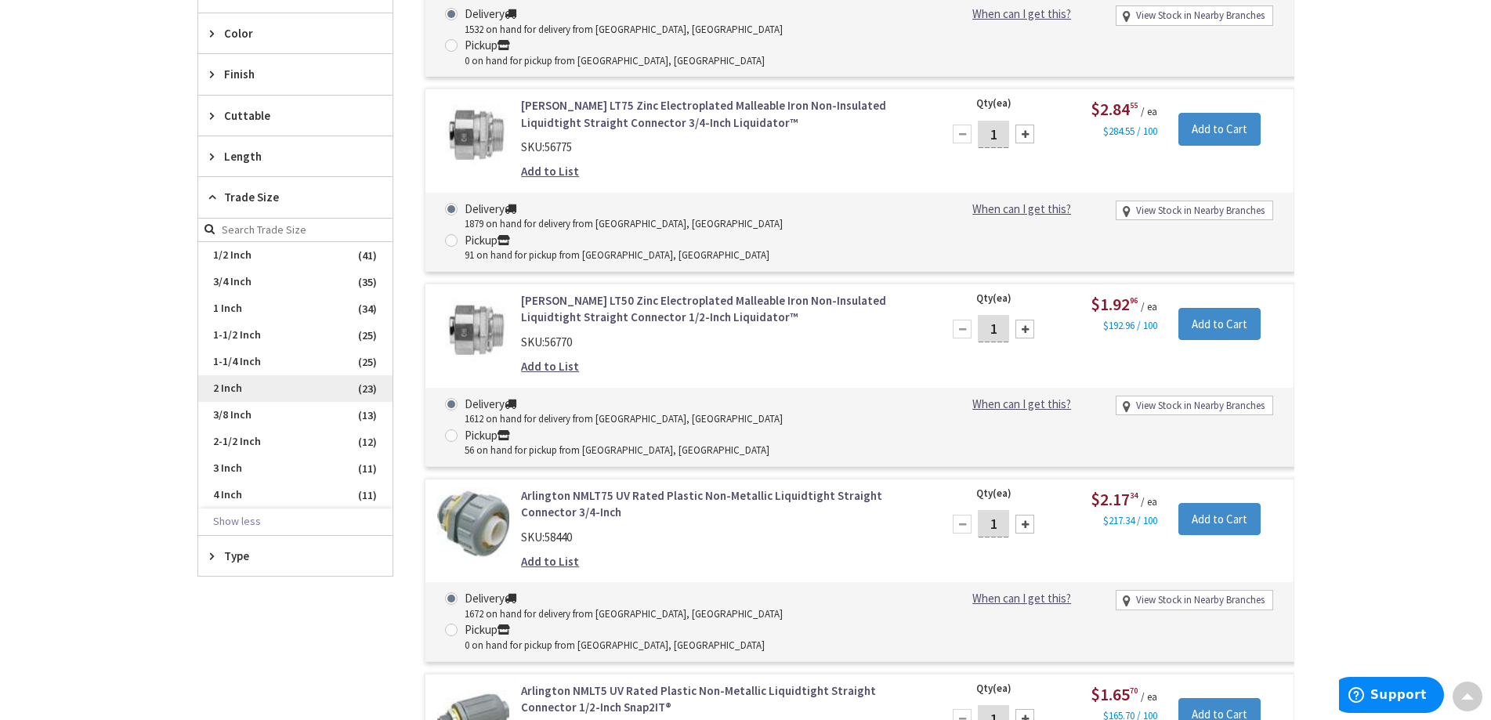
scroll to position [629, 0]
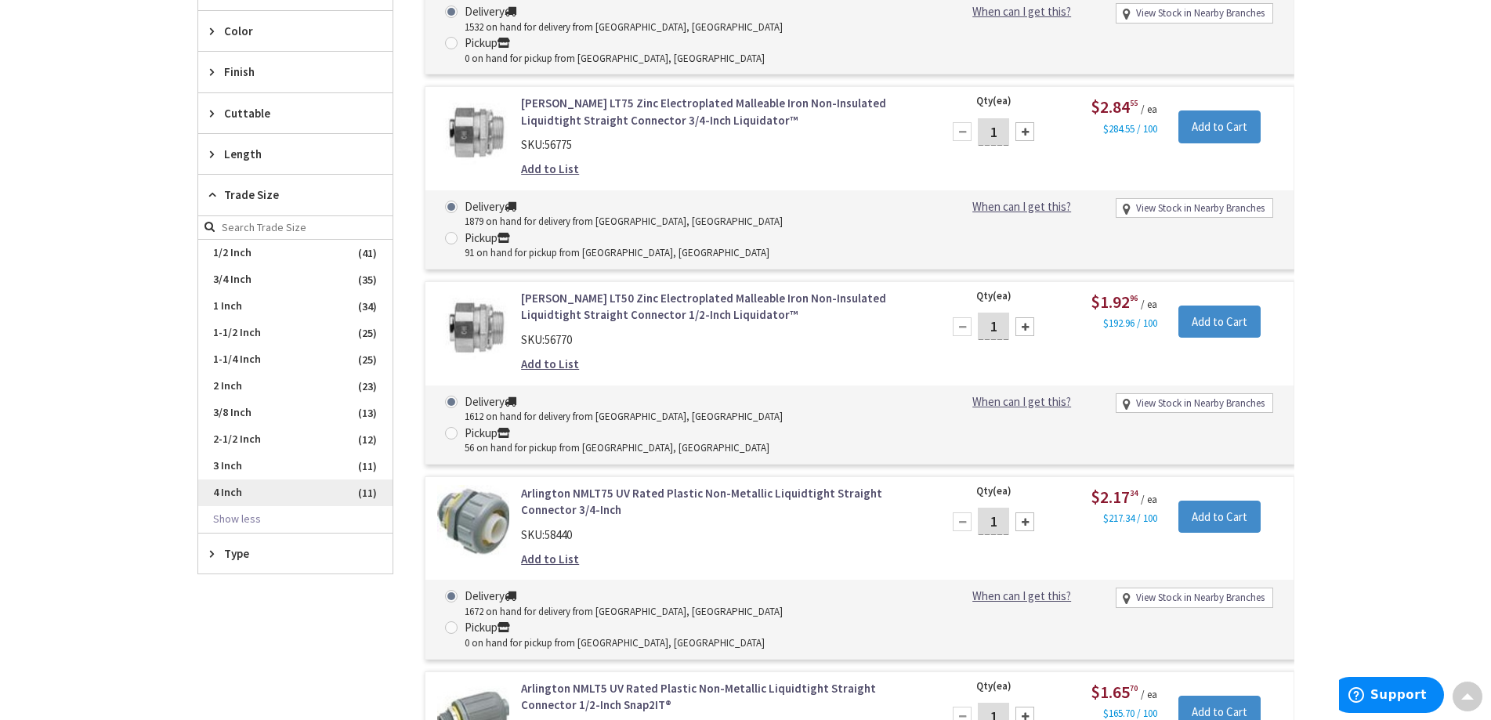
click at [231, 502] on span "4 Inch" at bounding box center [295, 492] width 194 height 27
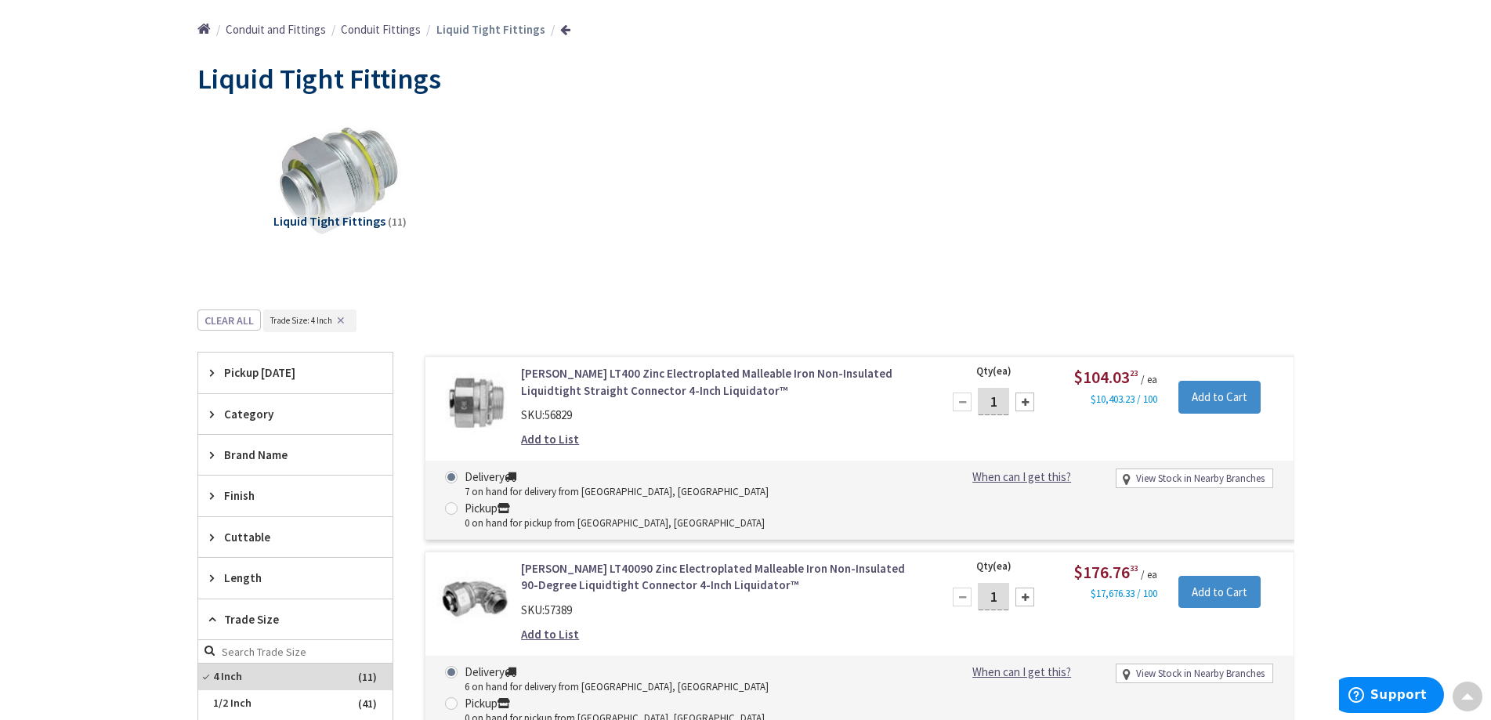
scroll to position [0, 0]
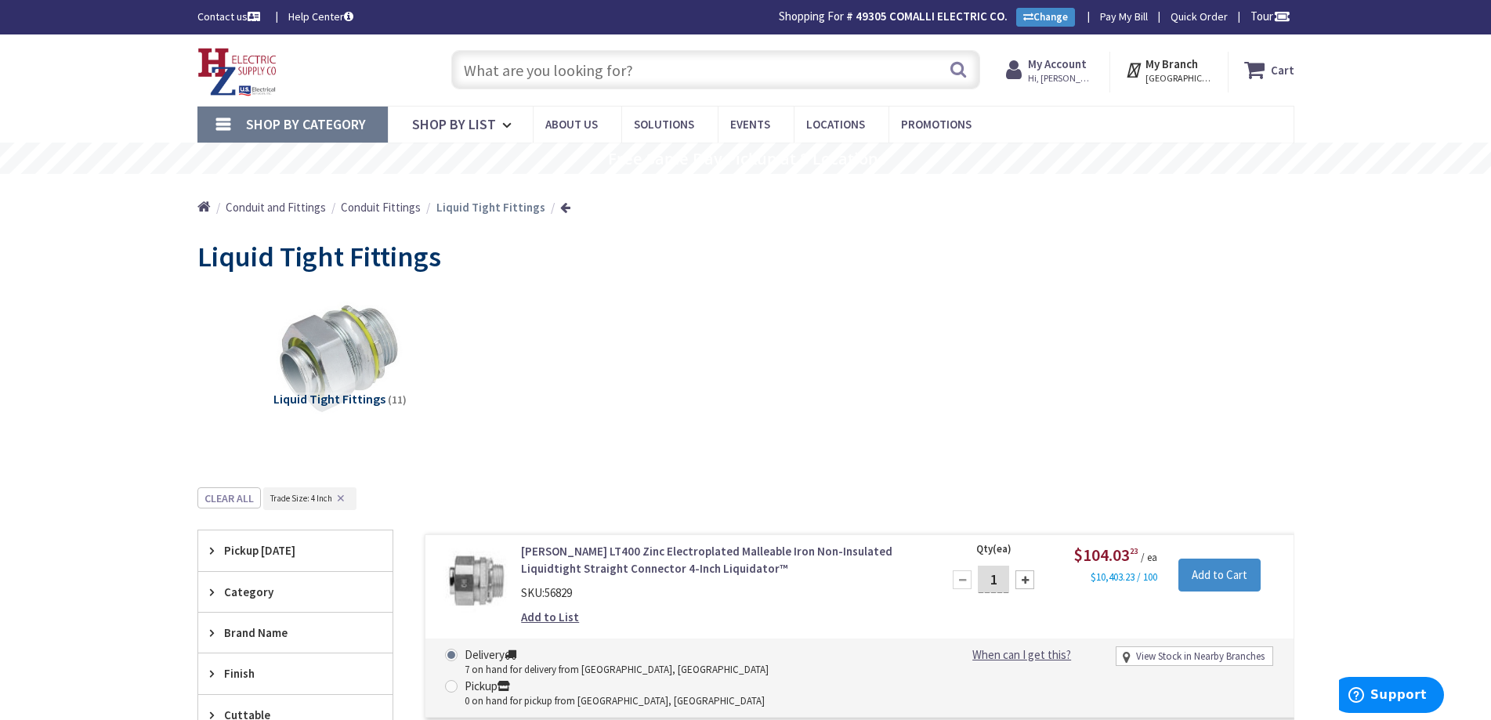
click at [501, 84] on input "text" at bounding box center [715, 69] width 529 height 39
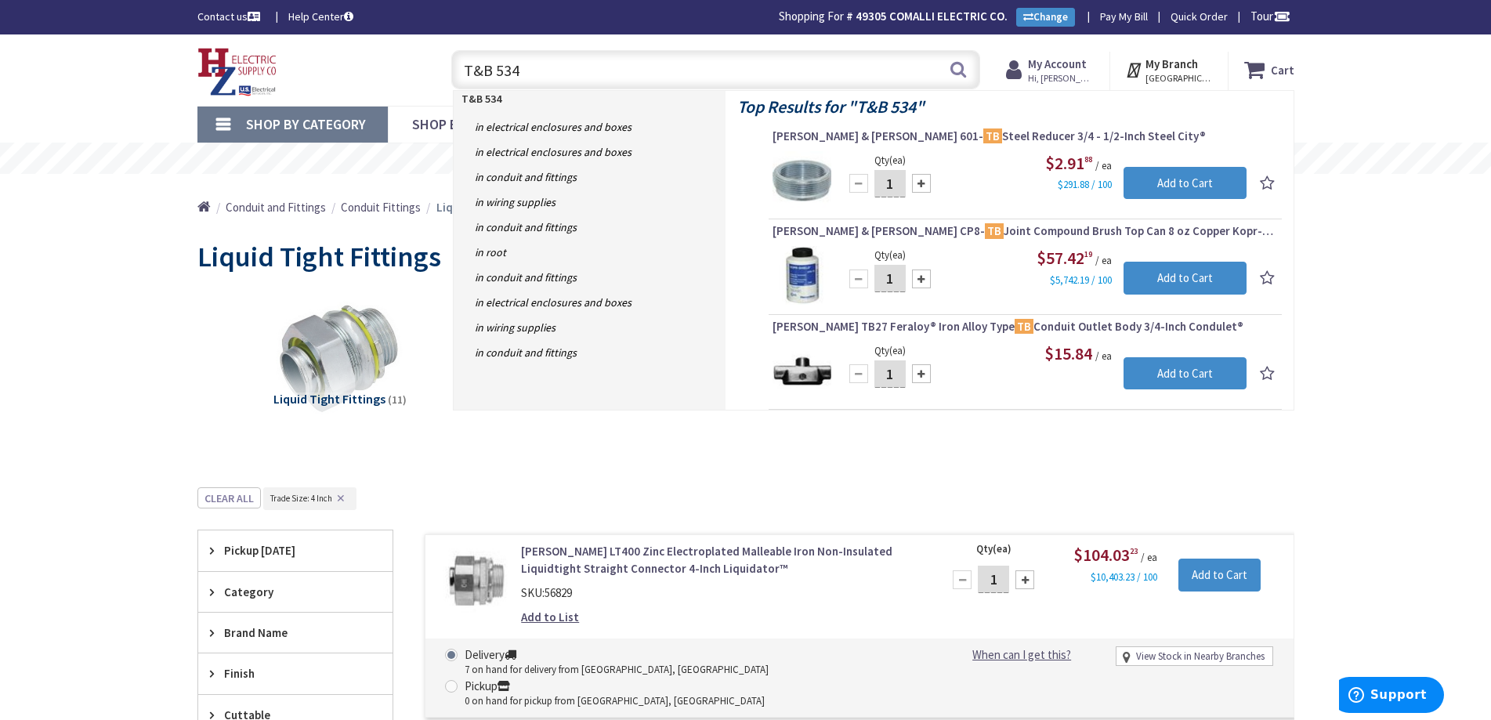
type input "T&B 5340"
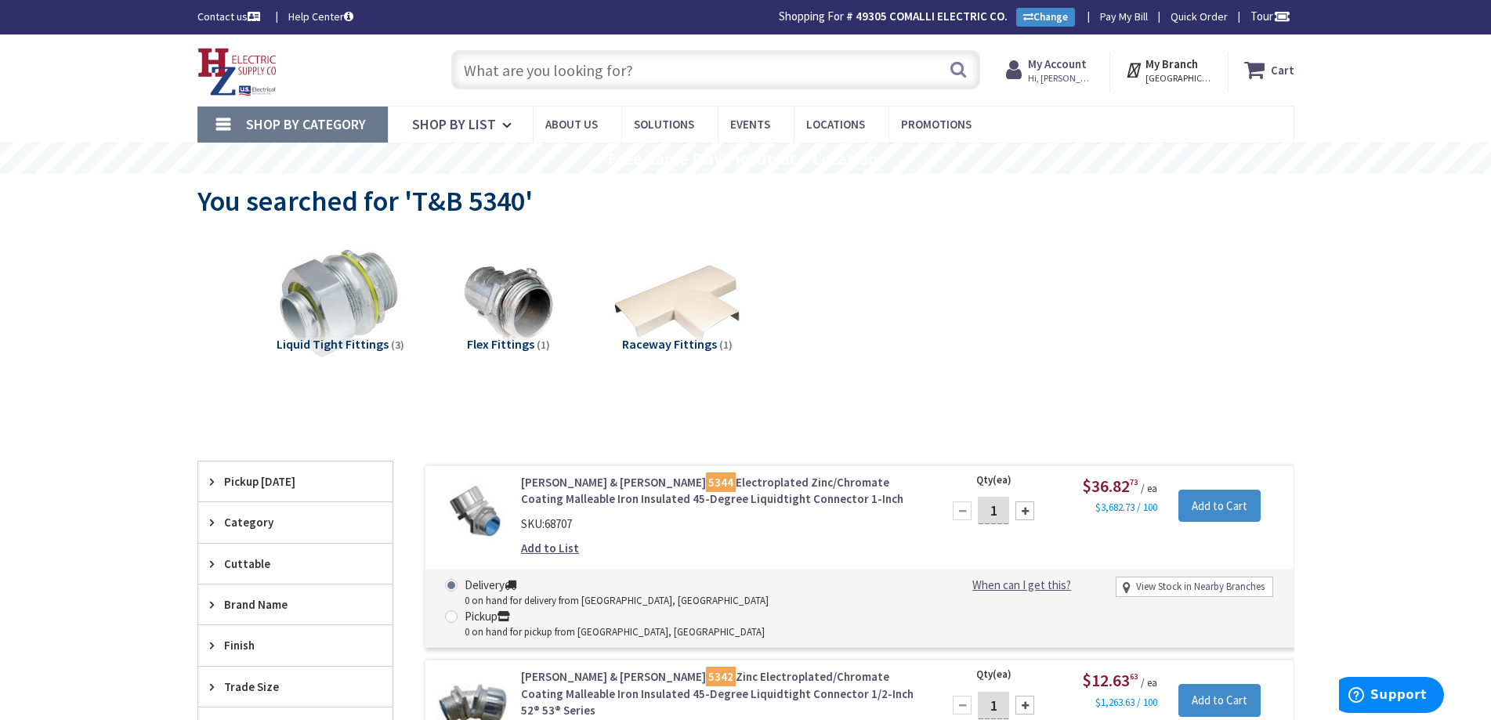
click at [326, 125] on span "Shop By Category" at bounding box center [306, 124] width 120 height 18
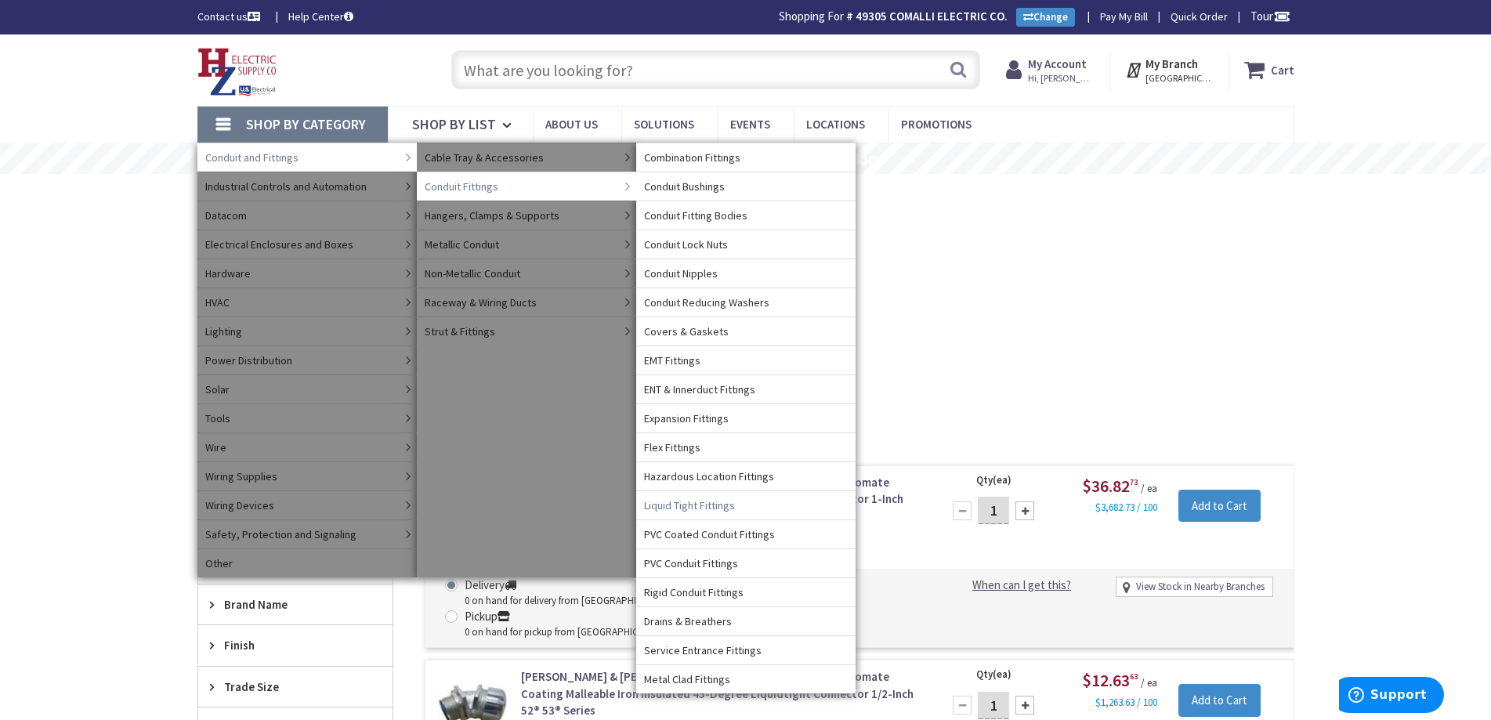
click at [689, 506] on span "Liquid Tight Fittings" at bounding box center [689, 505] width 91 height 16
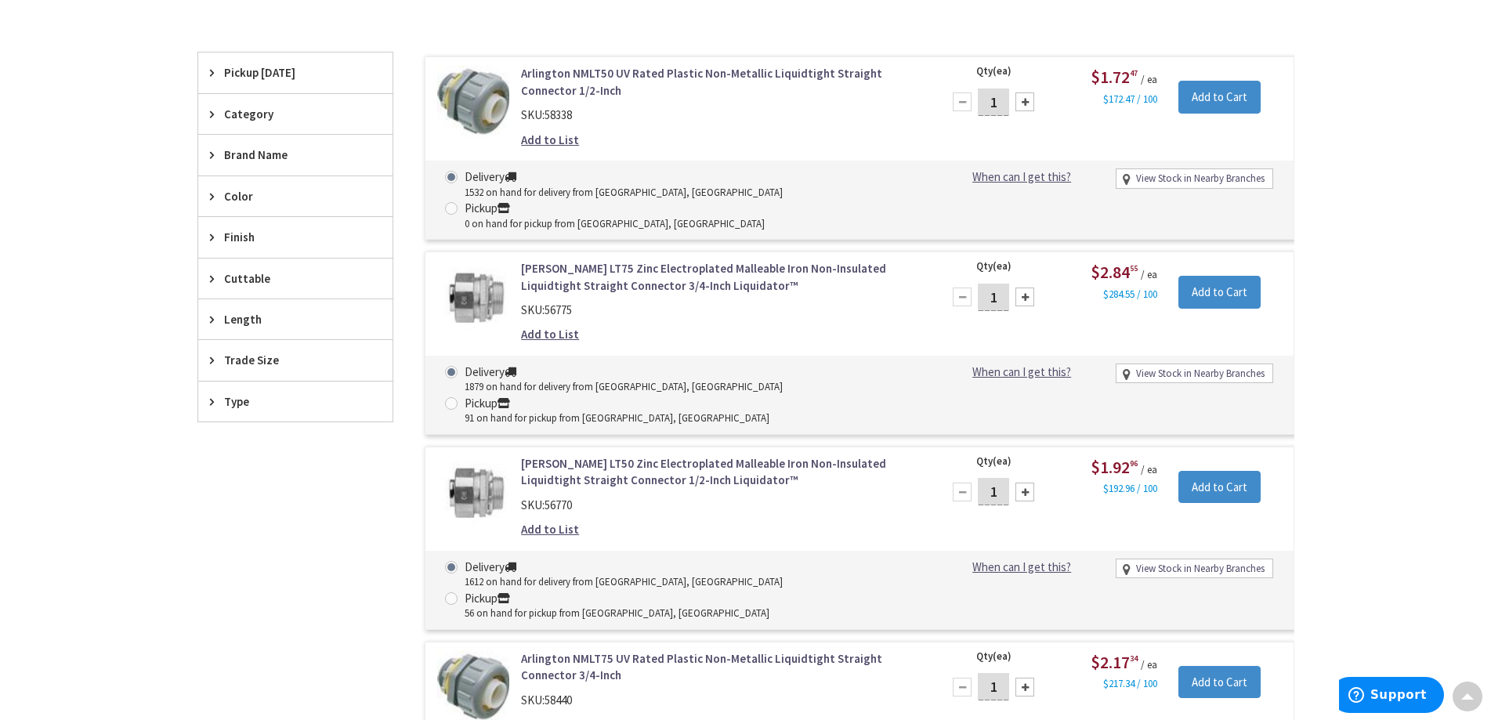
scroll to position [470, 0]
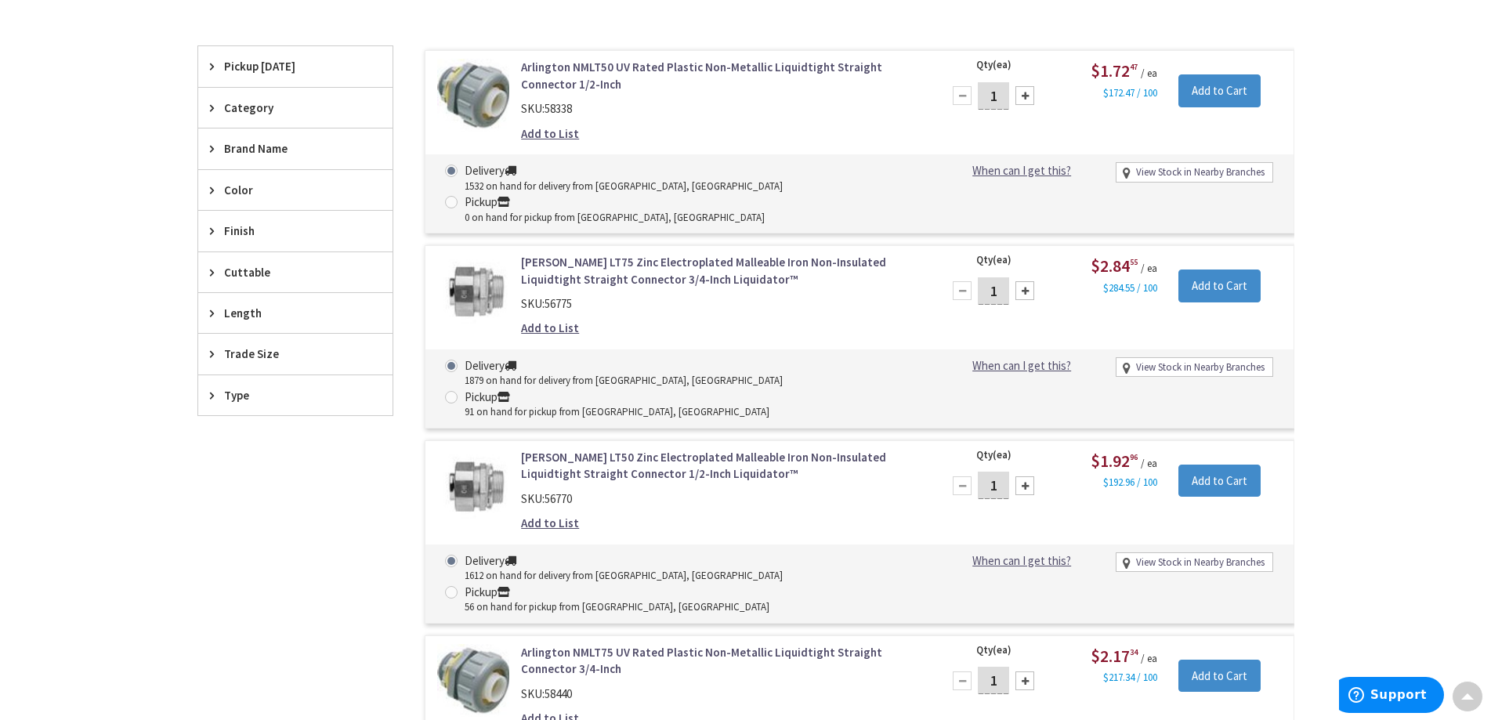
click at [242, 354] on span "Trade Size" at bounding box center [288, 353] width 128 height 16
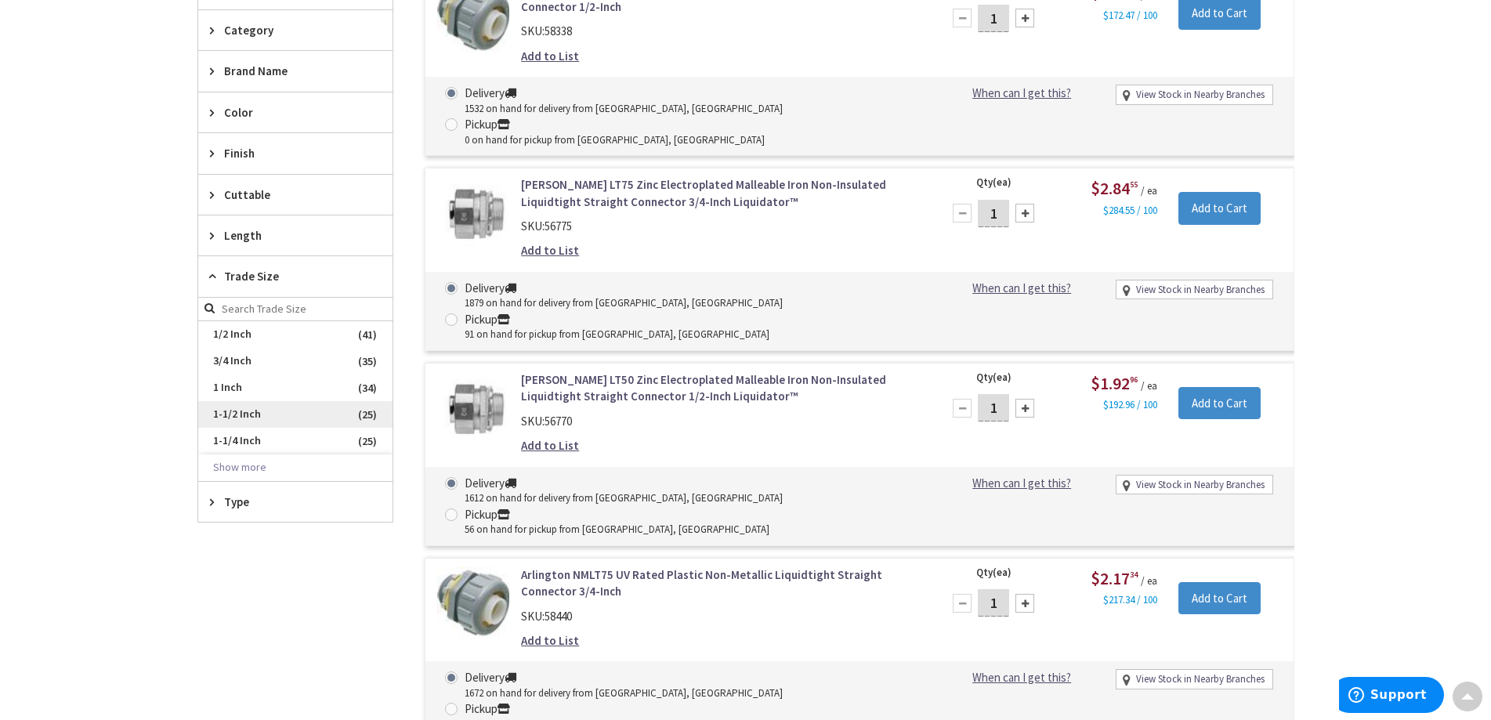
scroll to position [548, 0]
click at [225, 459] on button "Show more" at bounding box center [295, 467] width 194 height 27
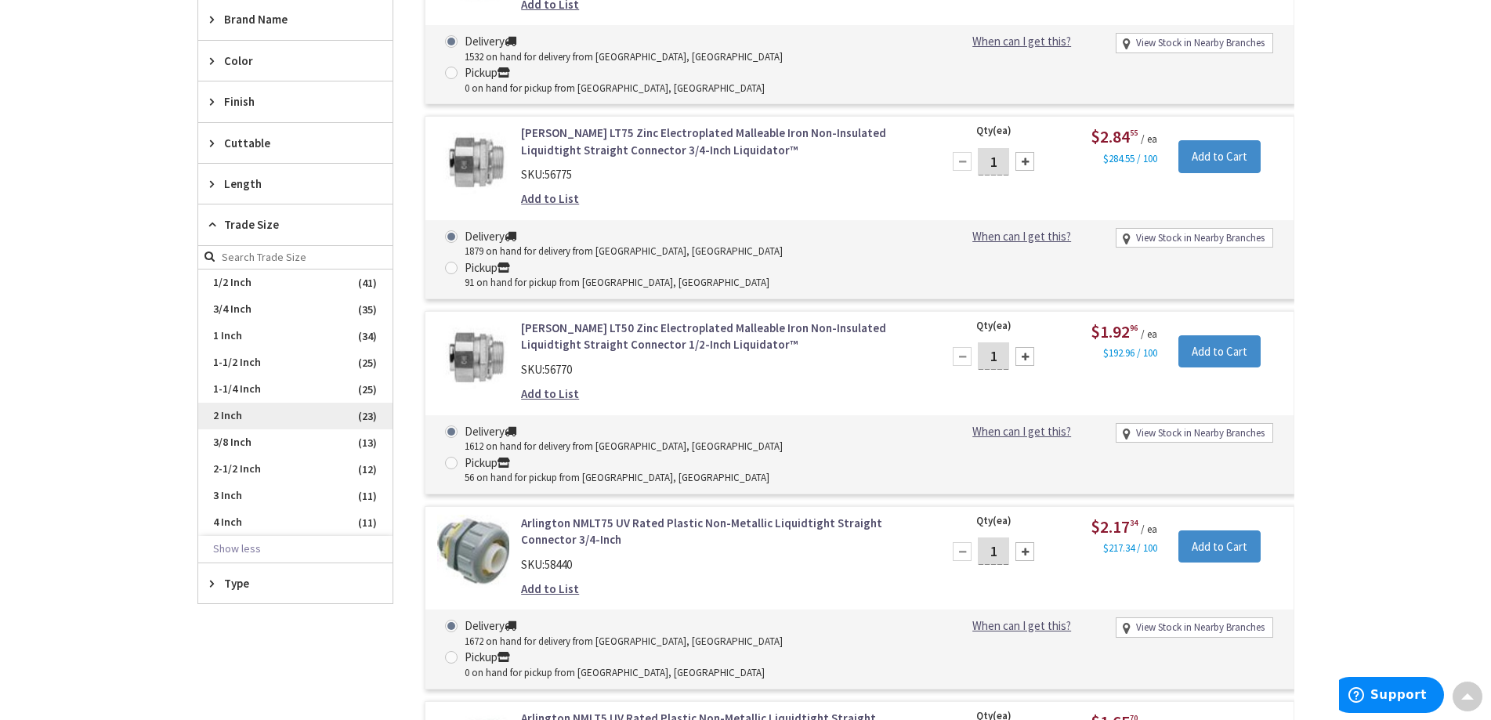
scroll to position [627, 0]
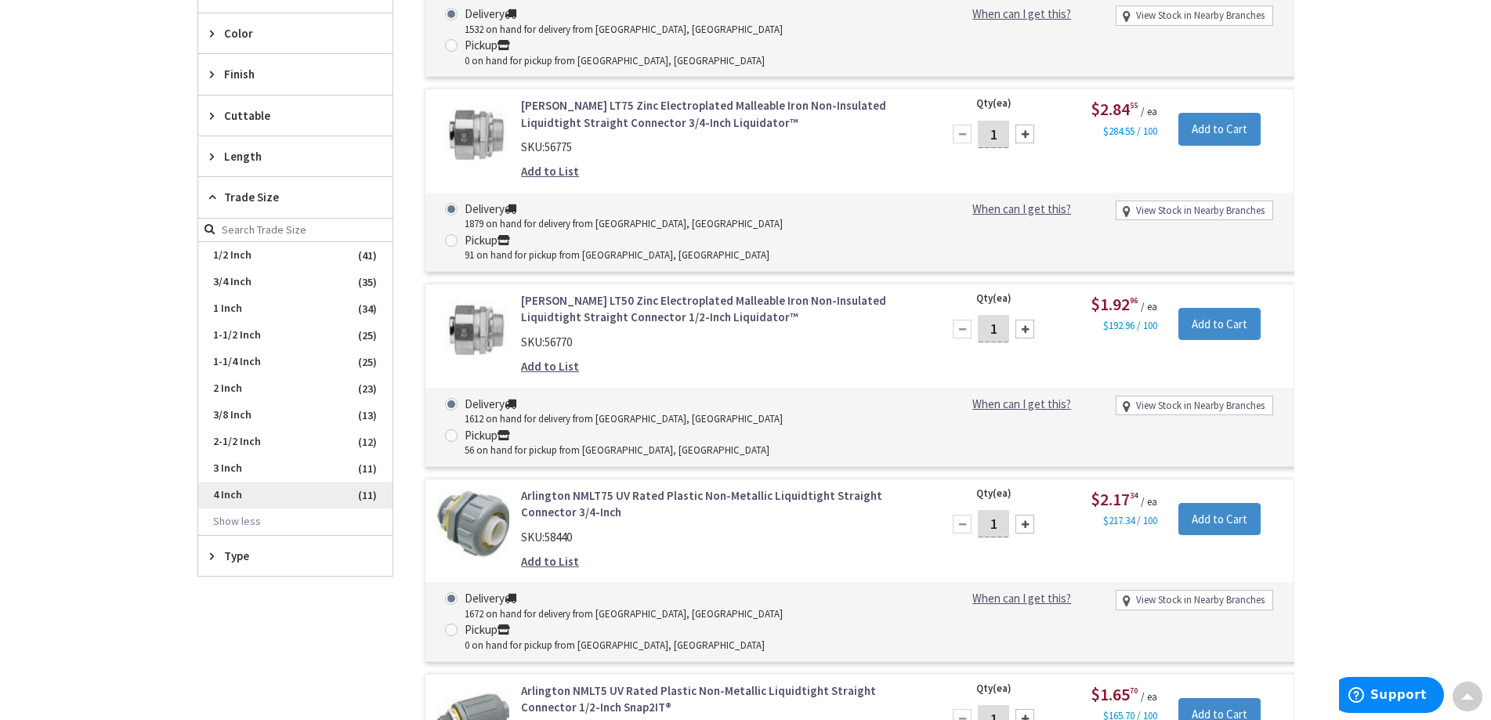
click at [226, 489] on span "4 Inch" at bounding box center [295, 495] width 194 height 27
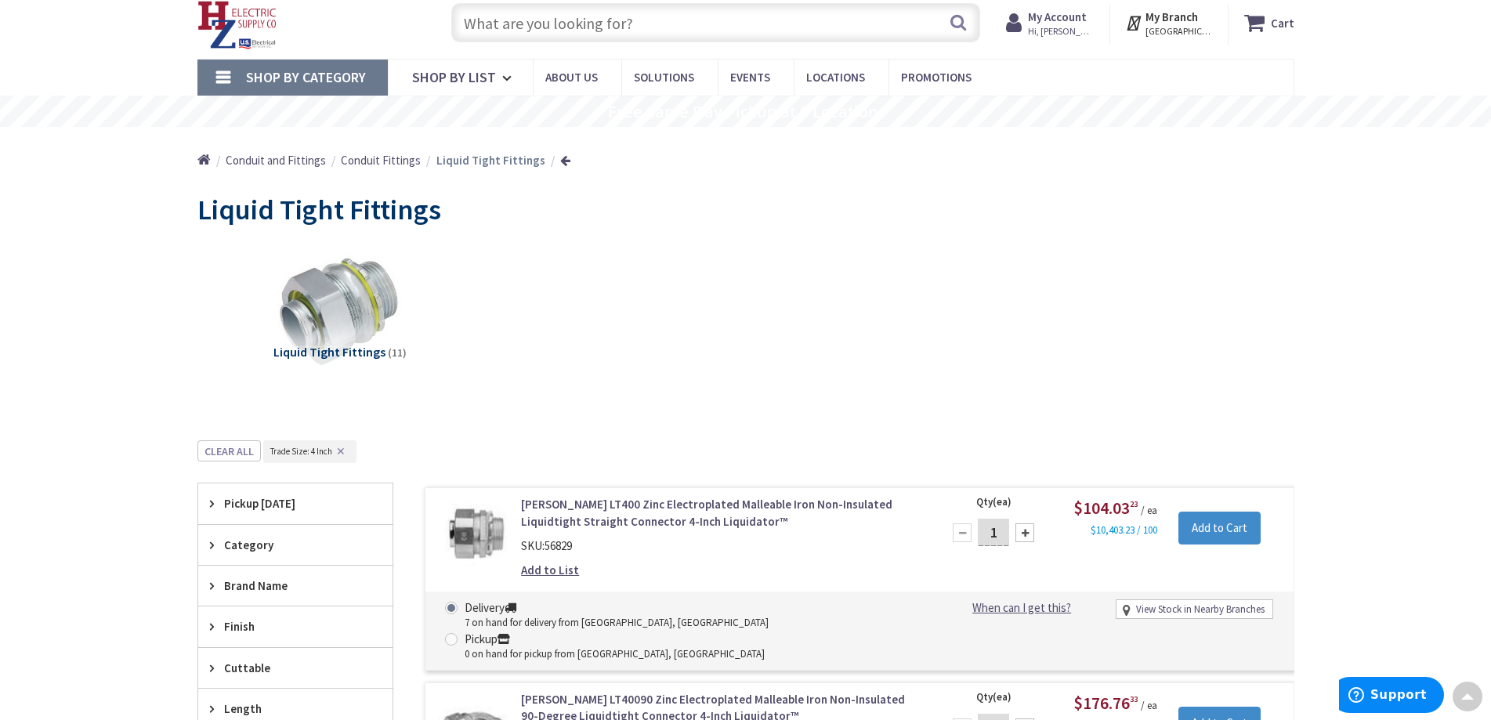
scroll to position [0, 0]
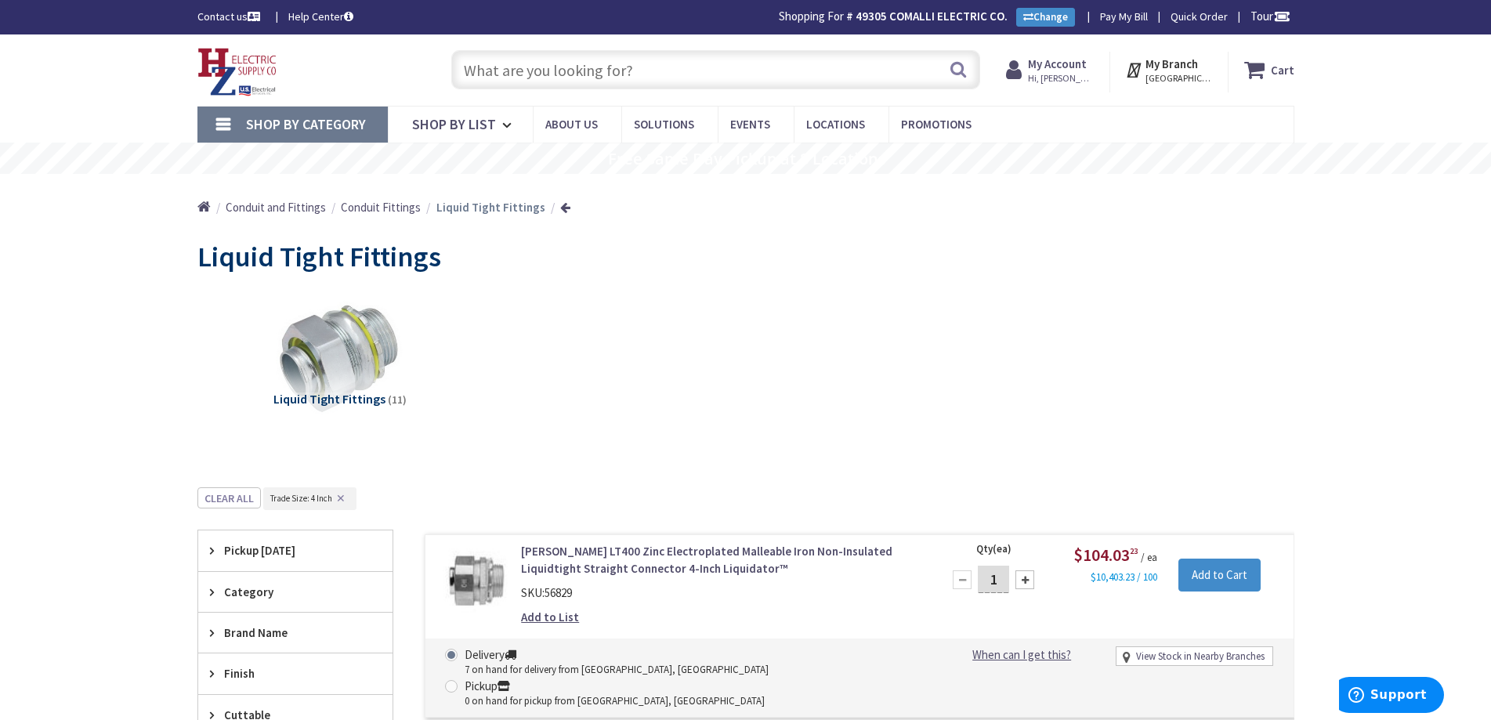
click at [486, 64] on input "text" at bounding box center [715, 69] width 529 height 39
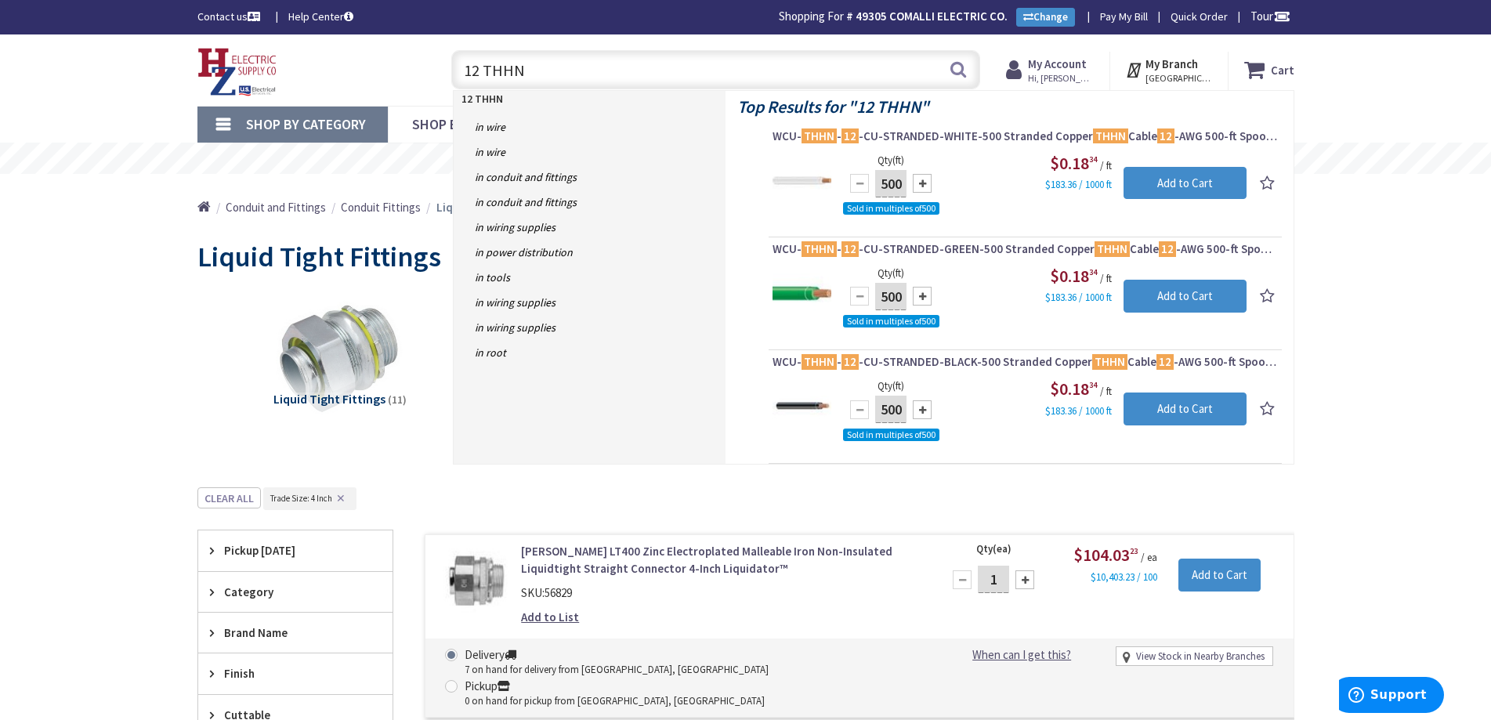
drag, startPoint x: 476, startPoint y: 64, endPoint x: 414, endPoint y: 58, distance: 62.2
click at [414, 58] on div "Toggle Nav 12 THHN 12 THHN Search Cart My Cart Close" at bounding box center [746, 70] width 1120 height 52
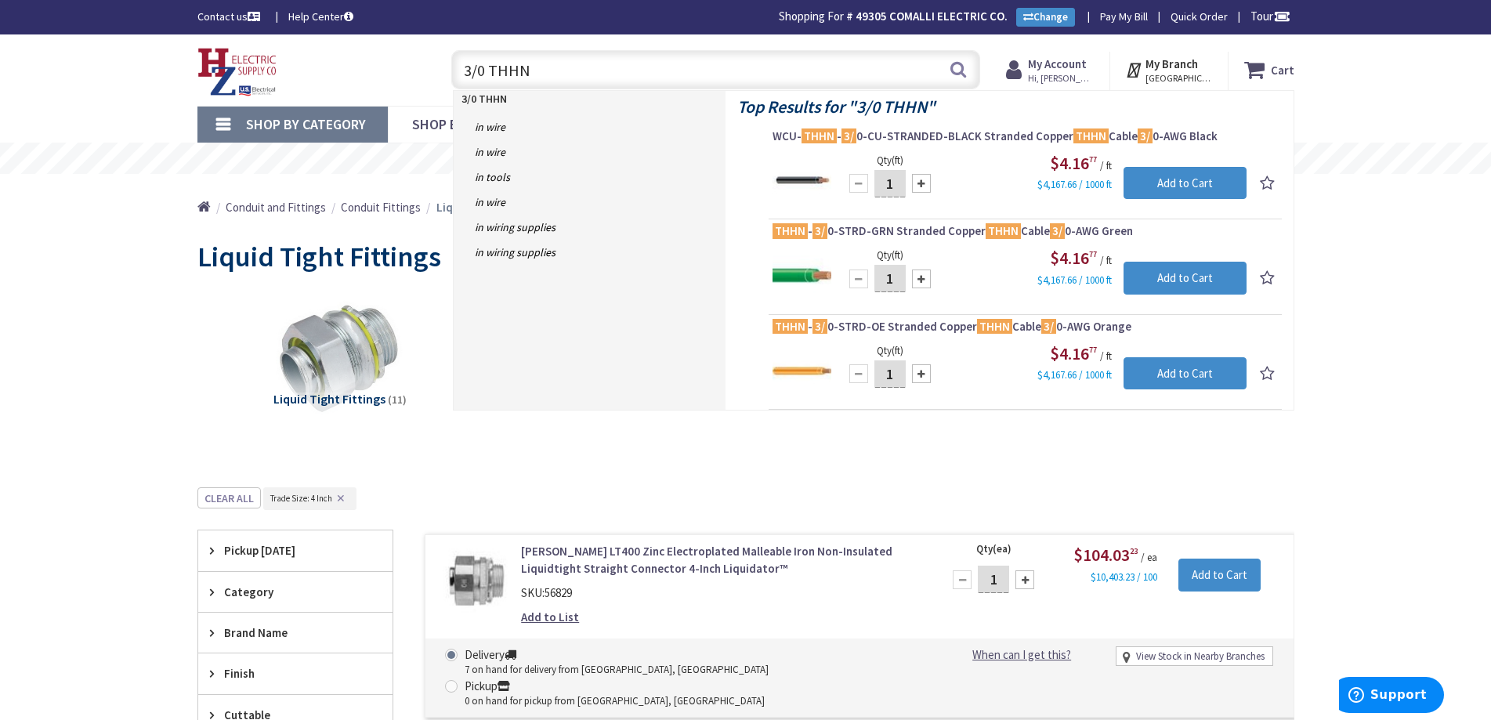
click at [463, 64] on input "3/0 THHN" at bounding box center [715, 69] width 529 height 39
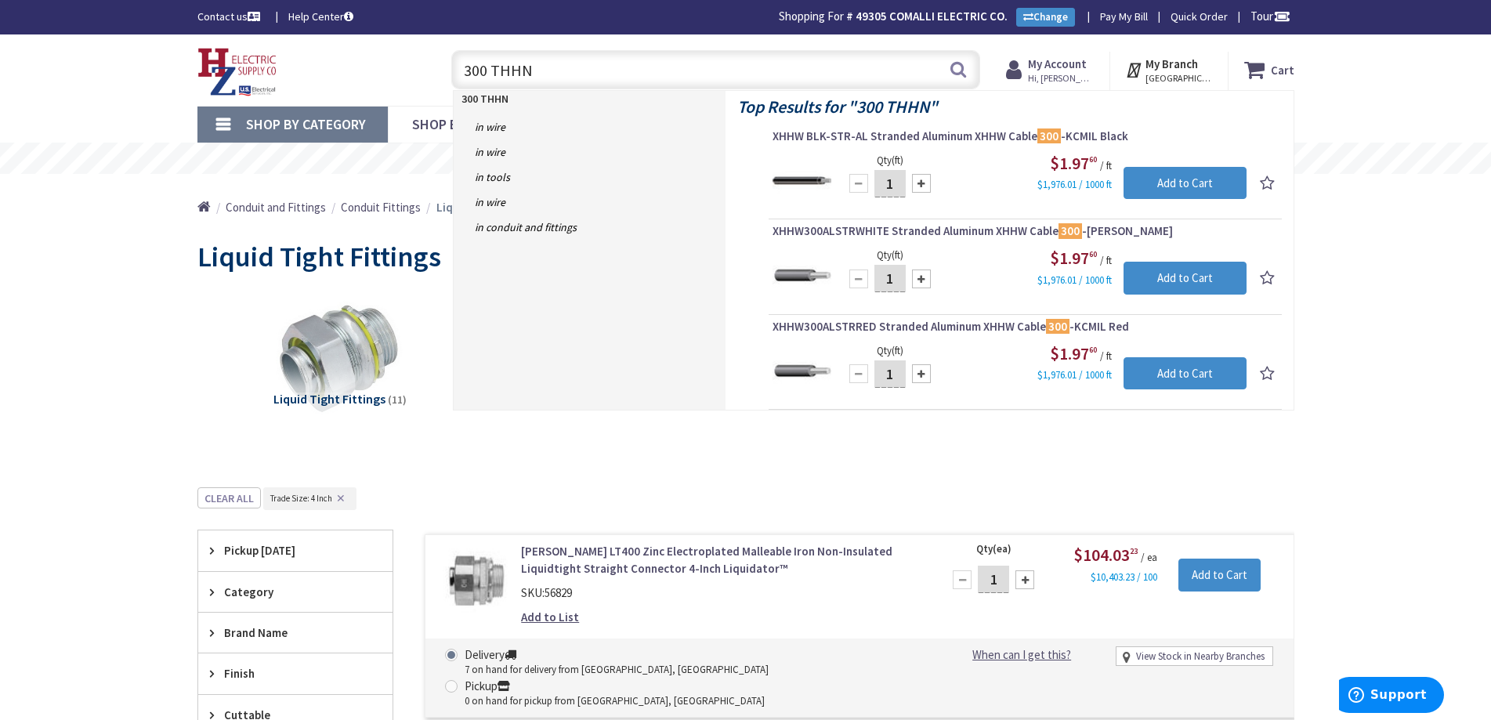
click at [561, 74] on input "300 THHN" at bounding box center [715, 69] width 529 height 39
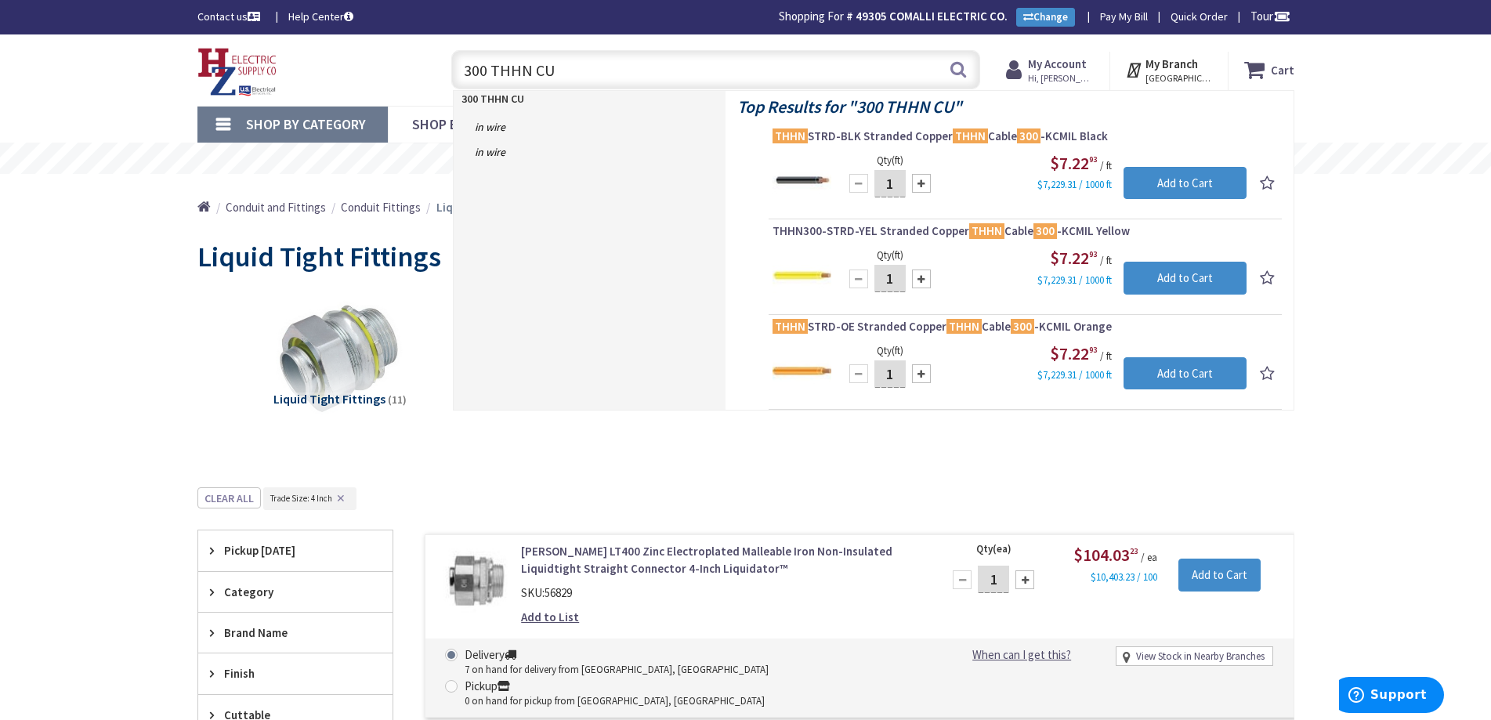
drag, startPoint x: 469, startPoint y: 67, endPoint x: 452, endPoint y: 67, distance: 17.3
click at [452, 67] on input "300 THHN CU" at bounding box center [715, 69] width 529 height 39
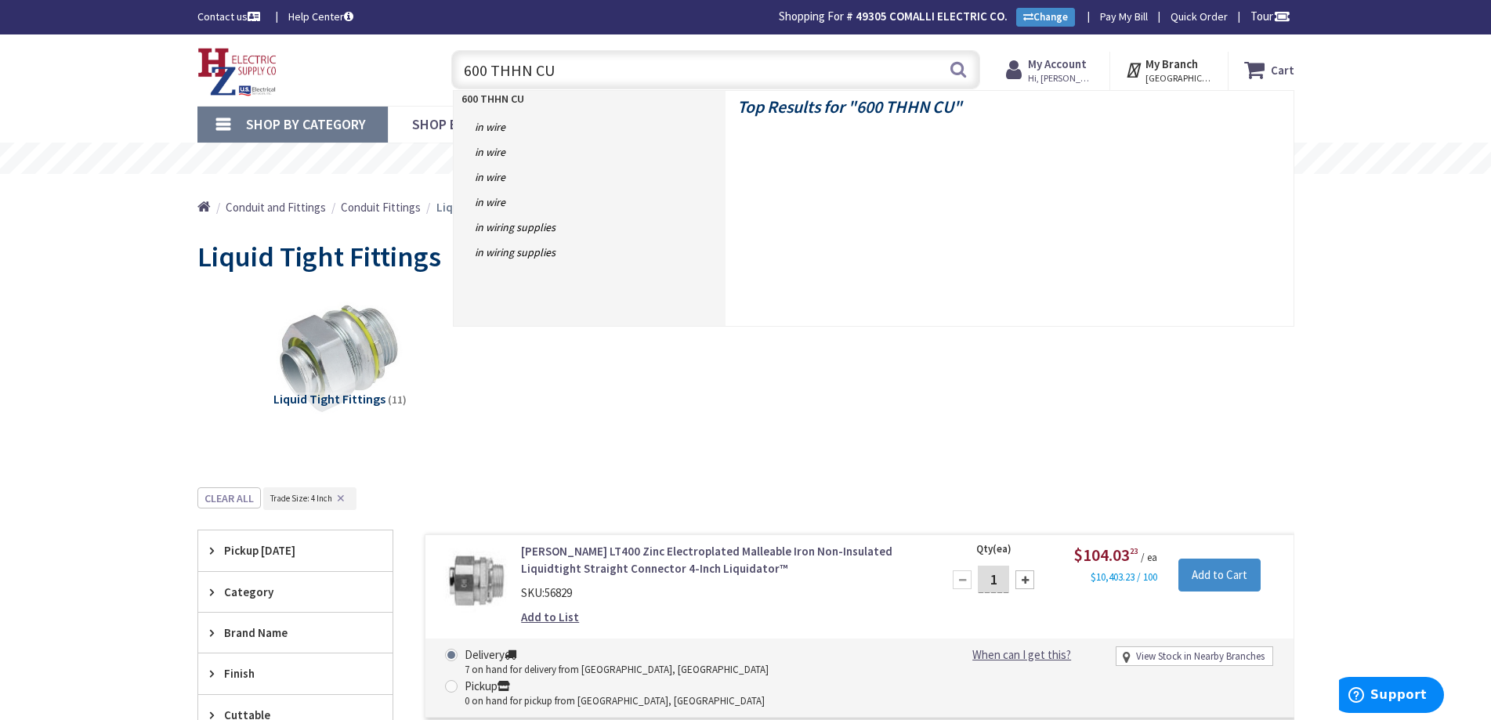
click at [656, 67] on input "600 THHN CU" at bounding box center [715, 69] width 529 height 39
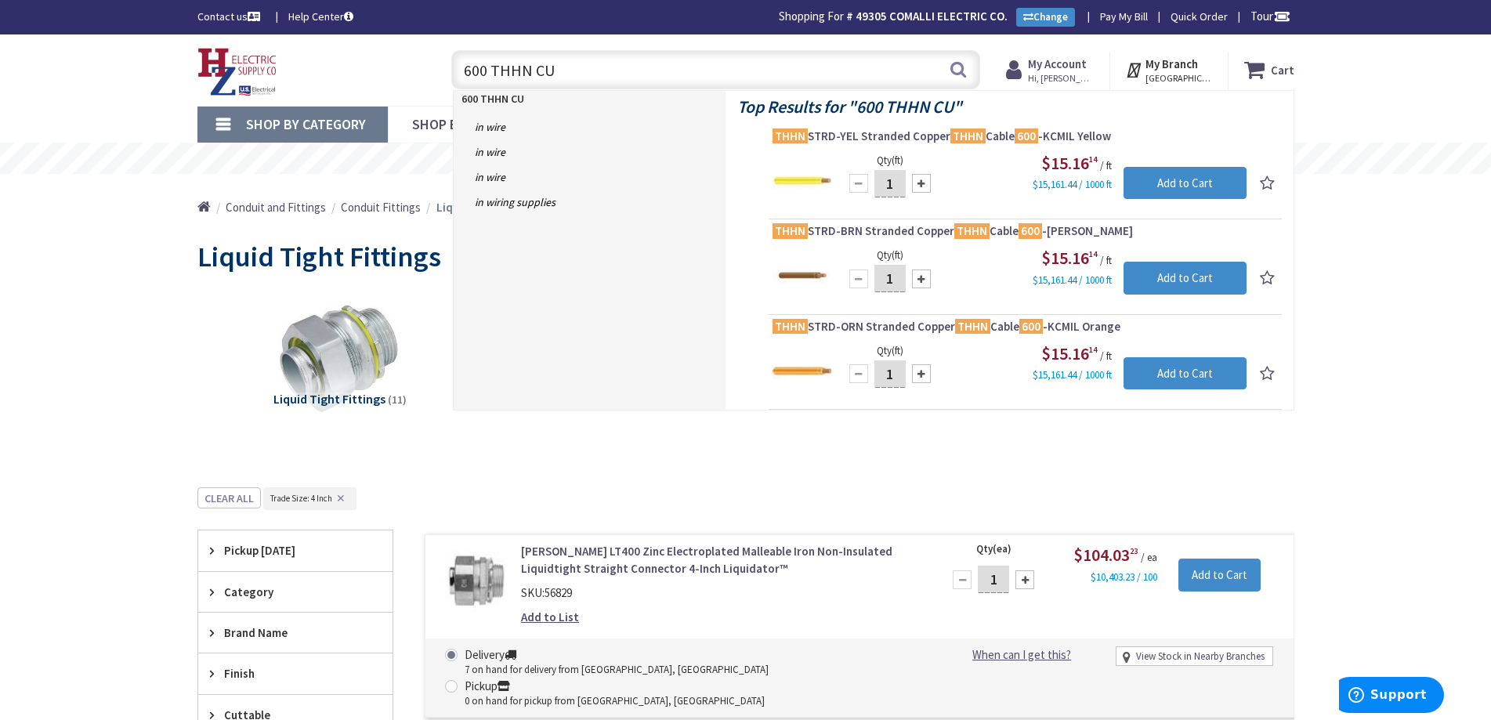
drag, startPoint x: 483, startPoint y: 70, endPoint x: 289, endPoint y: 43, distance: 195.3
click at [289, 43] on div "Skip to Content Toggle Nav 600 THHN CU 600 THHN CU Search Cart My Cart Close" at bounding box center [745, 69] width 1175 height 71
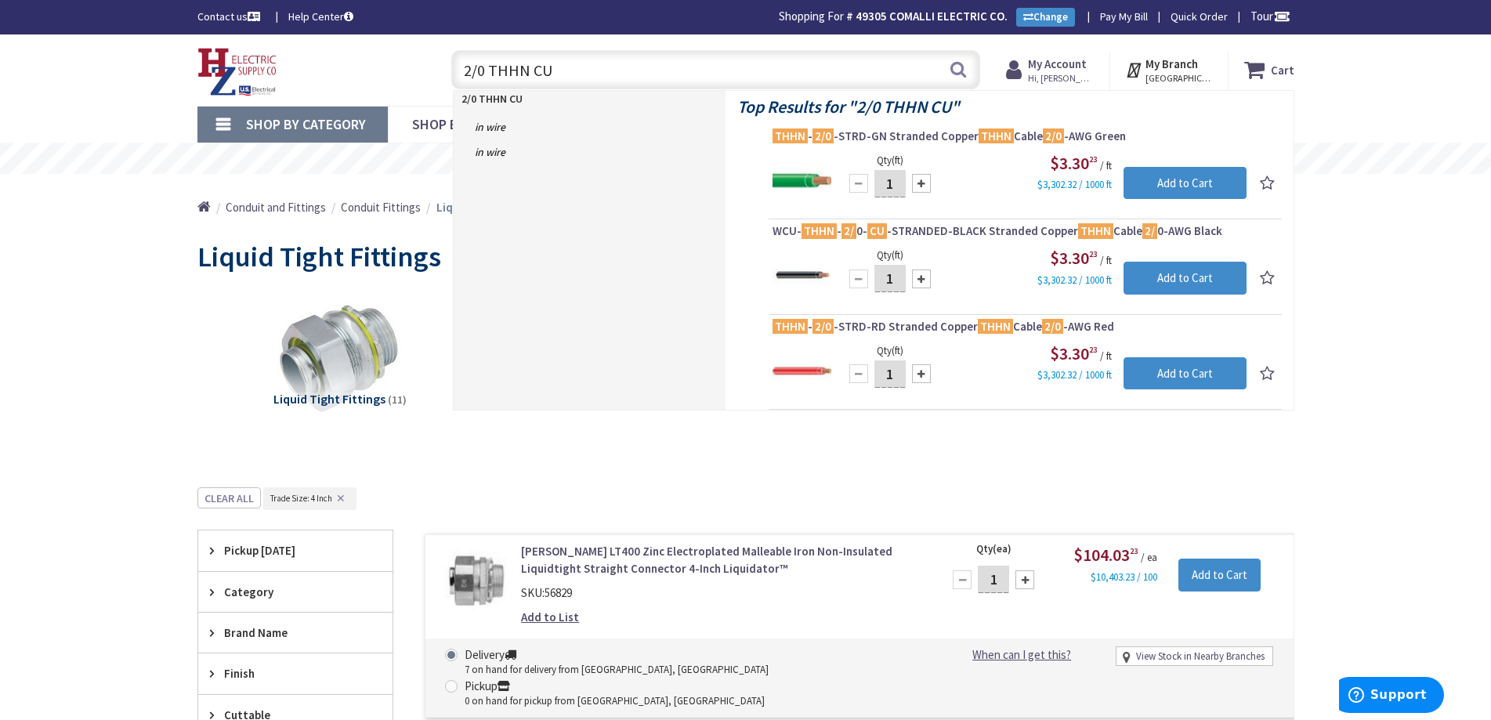
drag, startPoint x: 434, startPoint y: 61, endPoint x: 316, endPoint y: 59, distance: 117.5
click at [318, 59] on div "Toggle Nav 2/0 THHN CU 2/0 THHN CU Search Cart My Cart Close" at bounding box center [746, 70] width 1120 height 52
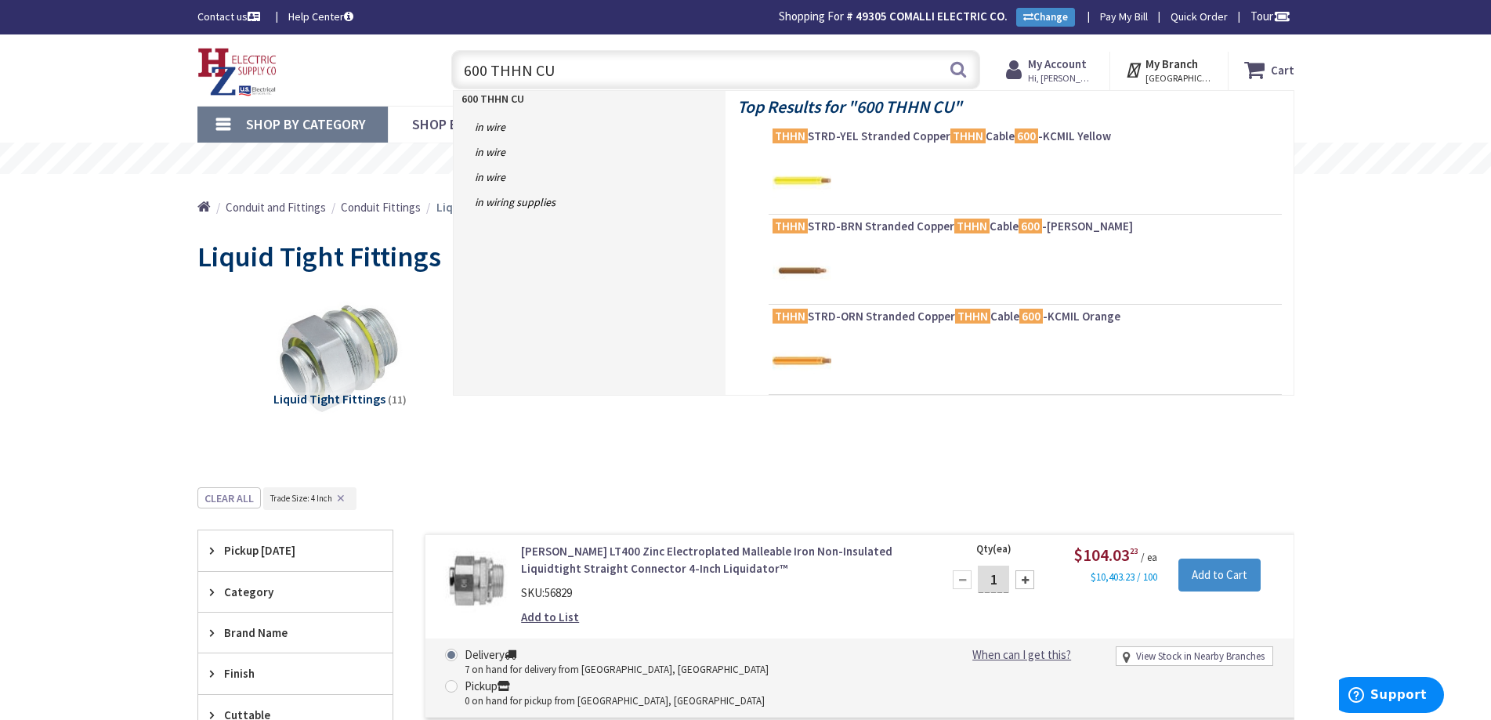
click at [516, 68] on input "600 THHN CU" at bounding box center [715, 69] width 529 height 39
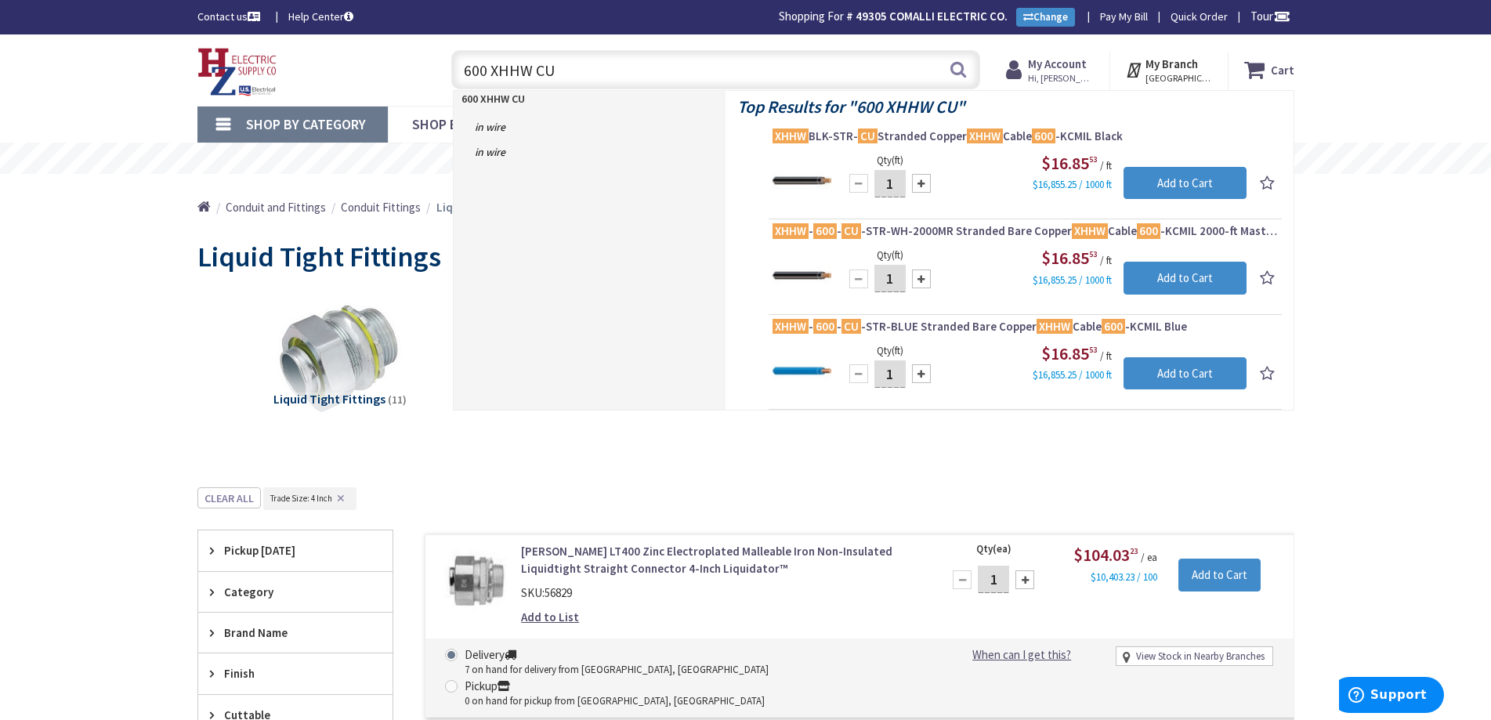
drag, startPoint x: 461, startPoint y: 54, endPoint x: 288, endPoint y: 49, distance: 173.2
click at [287, 49] on div "Toggle Nav 600 XHHW CU 600 XHHW CU Search Cart My Cart Close" at bounding box center [746, 70] width 1120 height 52
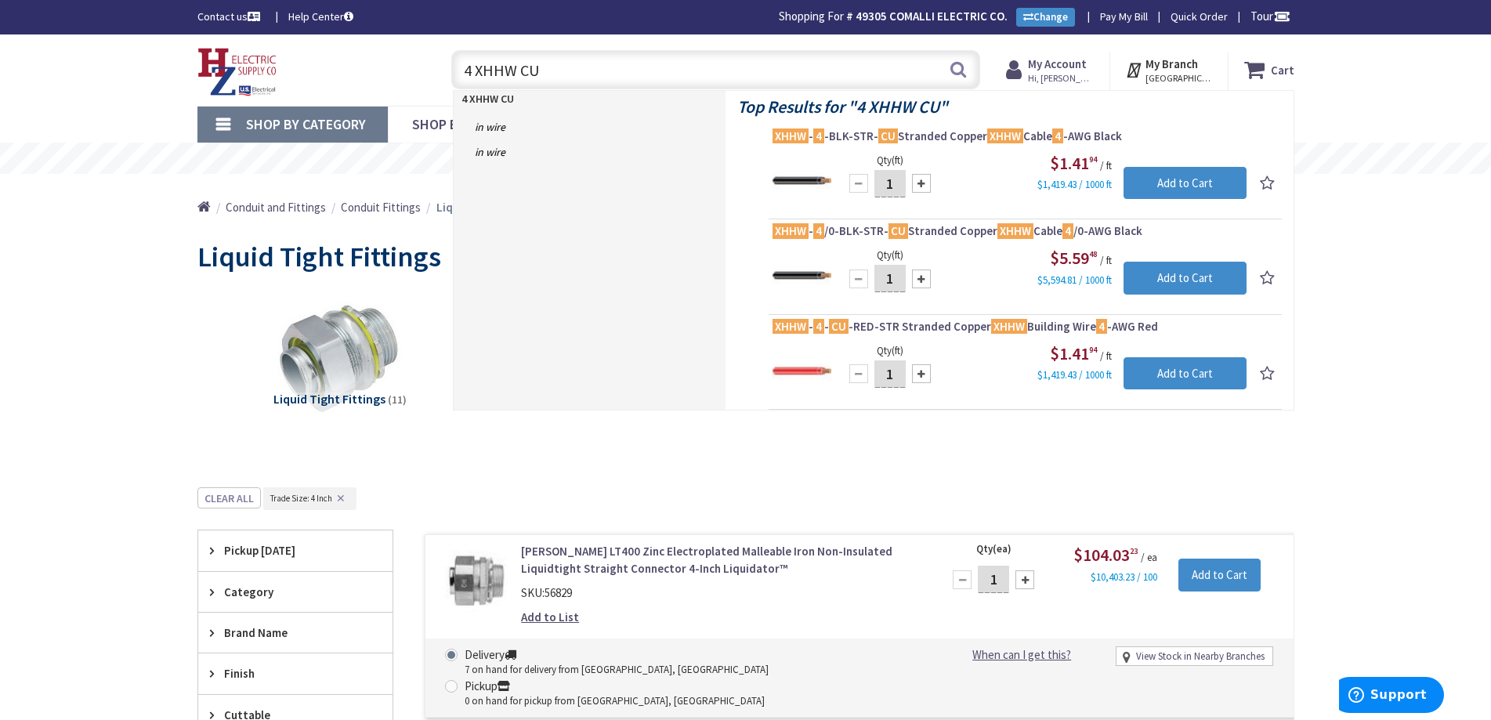
drag, startPoint x: 548, startPoint y: 67, endPoint x: 311, endPoint y: 50, distance: 237.2
click at [311, 50] on div "Toggle Nav 4 XHHW CU 4 XHHW CU Search Cart My Cart Close" at bounding box center [746, 70] width 1120 height 52
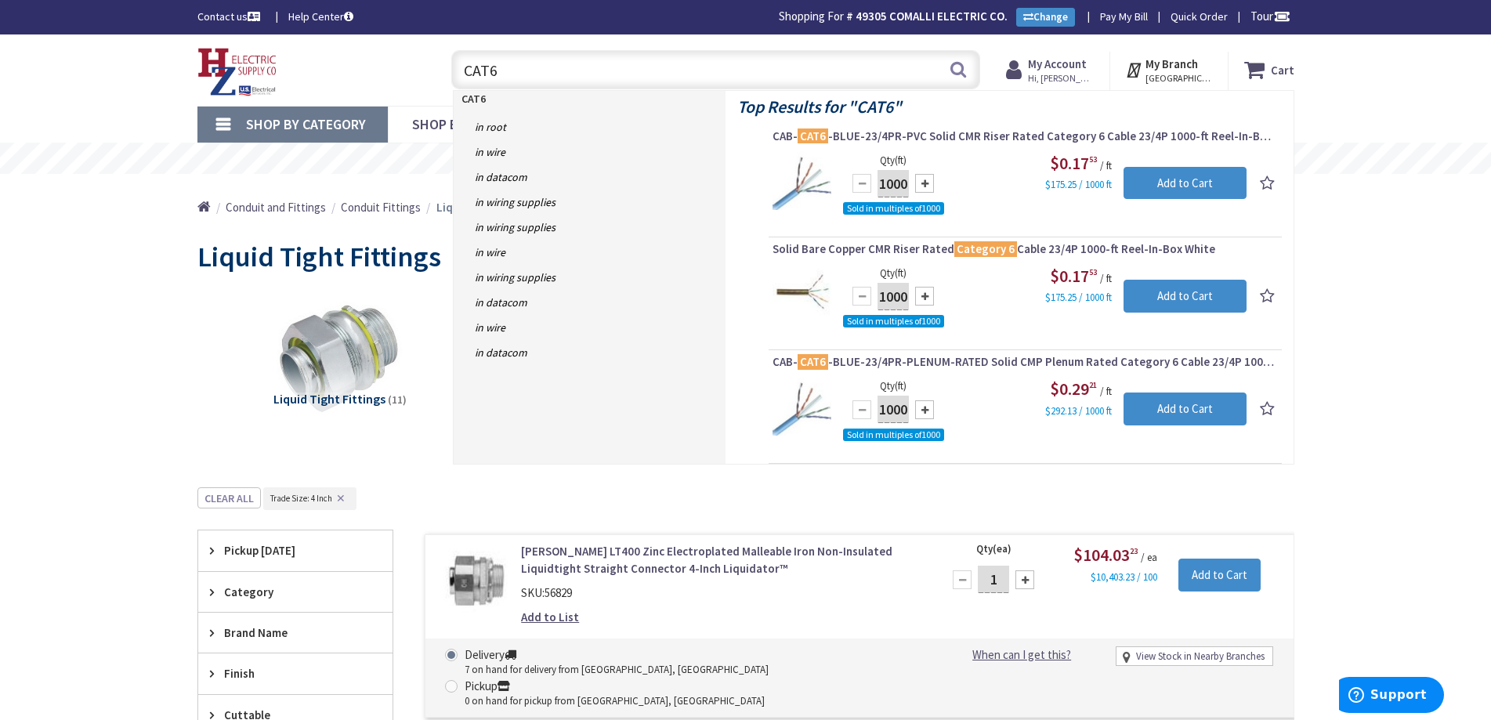
drag, startPoint x: 515, startPoint y: 67, endPoint x: 404, endPoint y: 71, distance: 110.5
click at [404, 71] on div "Toggle Nav CAT6 CAT6 Search Cart My Cart Close" at bounding box center [746, 70] width 1120 height 52
type input "COMPRESSION LUG"
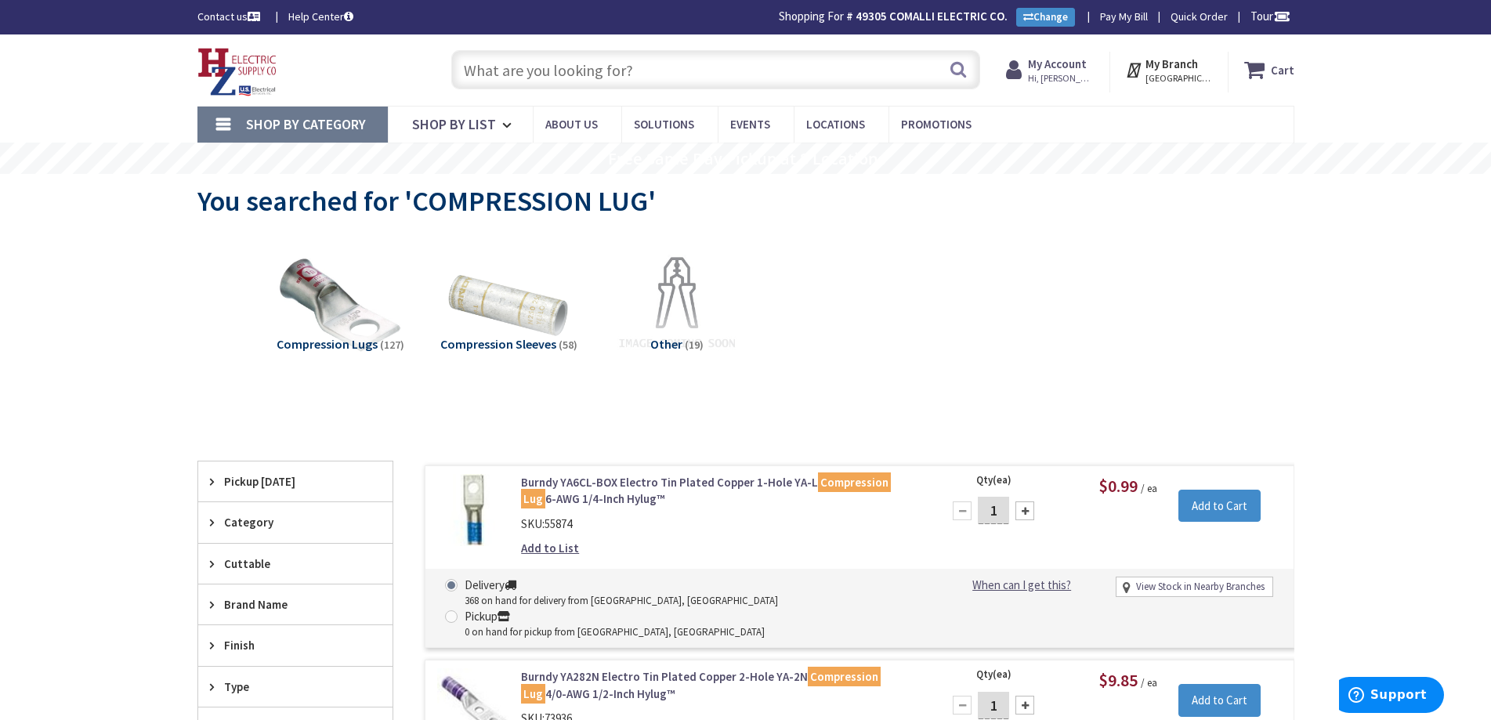
click at [479, 71] on input "text" at bounding box center [715, 69] width 529 height 39
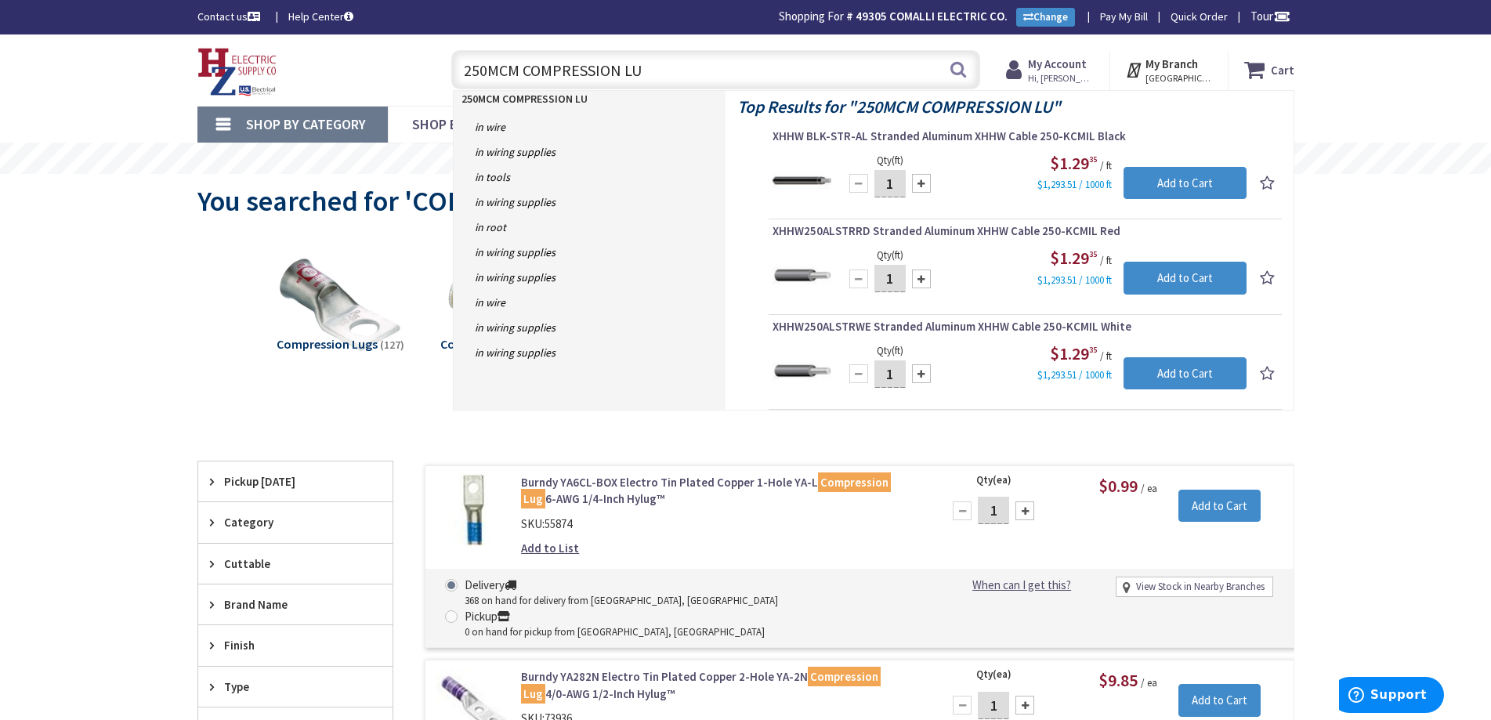
type input "250MCM COMPRESSION LUG"
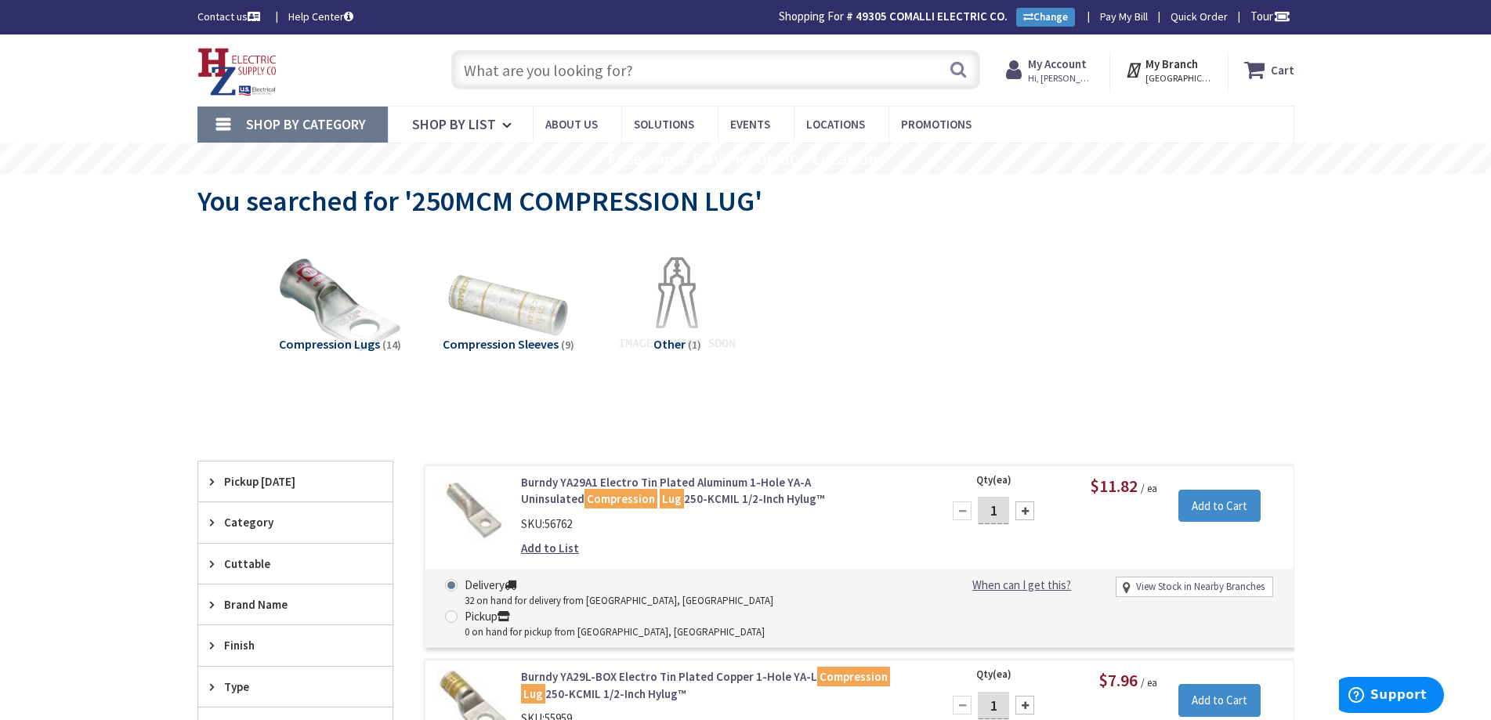
click at [483, 74] on input "text" at bounding box center [715, 69] width 529 height 39
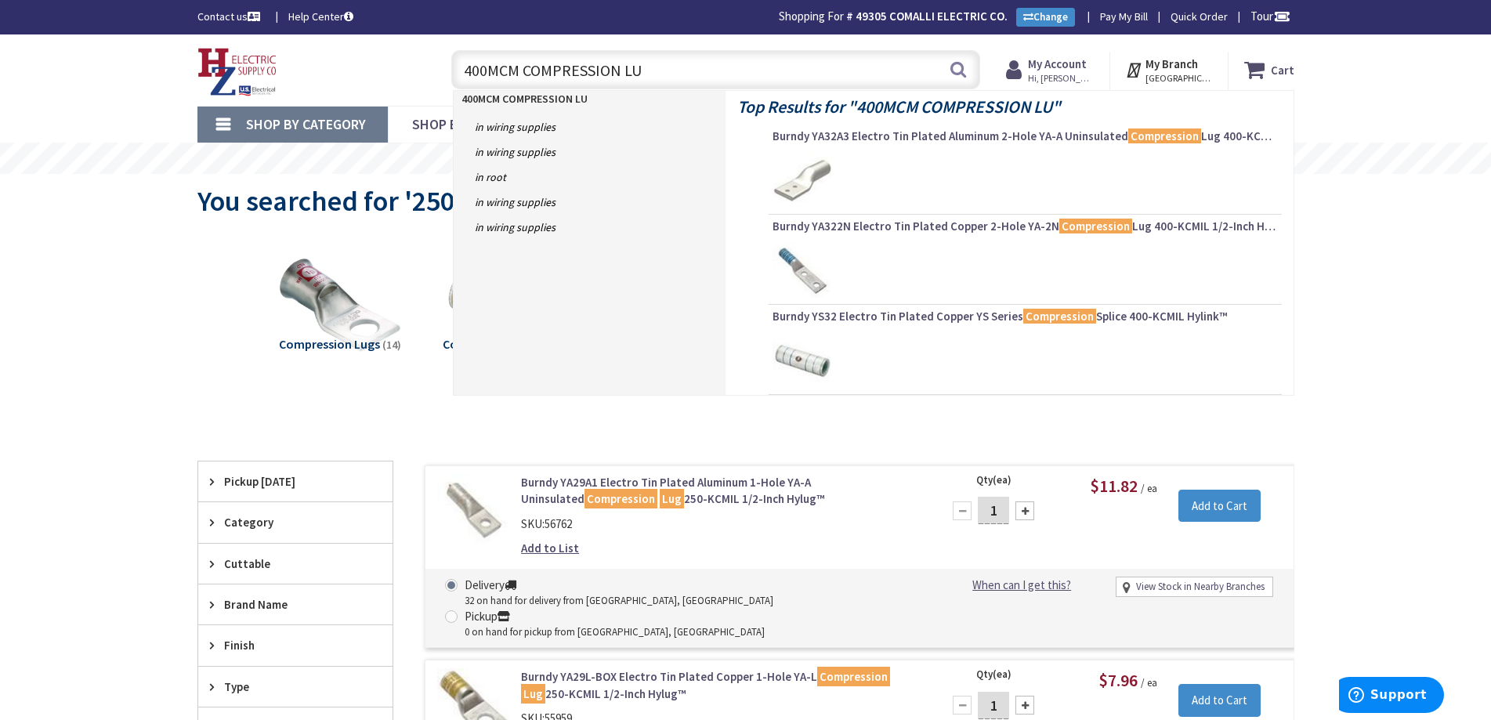
type input "400MCM COMPRESSION LUG"
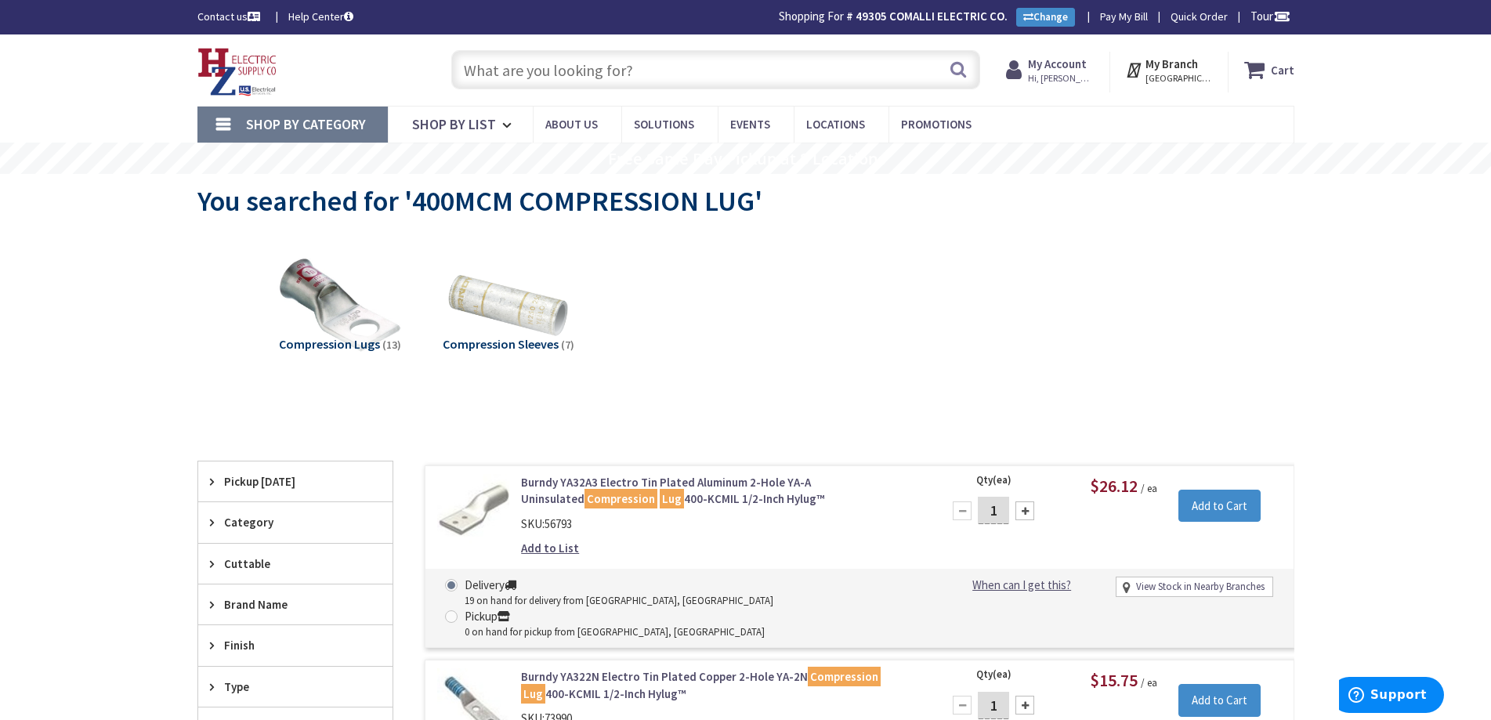
click at [499, 77] on input "text" at bounding box center [715, 69] width 529 height 39
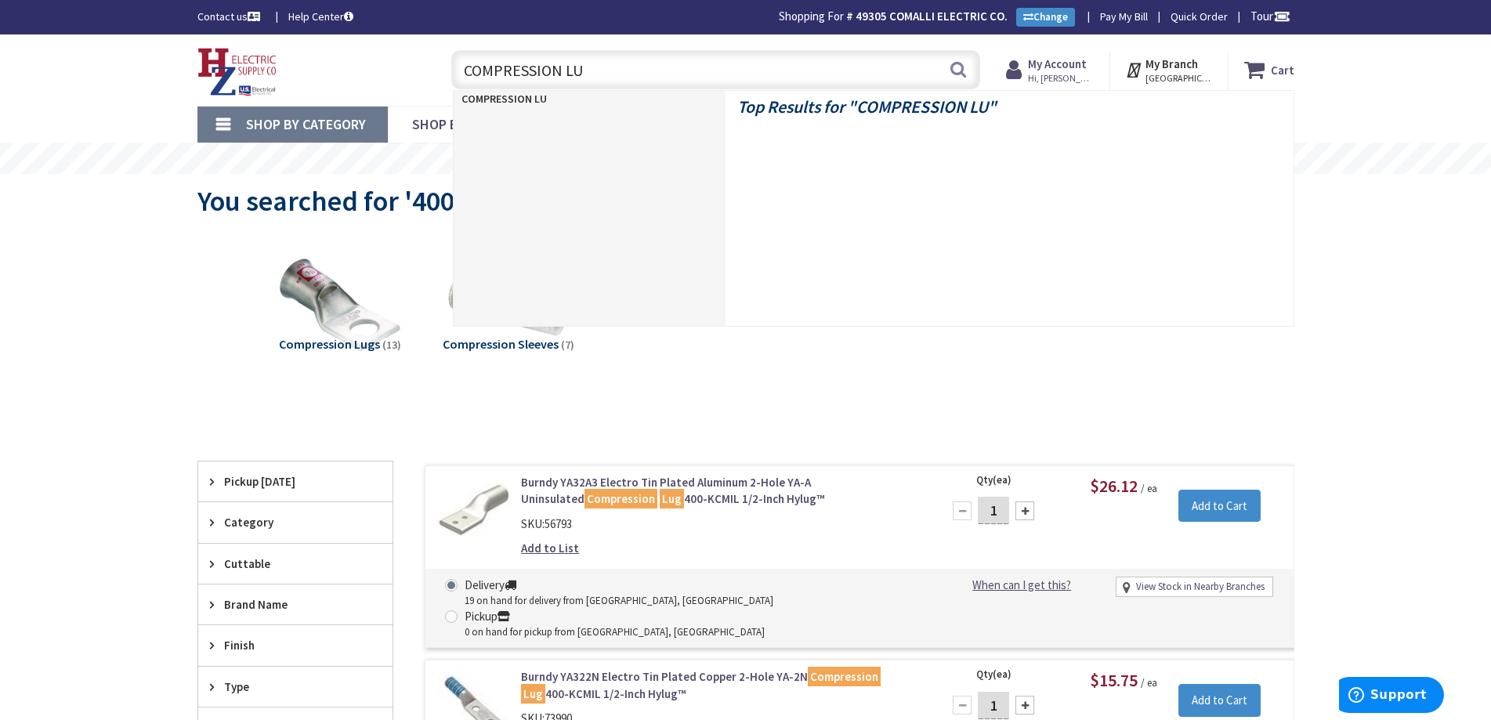
type input "COMPRESSION LUG"
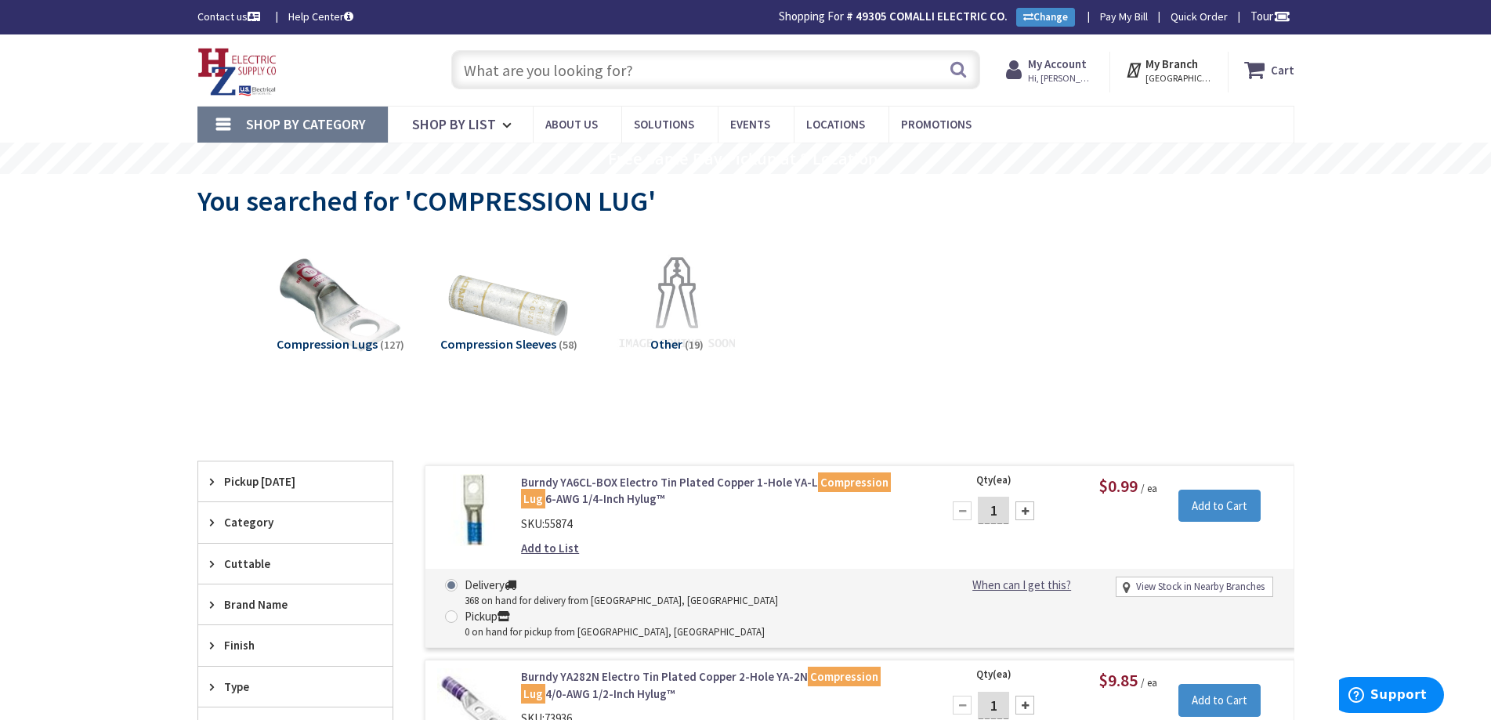
click at [496, 66] on input "text" at bounding box center [715, 69] width 529 height 39
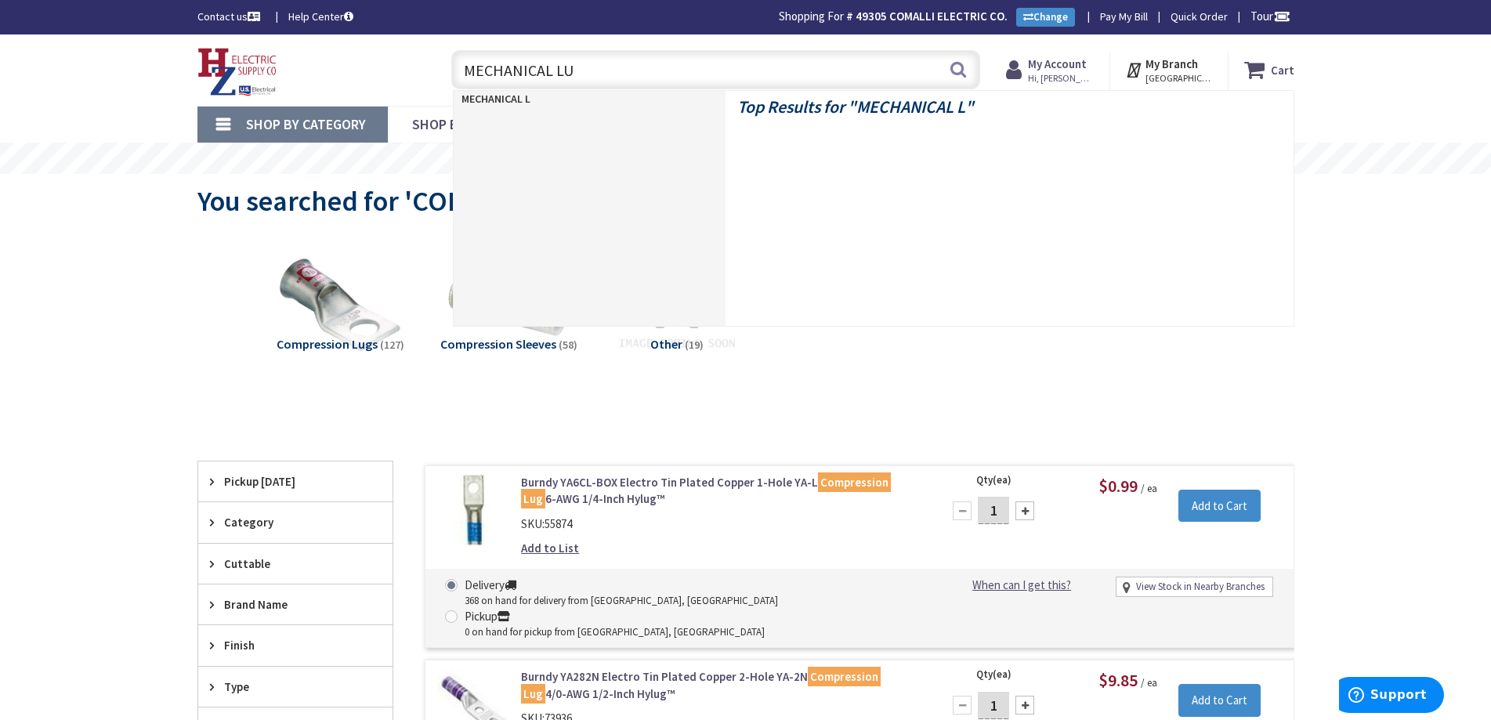
type input "MECHANICAL LUG"
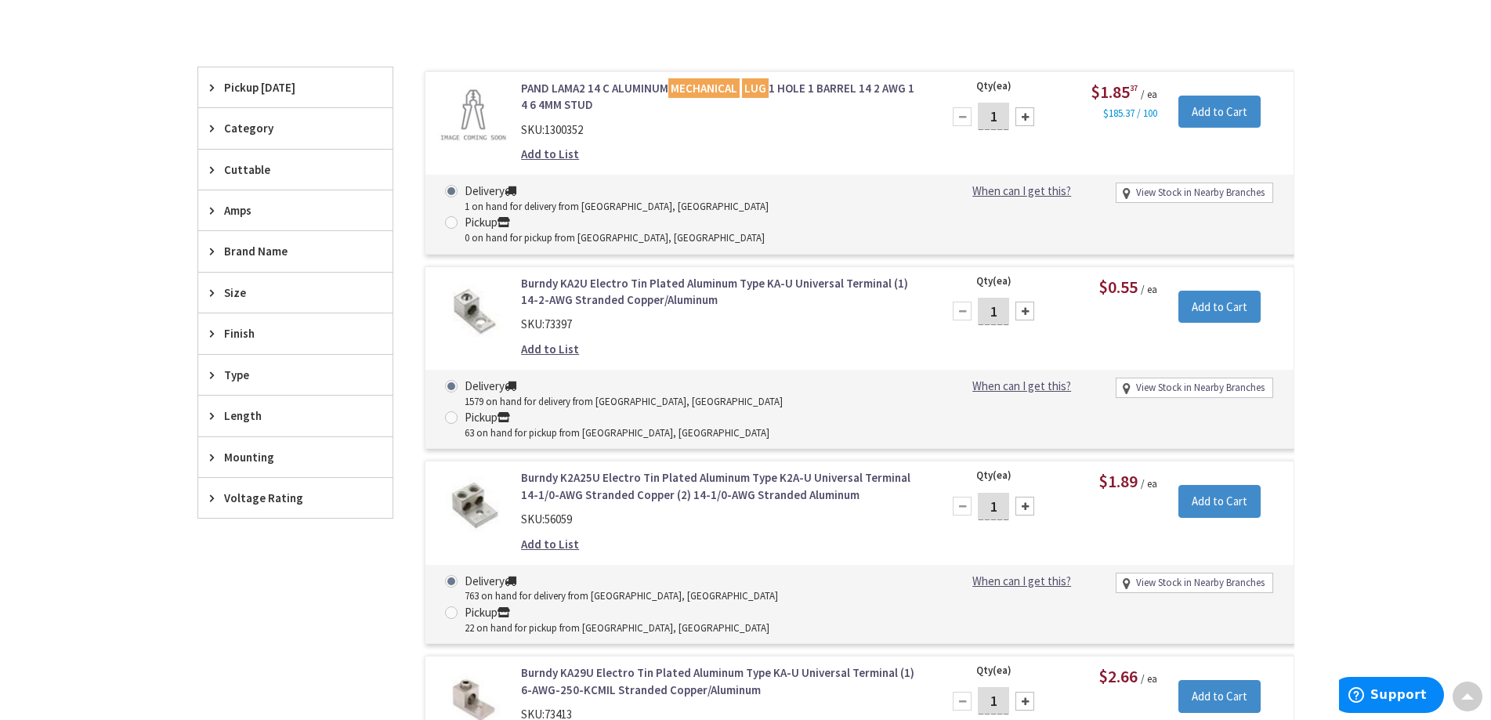
scroll to position [394, 0]
